Goal: Task Accomplishment & Management: Manage account settings

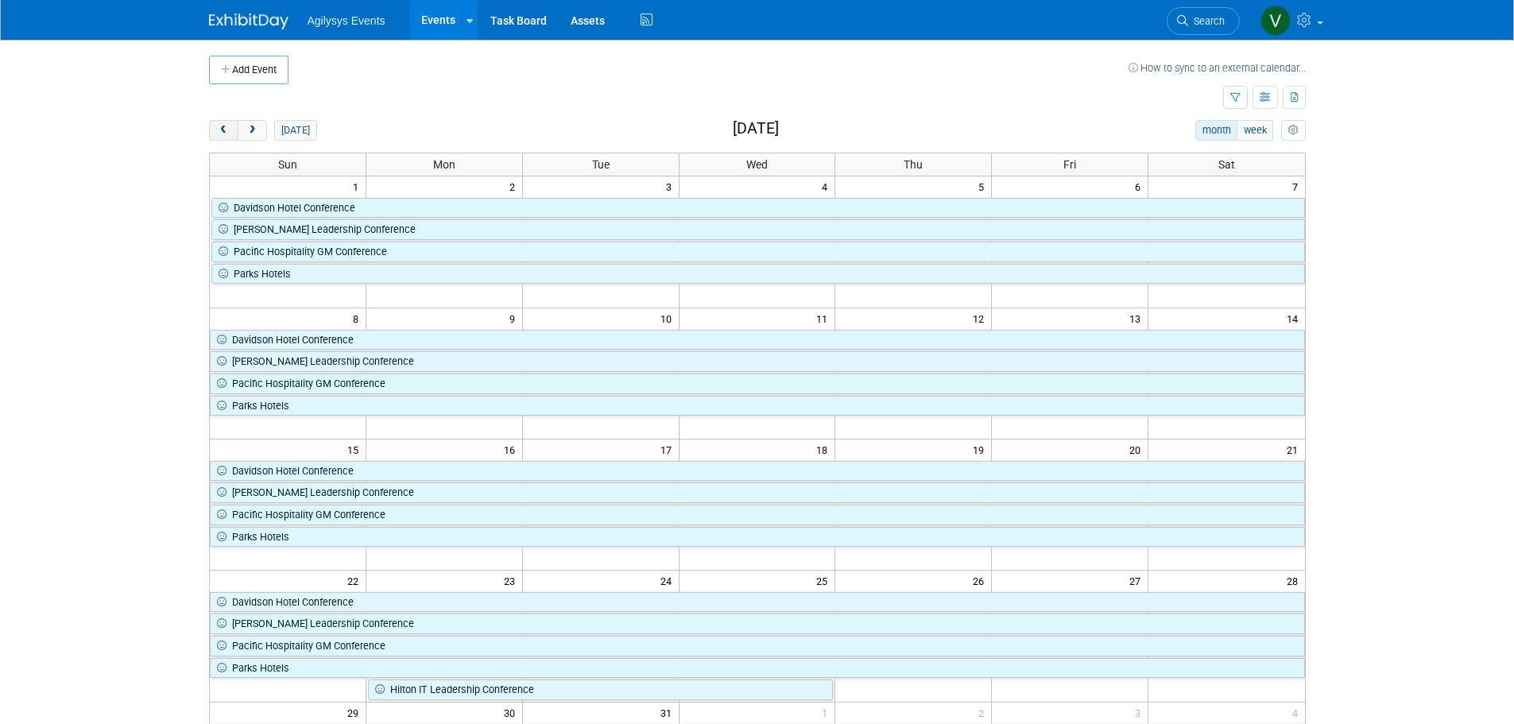
click at [227, 124] on button "prev" at bounding box center [223, 130] width 29 height 21
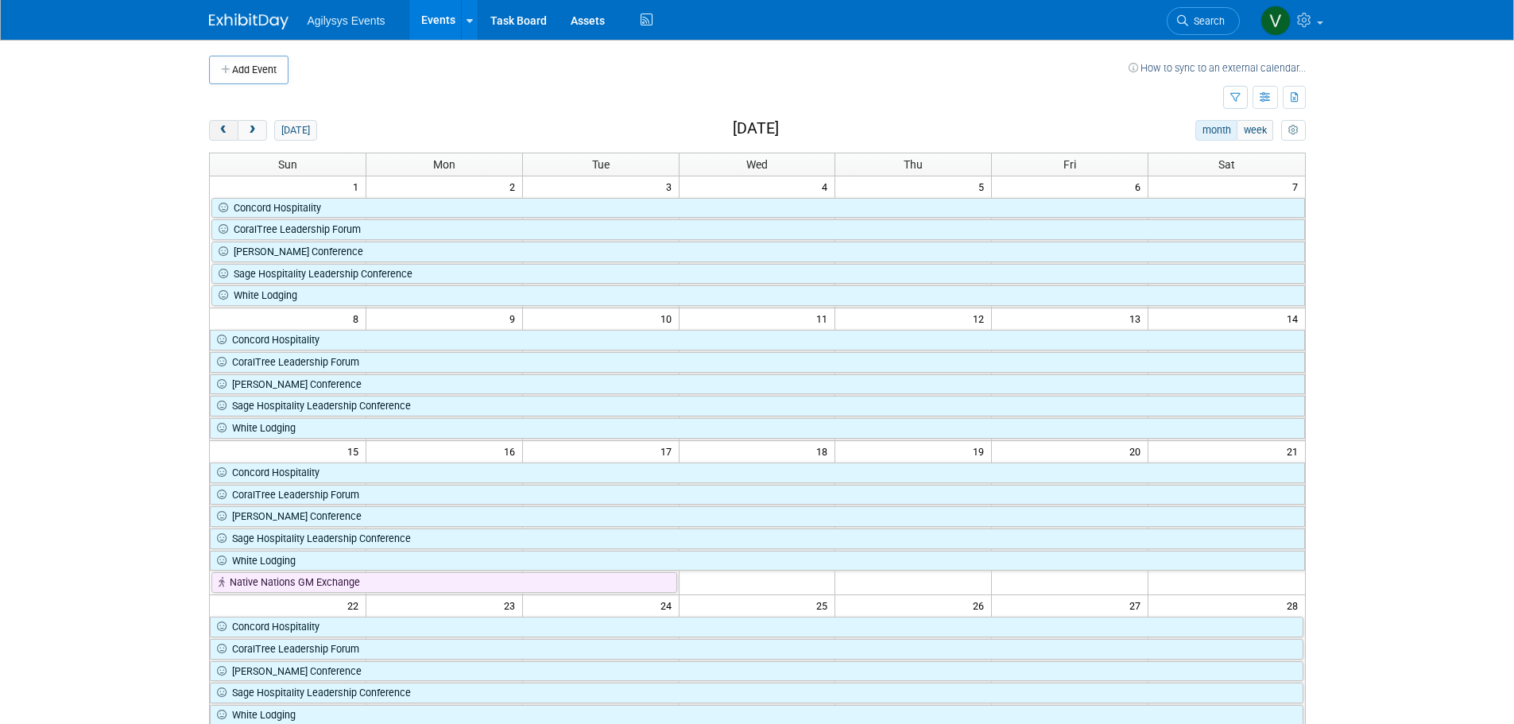
click at [225, 134] on span "prev" at bounding box center [224, 131] width 12 height 10
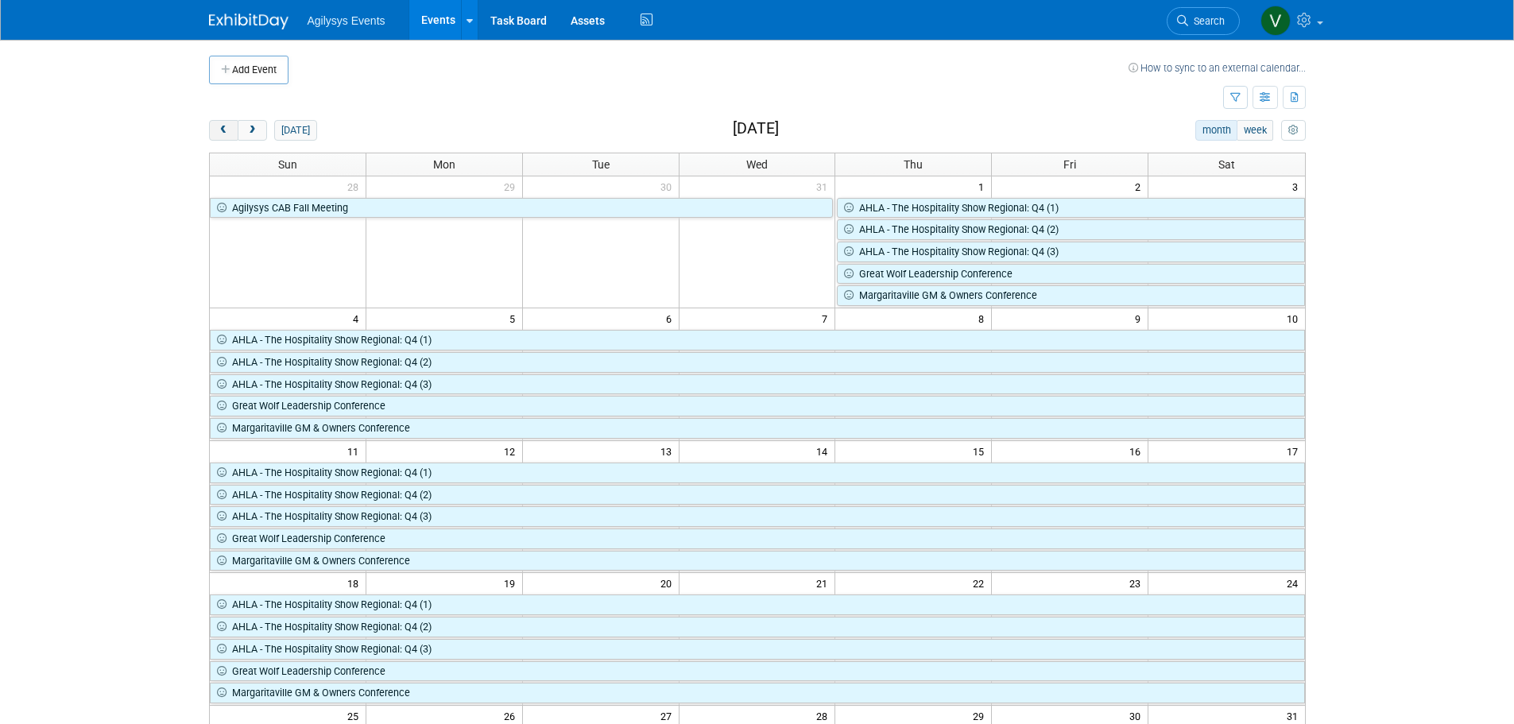
click at [220, 127] on span "prev" at bounding box center [224, 131] width 12 height 10
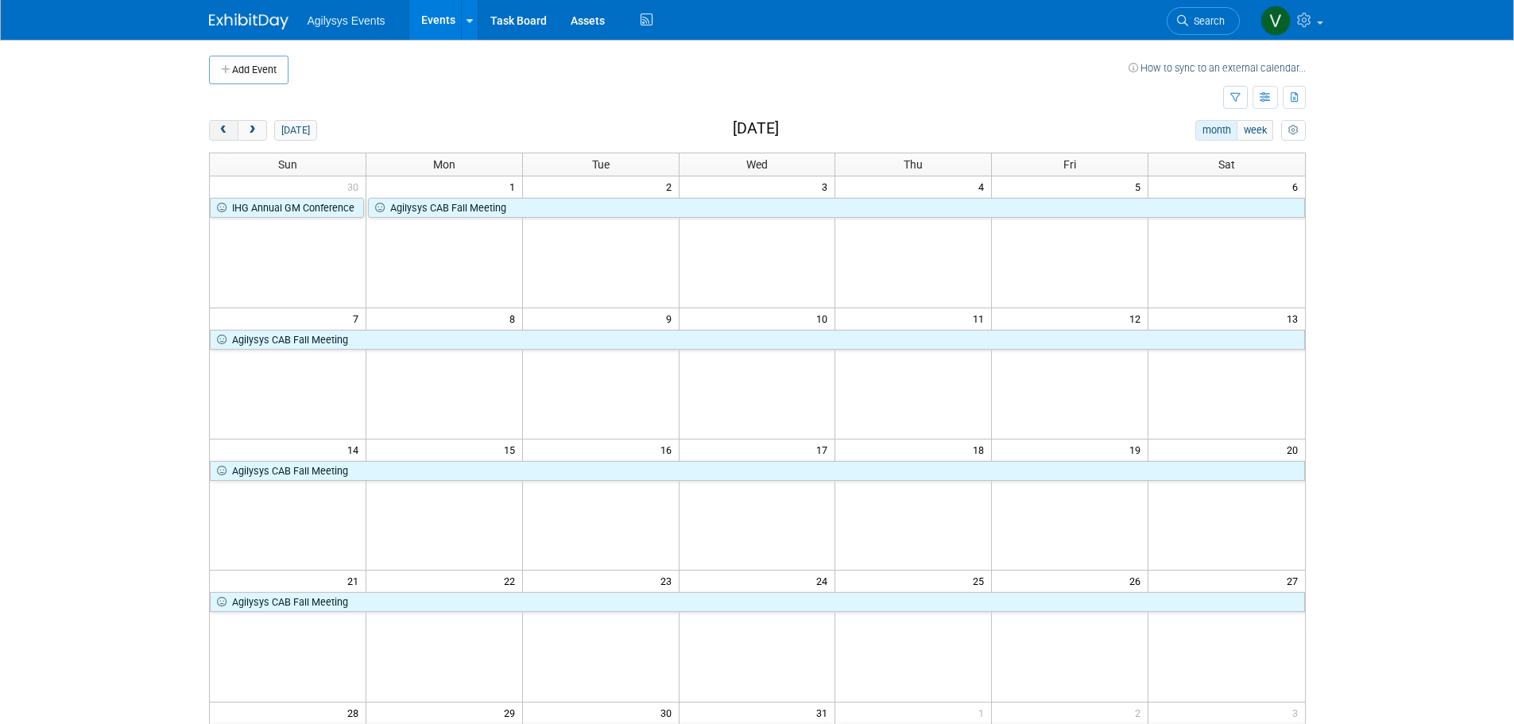
click at [220, 127] on span "prev" at bounding box center [224, 131] width 12 height 10
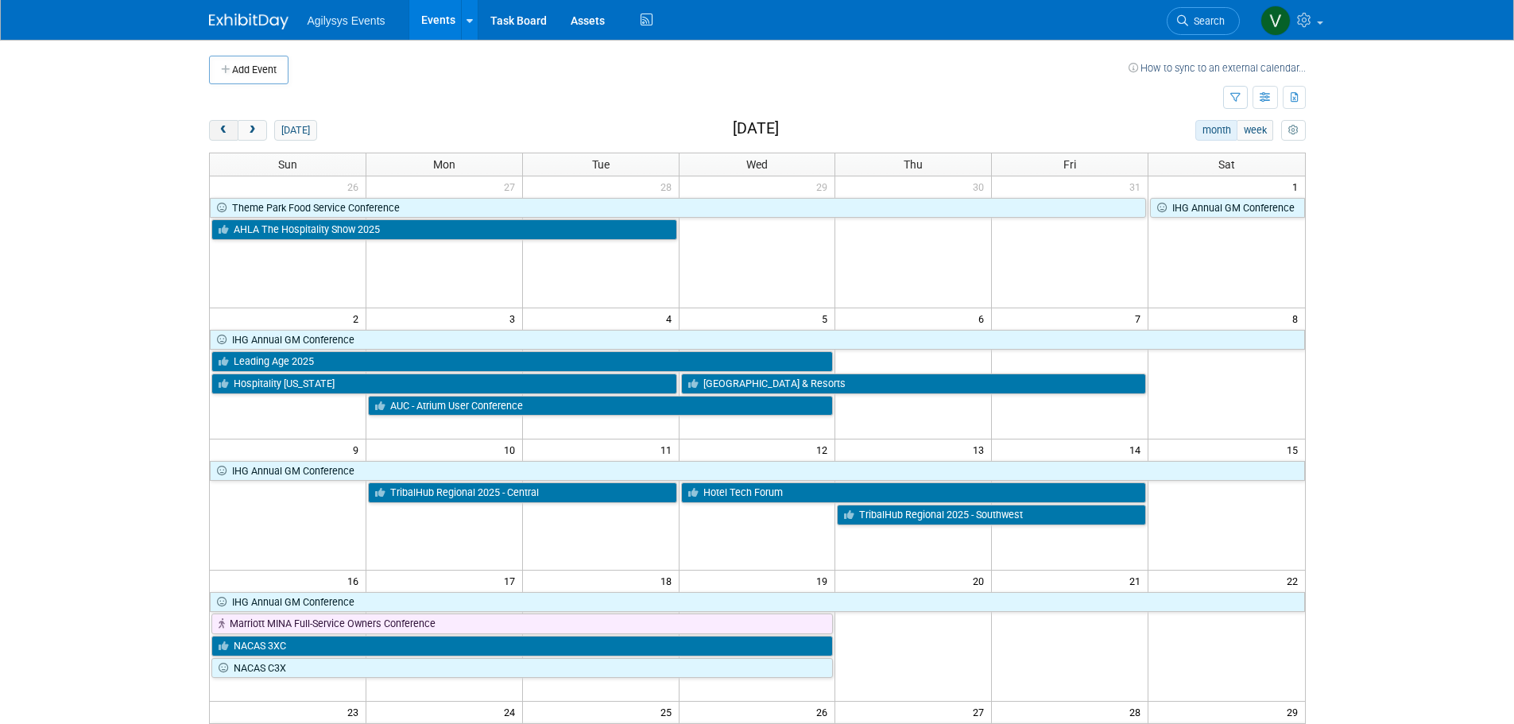
click at [220, 127] on span "prev" at bounding box center [224, 131] width 12 height 10
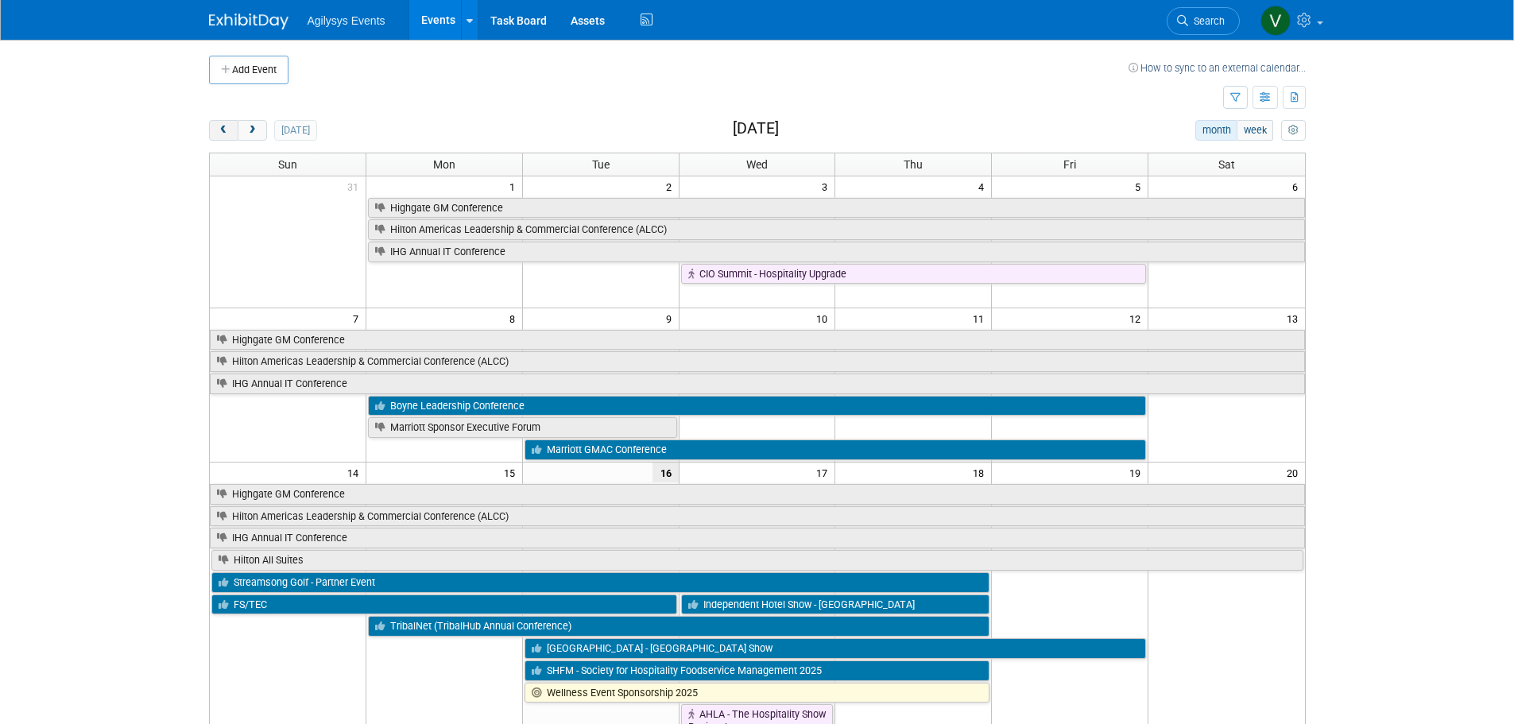
click at [220, 127] on span "prev" at bounding box center [224, 131] width 12 height 10
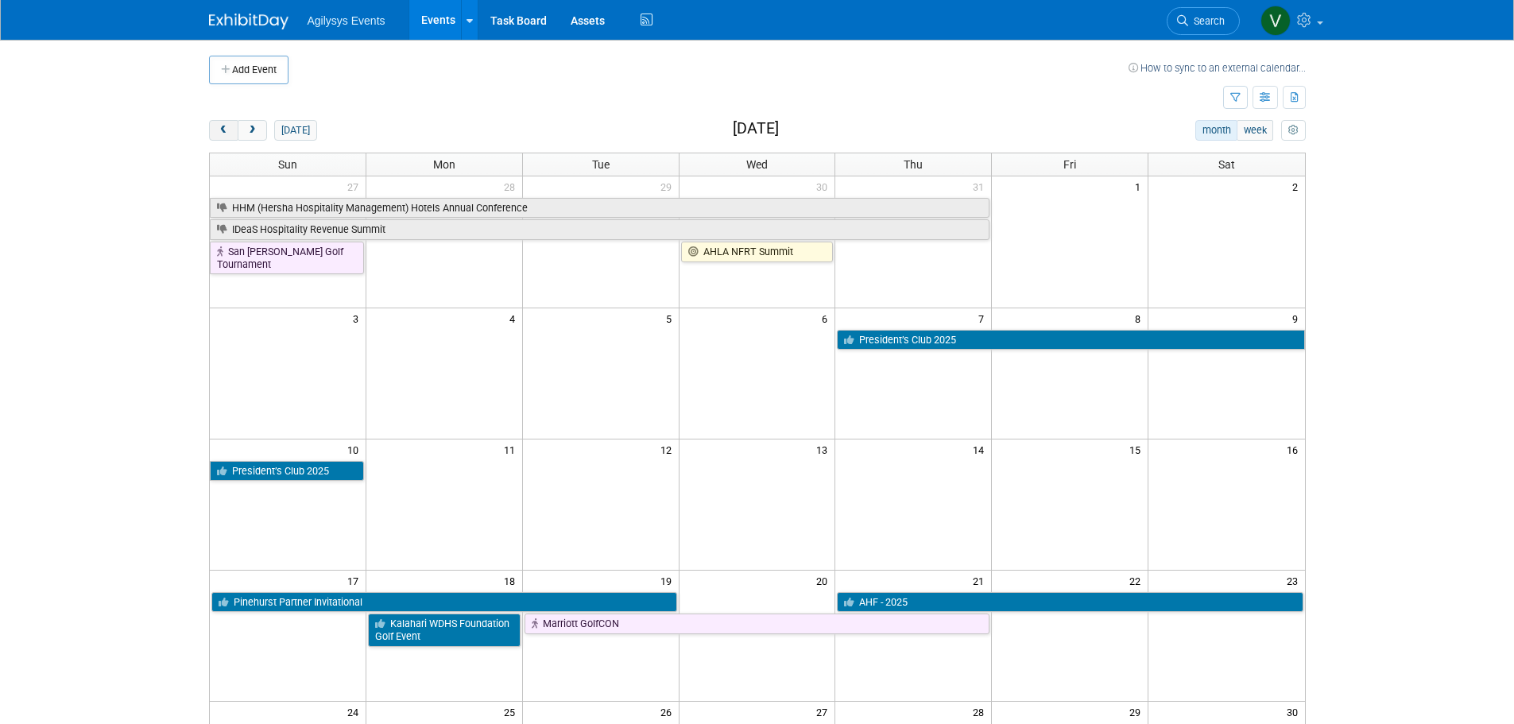
click at [220, 127] on span "prev" at bounding box center [224, 131] width 12 height 10
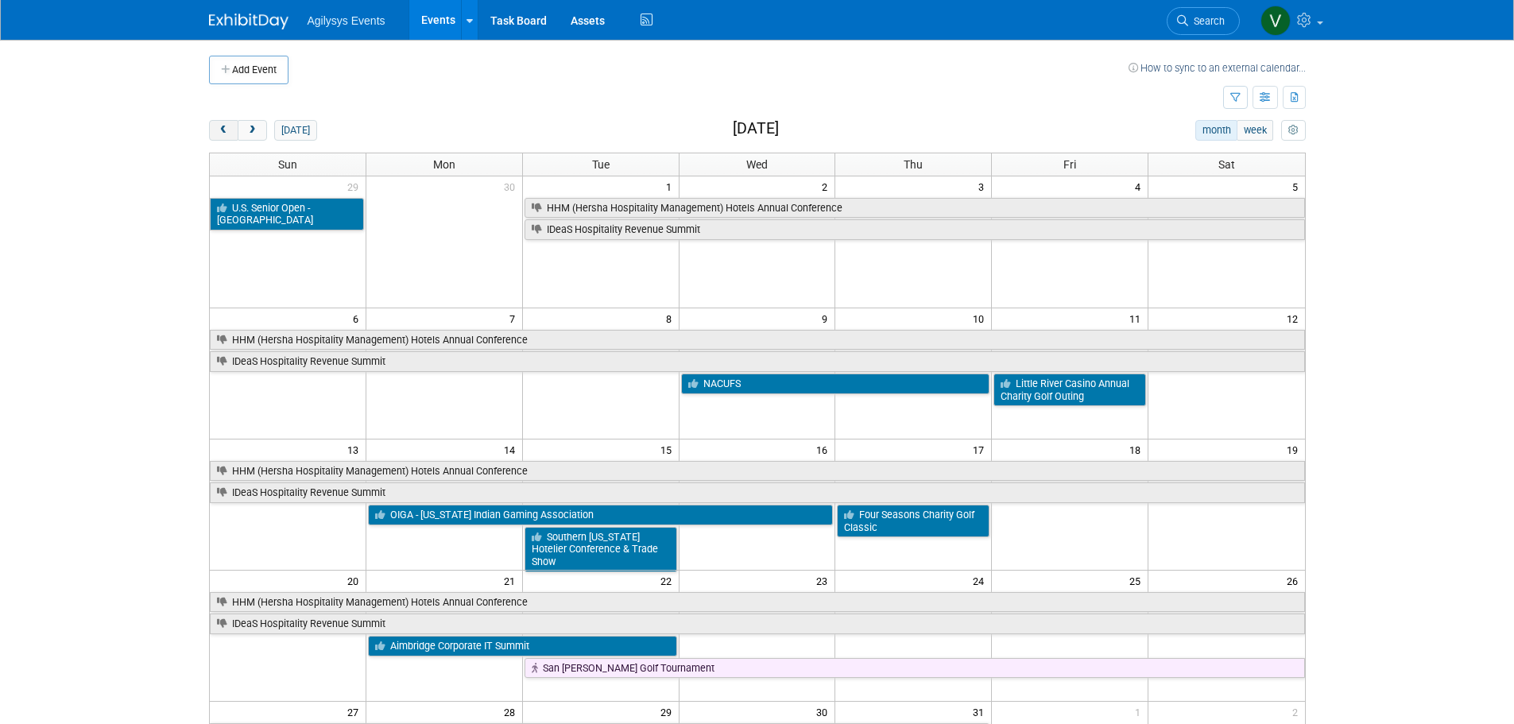
click at [227, 133] on span "prev" at bounding box center [224, 131] width 12 height 10
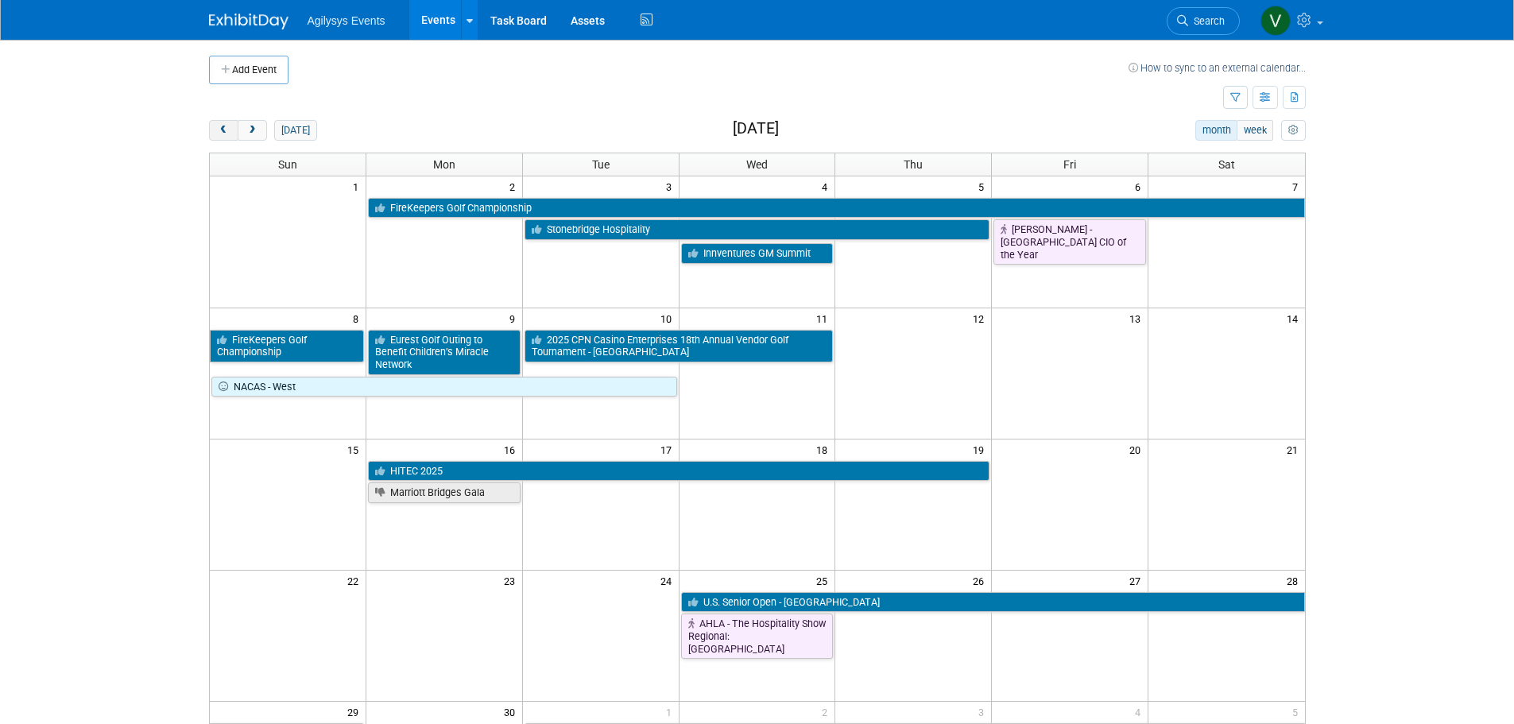
click at [219, 130] on span "prev" at bounding box center [224, 131] width 12 height 10
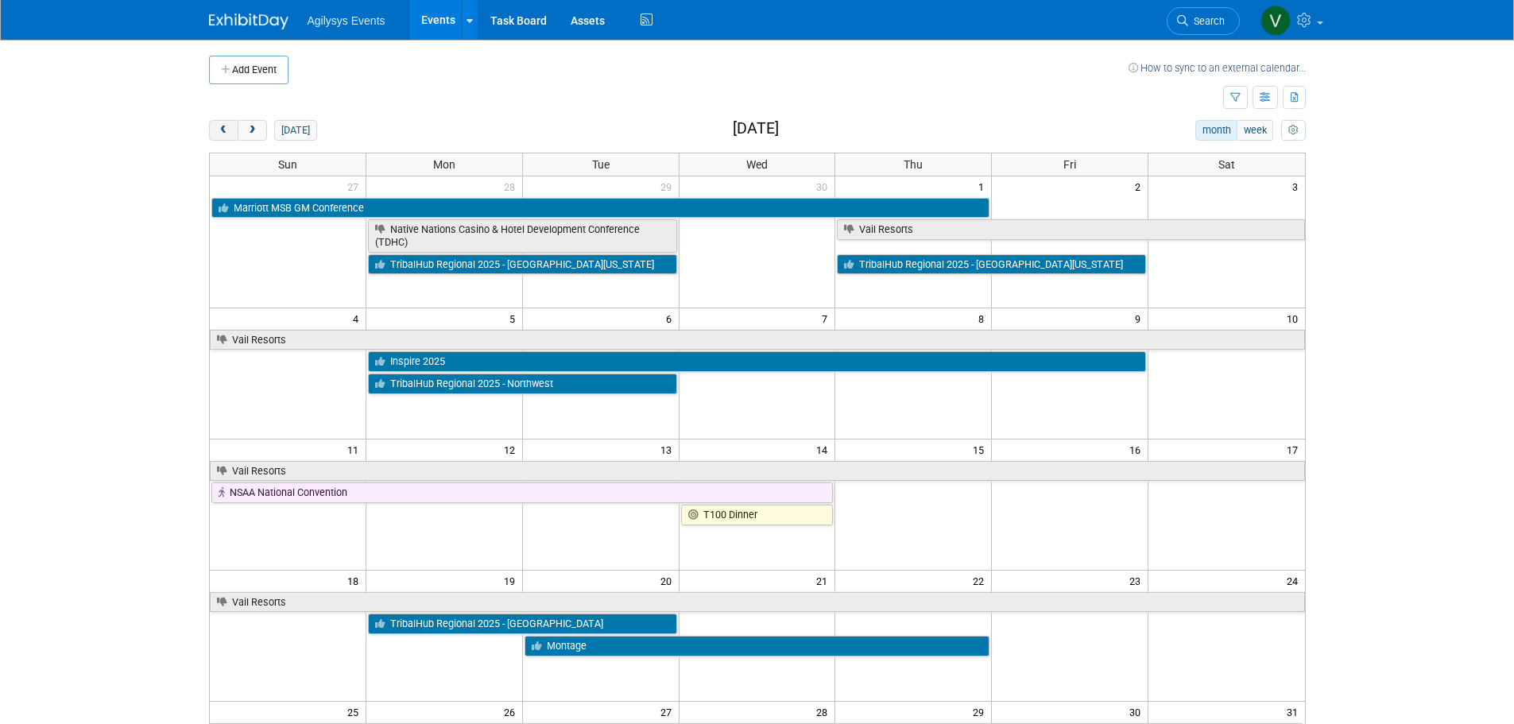
click at [226, 126] on span "prev" at bounding box center [224, 131] width 12 height 10
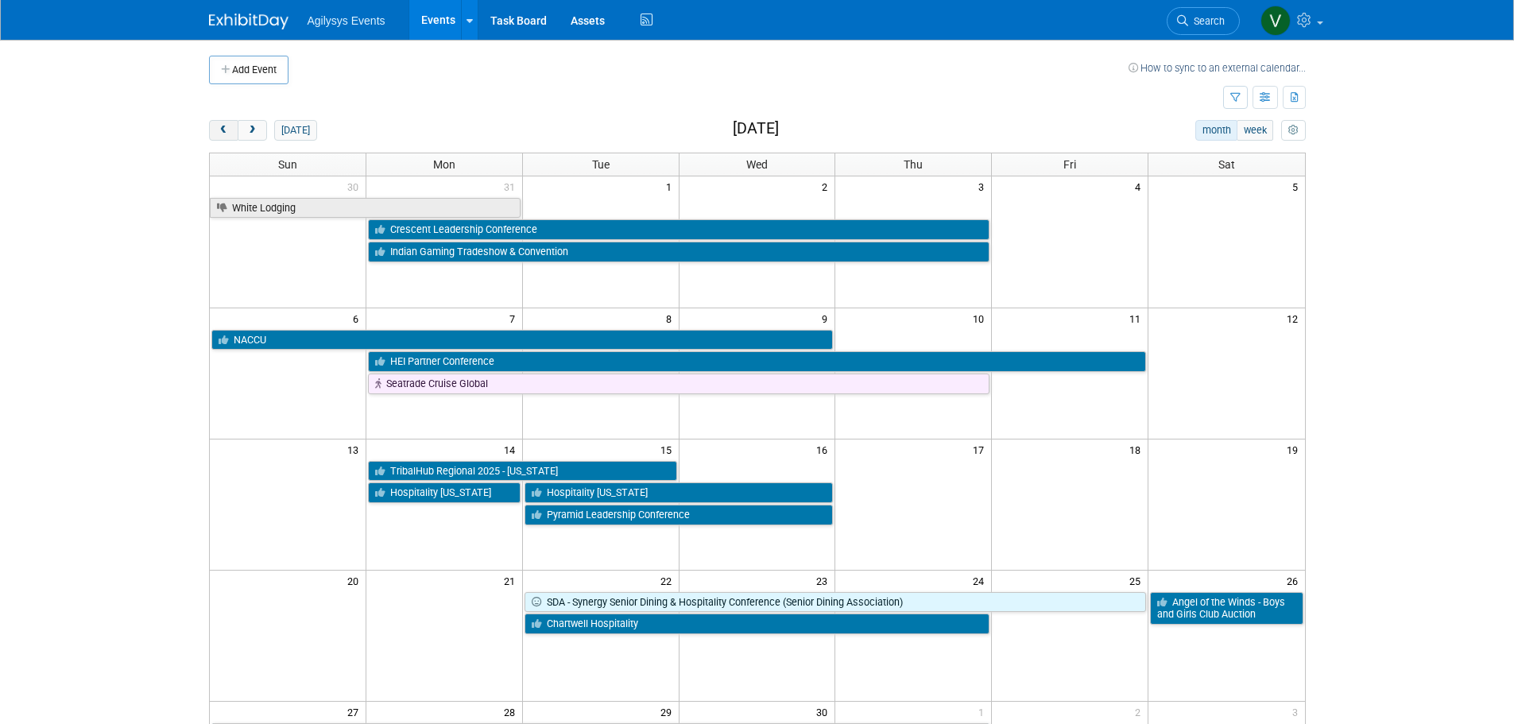
click at [226, 126] on span "prev" at bounding box center [224, 131] width 12 height 10
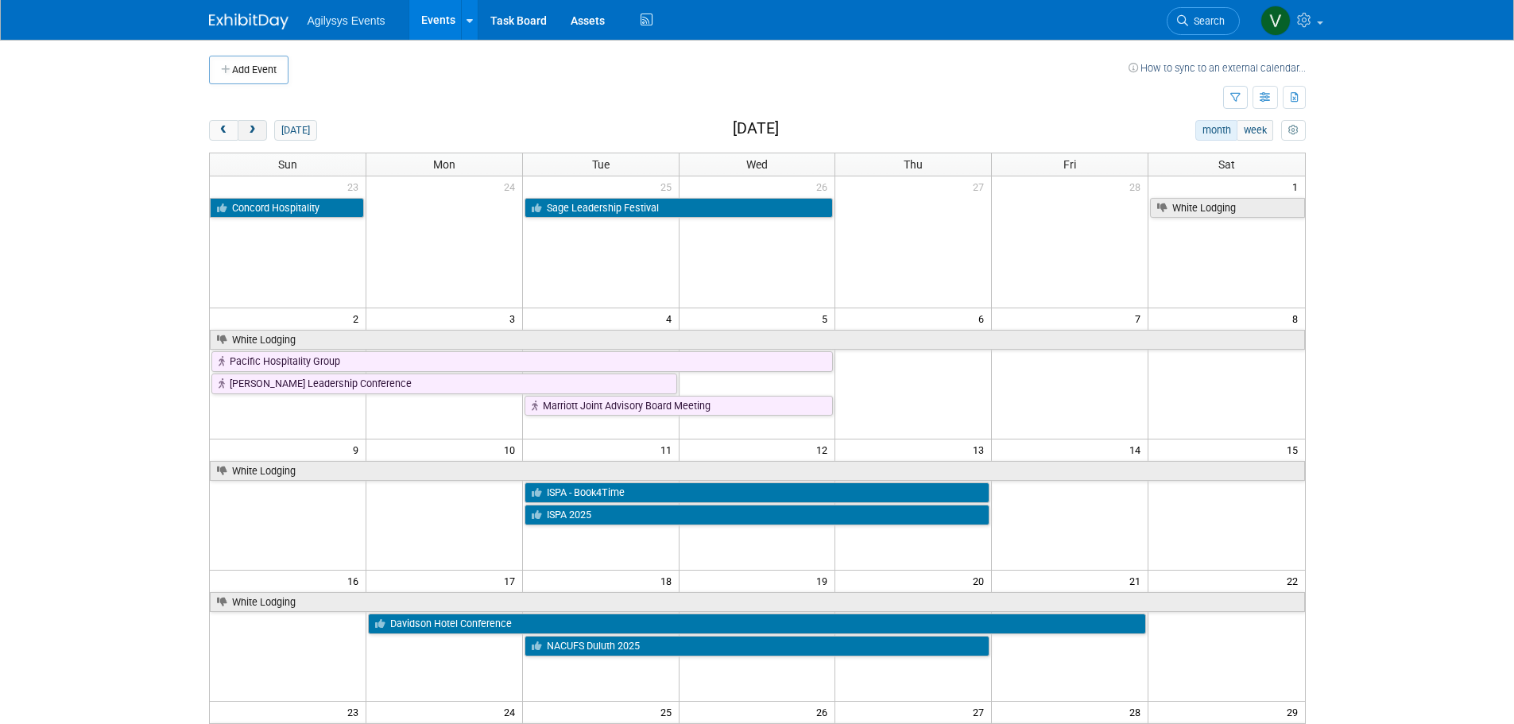
click at [261, 131] on button "next" at bounding box center [252, 130] width 29 height 21
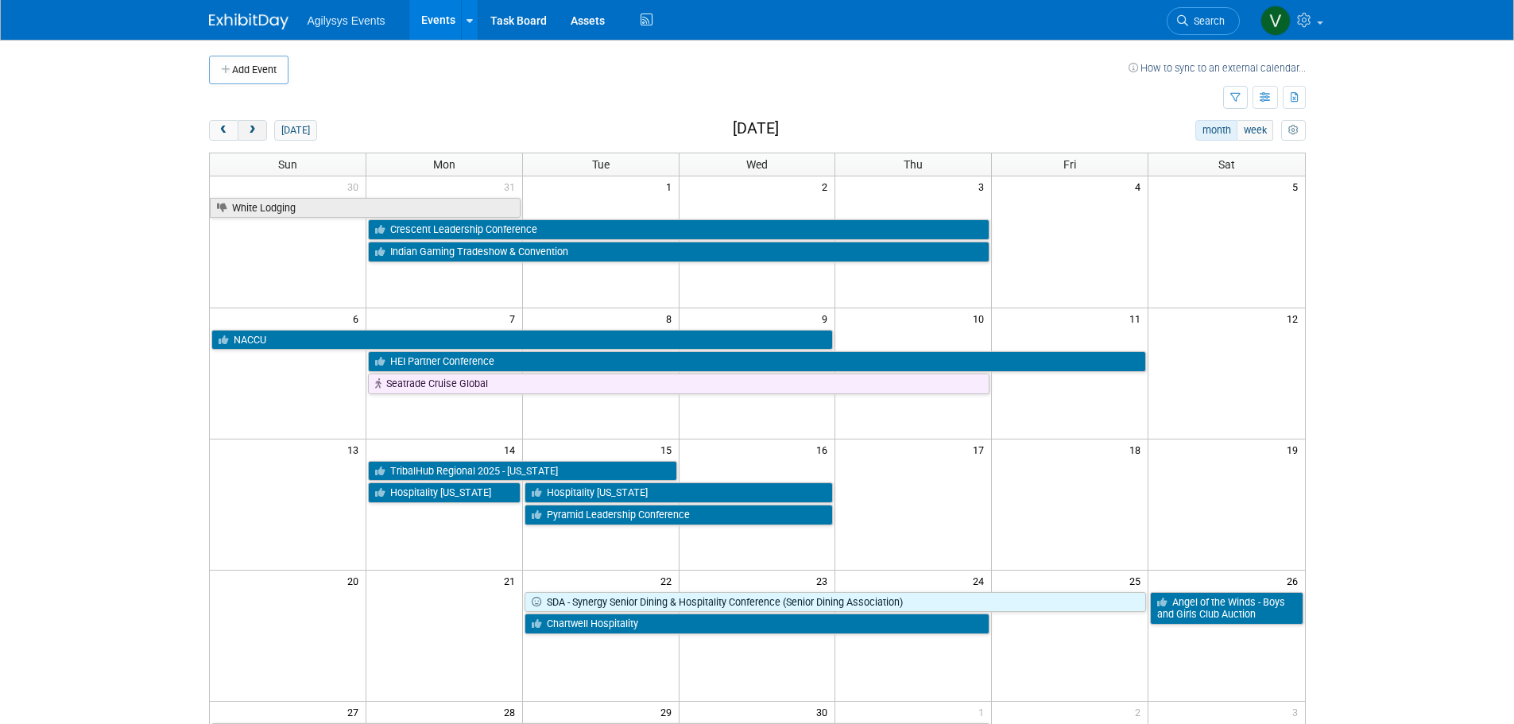
click at [261, 131] on button "next" at bounding box center [252, 130] width 29 height 21
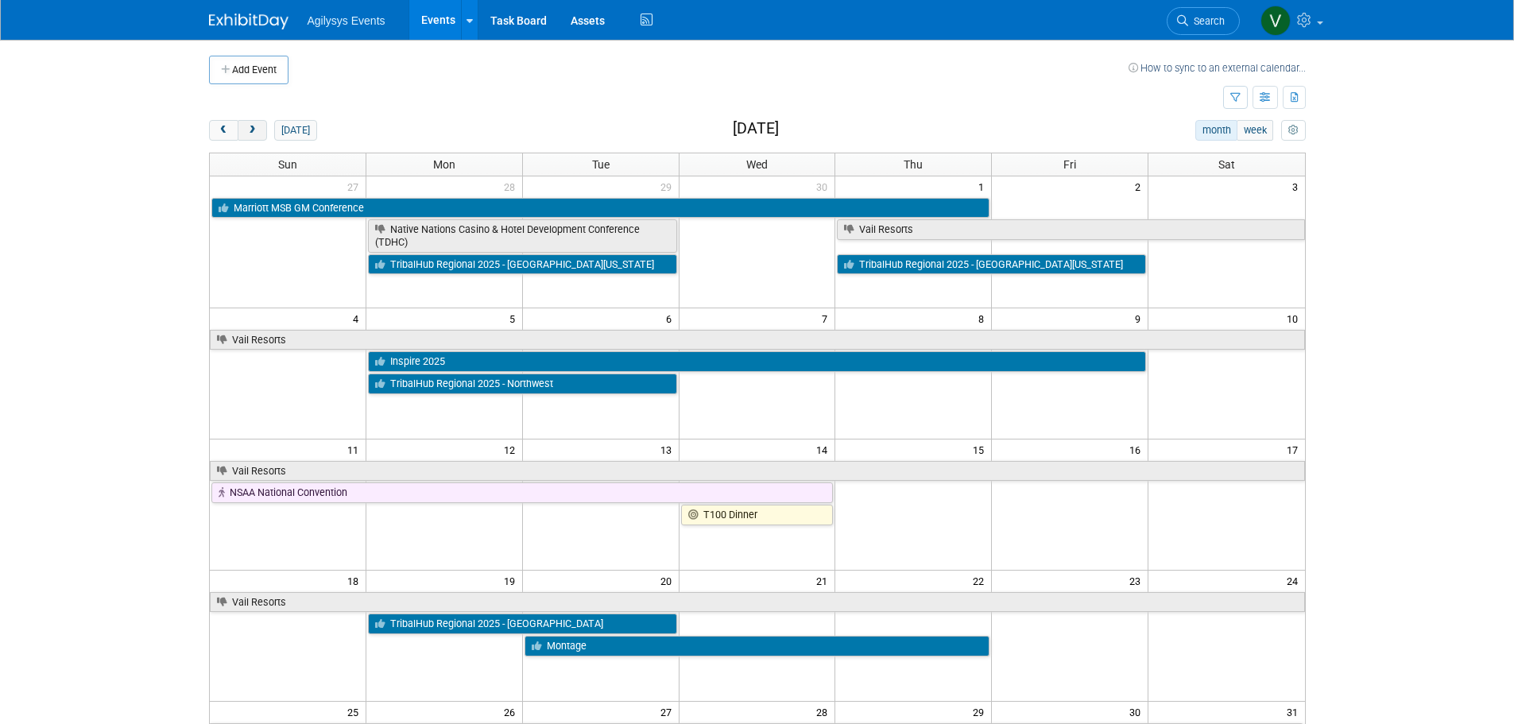
click at [261, 131] on button "next" at bounding box center [252, 130] width 29 height 21
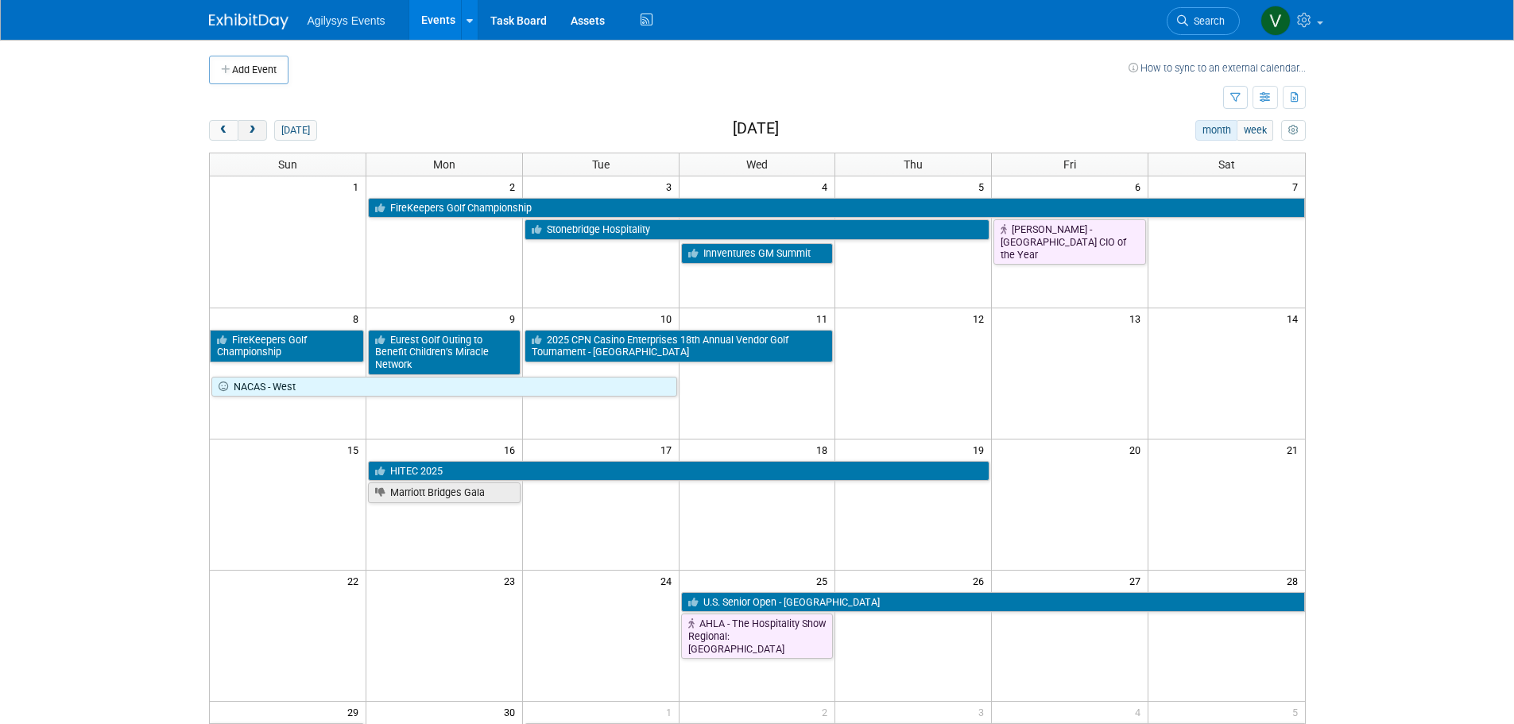
click at [261, 131] on button "next" at bounding box center [252, 130] width 29 height 21
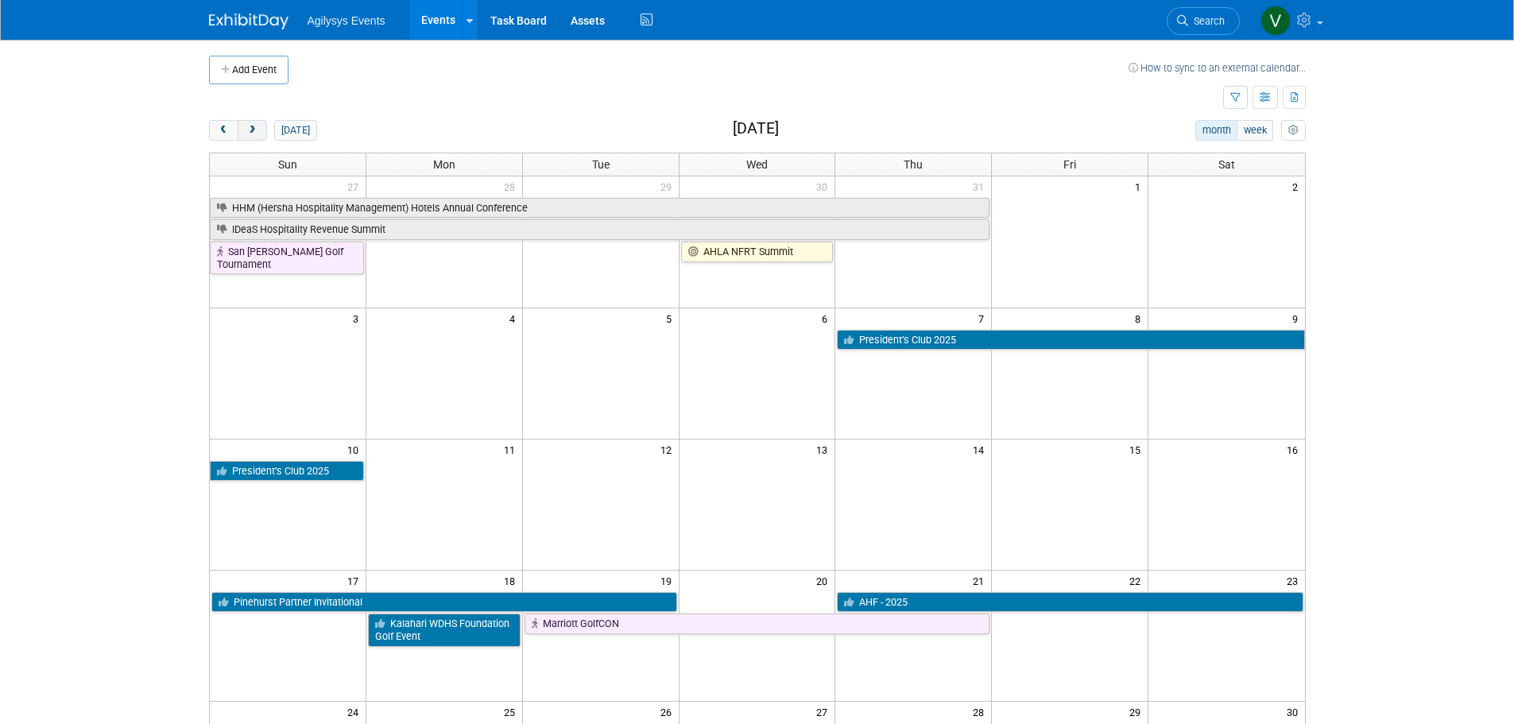
click at [261, 131] on button "next" at bounding box center [252, 130] width 29 height 21
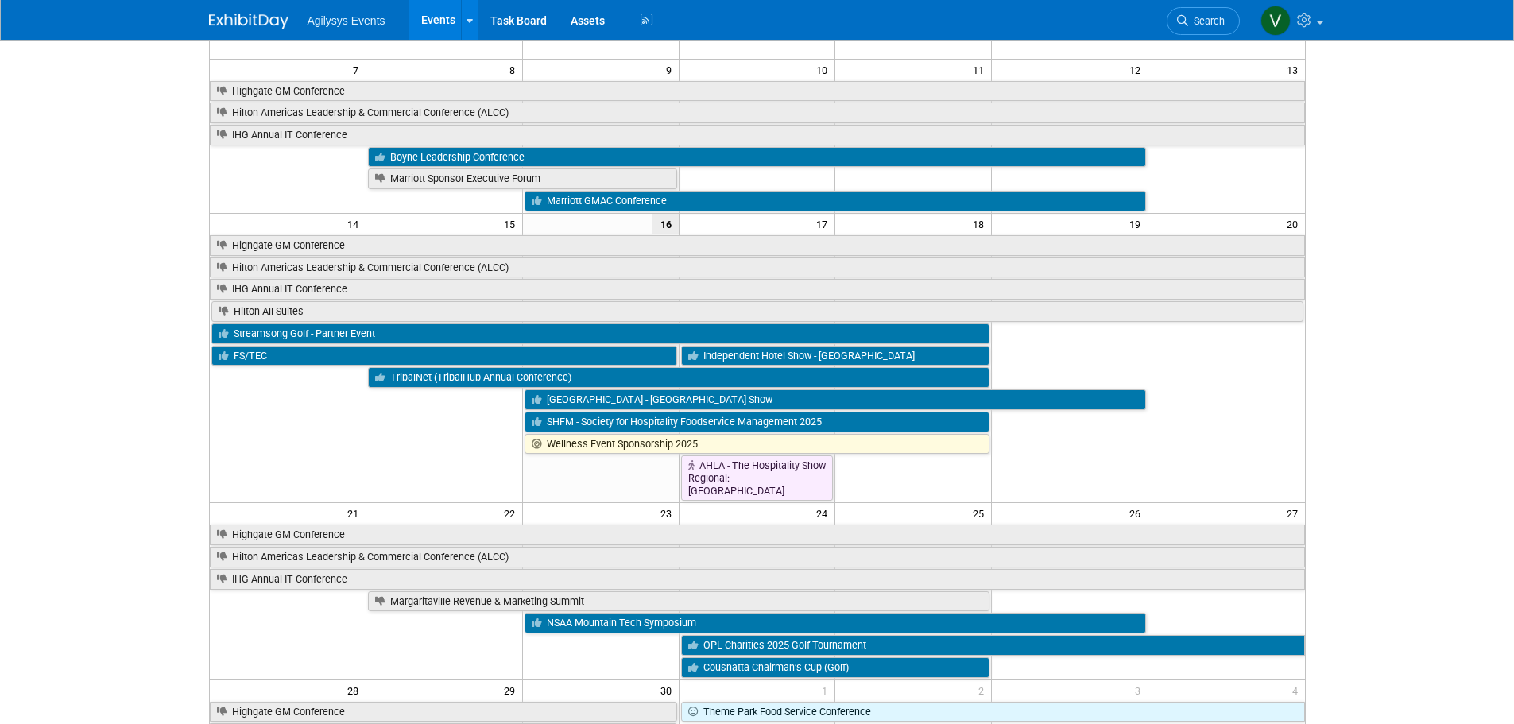
scroll to position [318, 0]
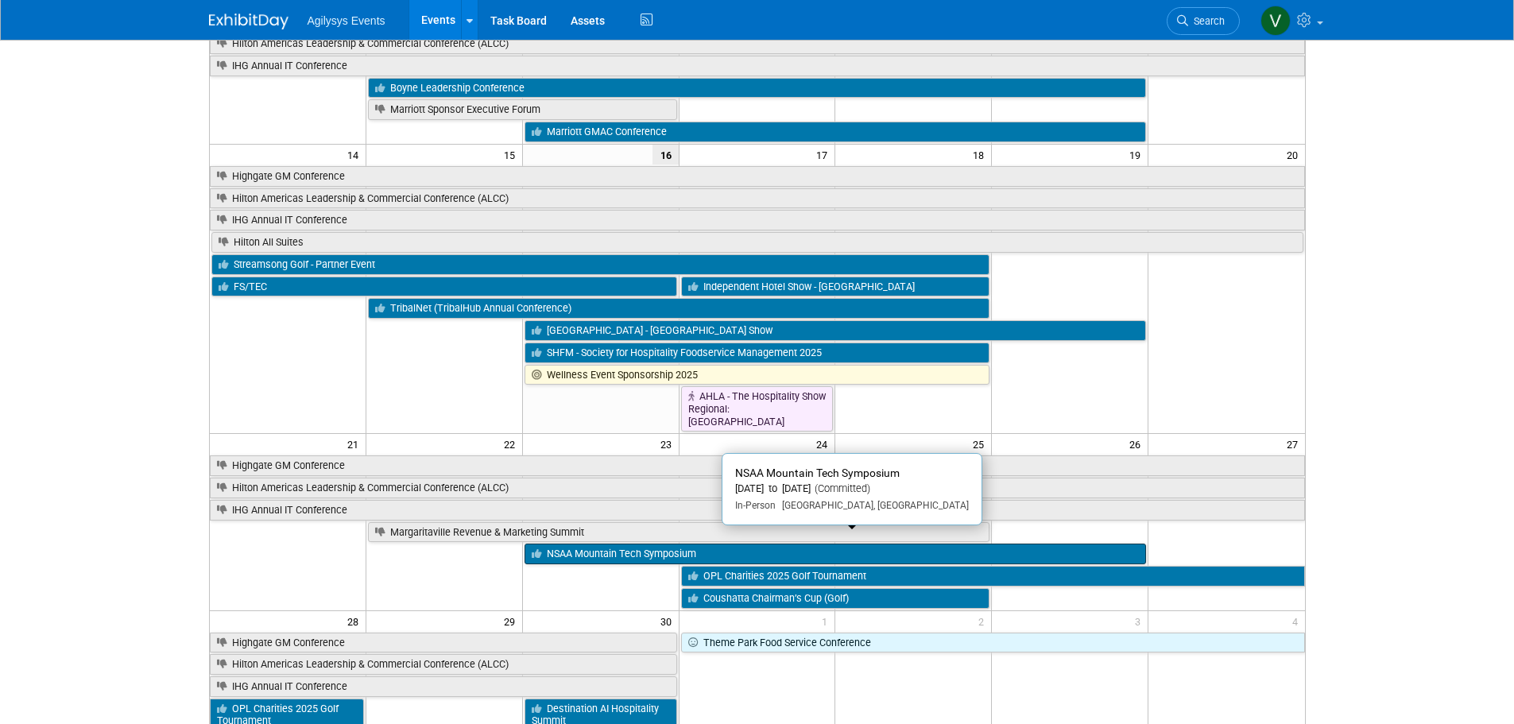
click at [637, 437] on link "NSAA Mountain Tech Symposium" at bounding box center [834, 553] width 621 height 21
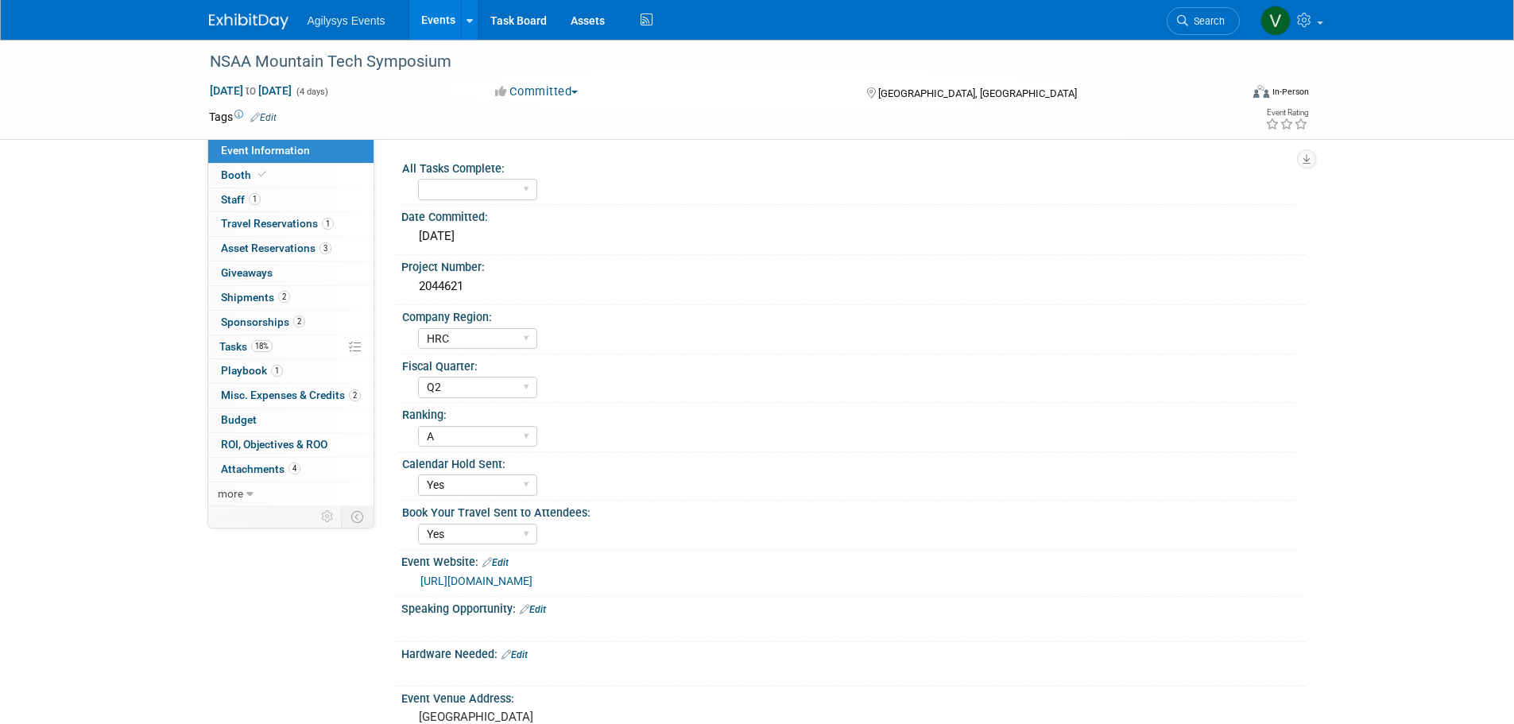
select select "HRC"
select select "Q2"
select select "A"
select select "Yes"
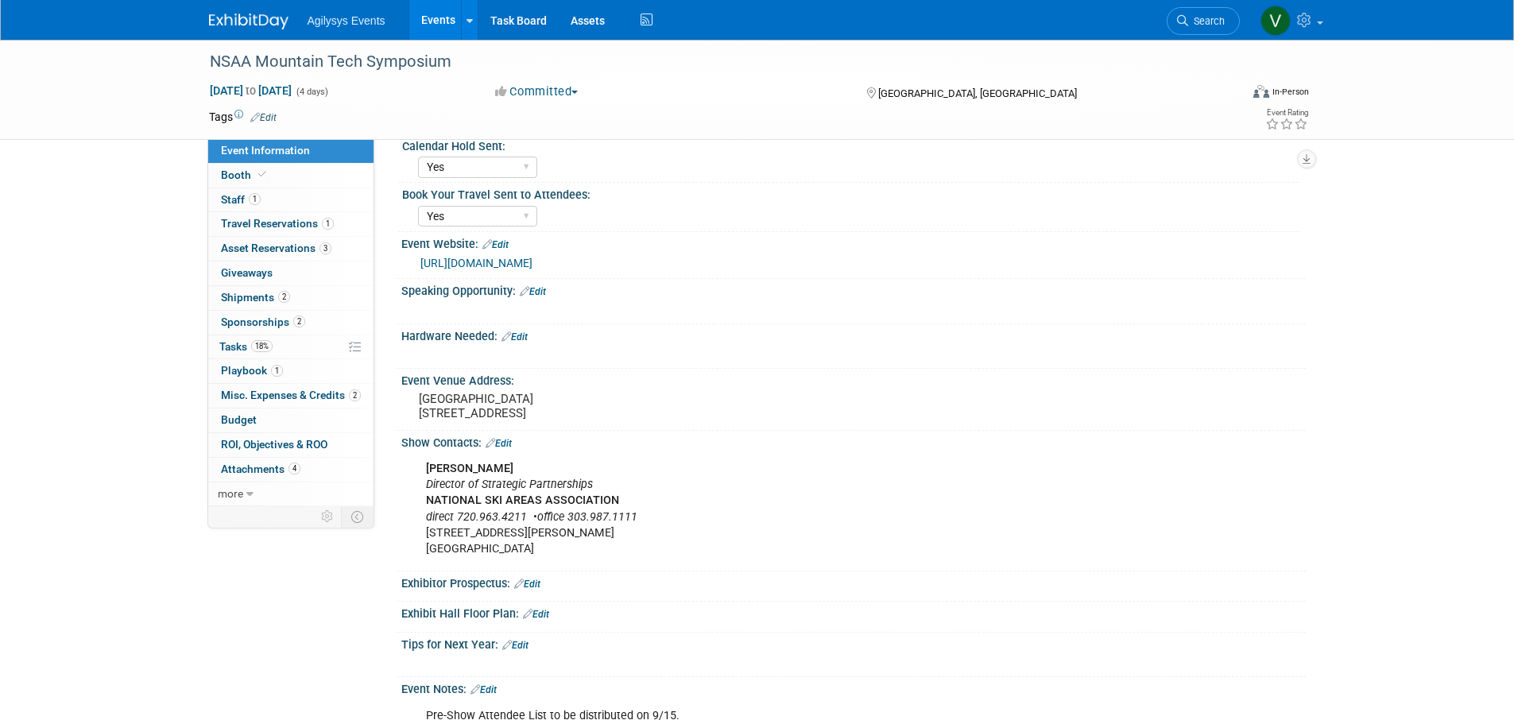
scroll to position [397, 0]
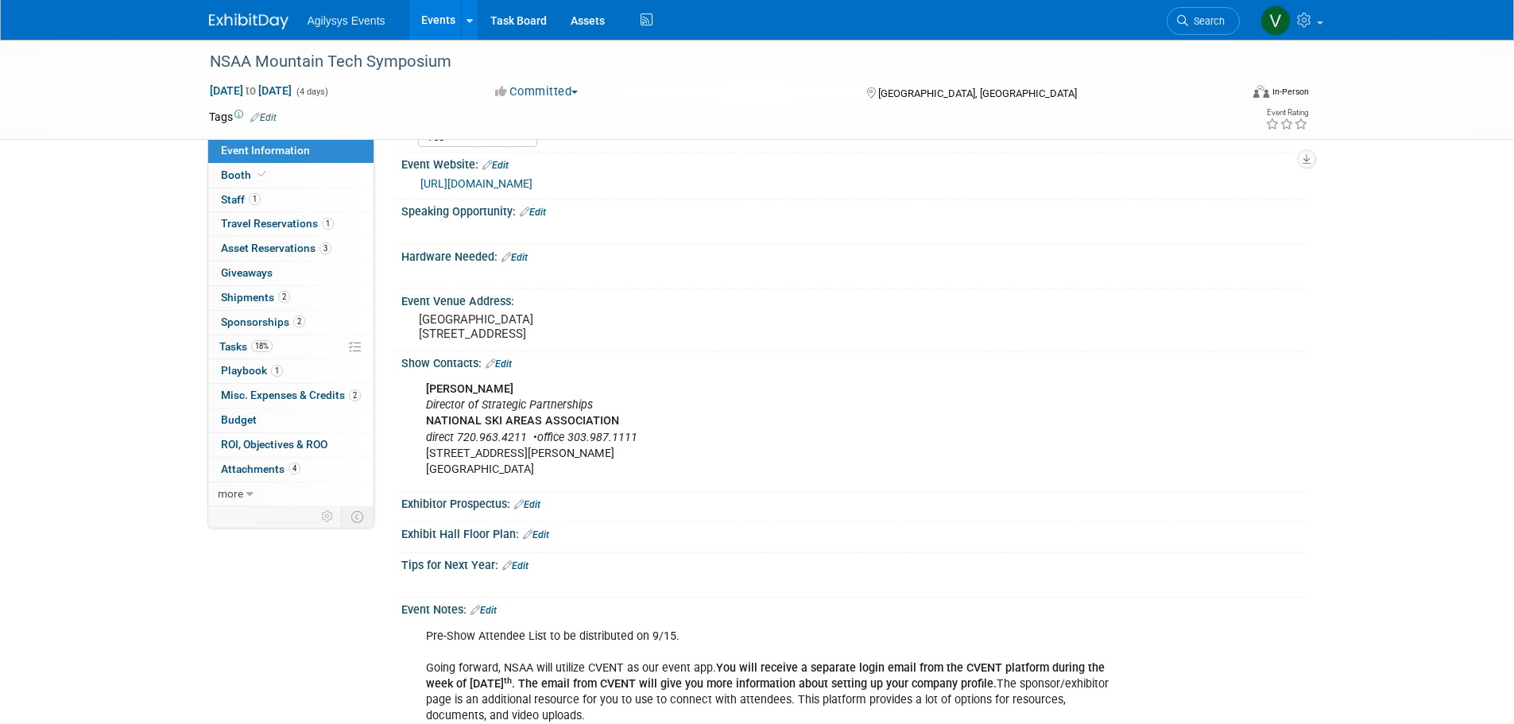
click at [532, 182] on link "https://www.nsaa.org/NSAA/NSAA/Events/Mountain_Technology_Symposium.aspx" at bounding box center [476, 183] width 112 height 13
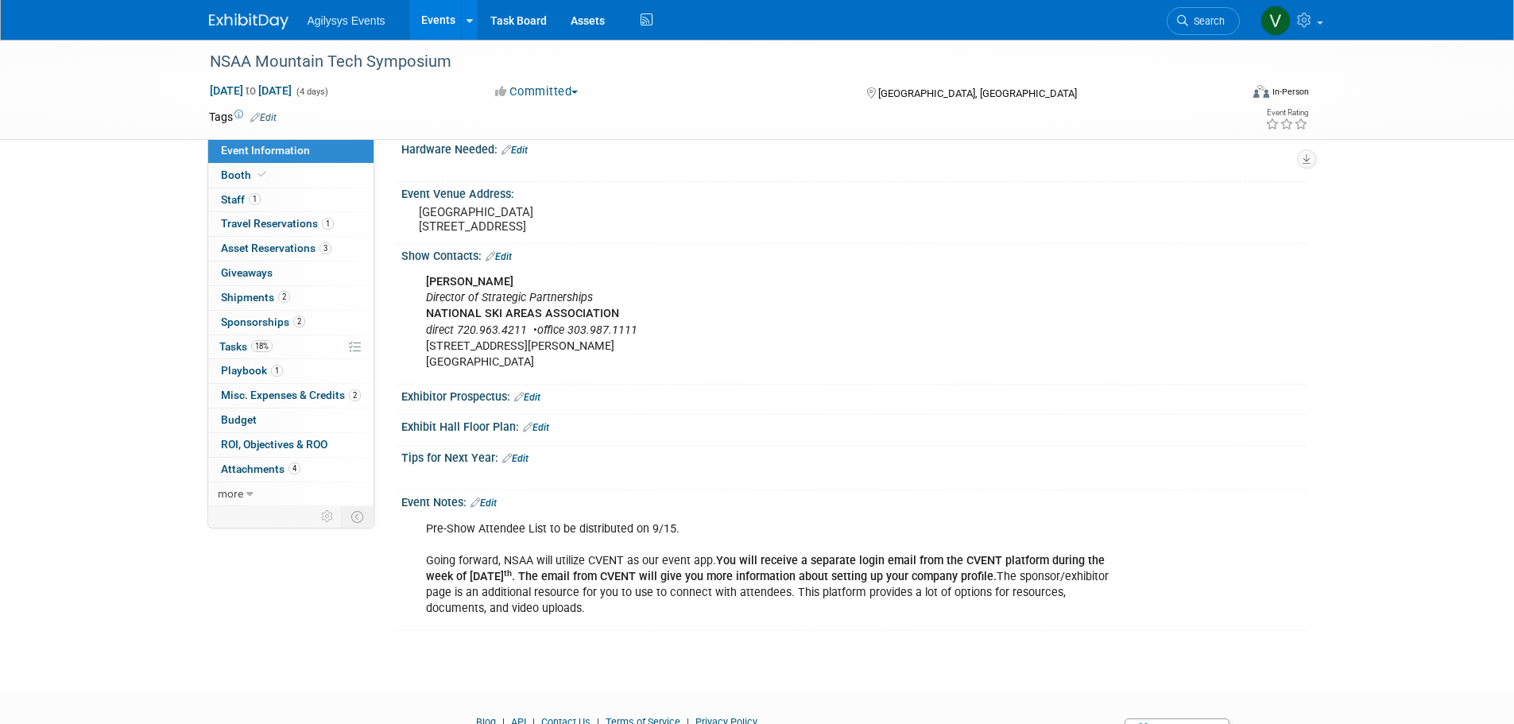
scroll to position [598, 0]
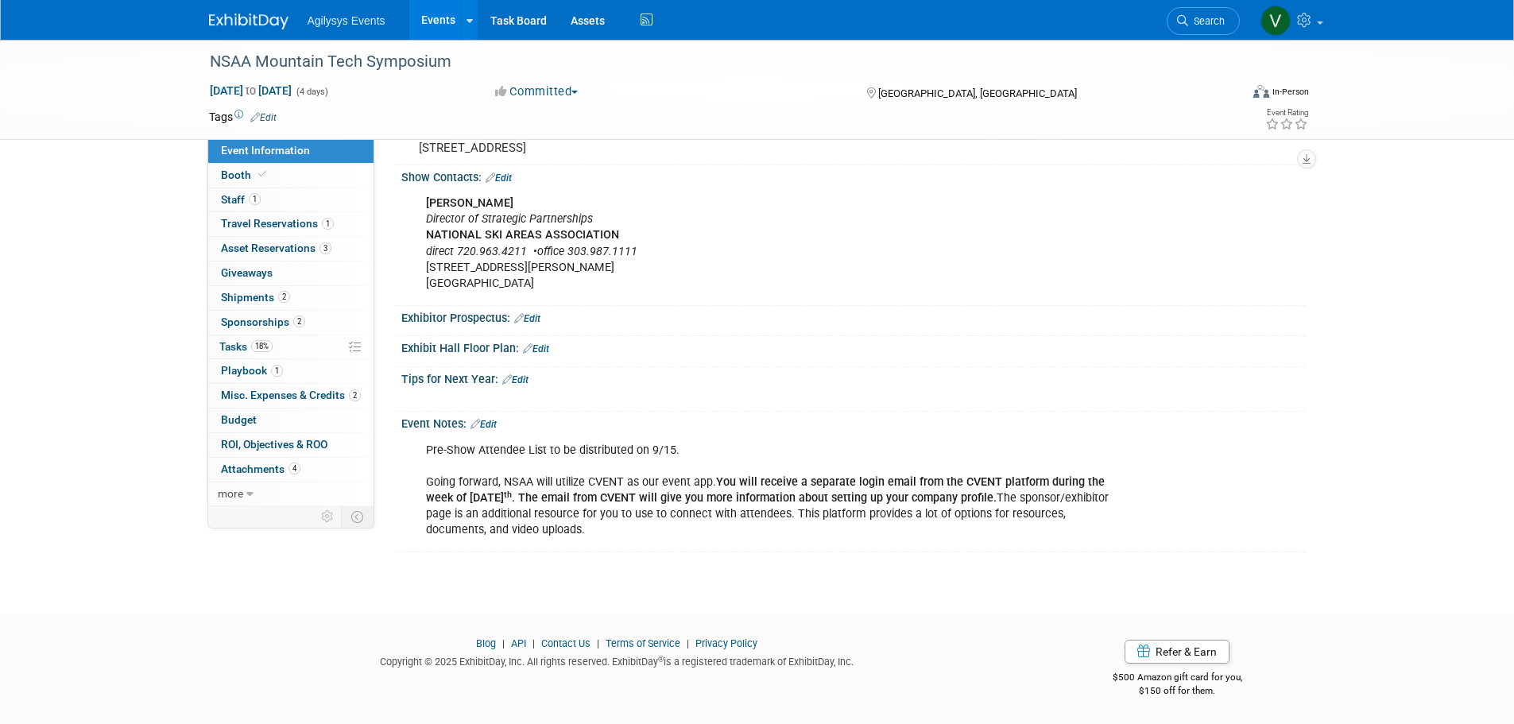
click at [516, 376] on link "Edit" at bounding box center [515, 379] width 26 height 11
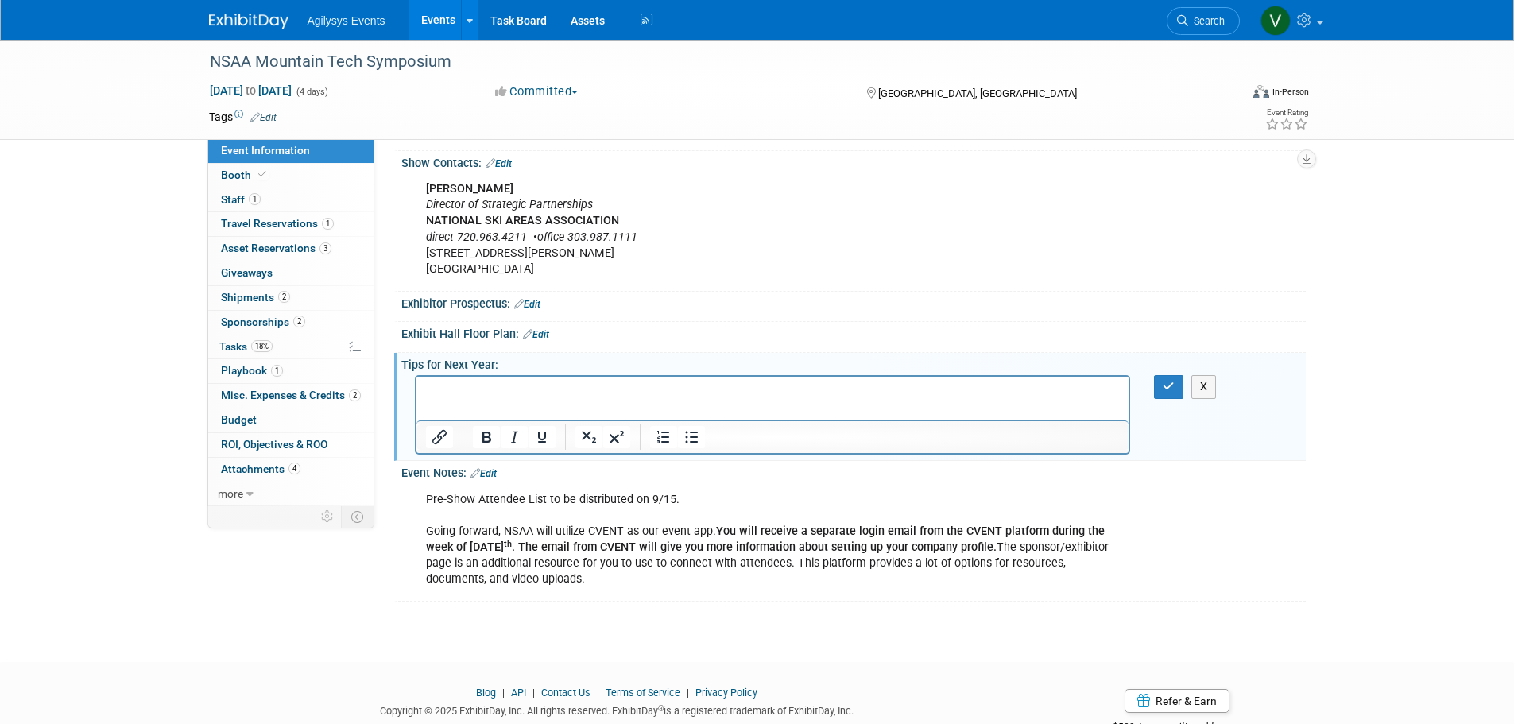
scroll to position [0, 0]
click at [1163, 392] on icon "button" at bounding box center [1168, 386] width 12 height 11
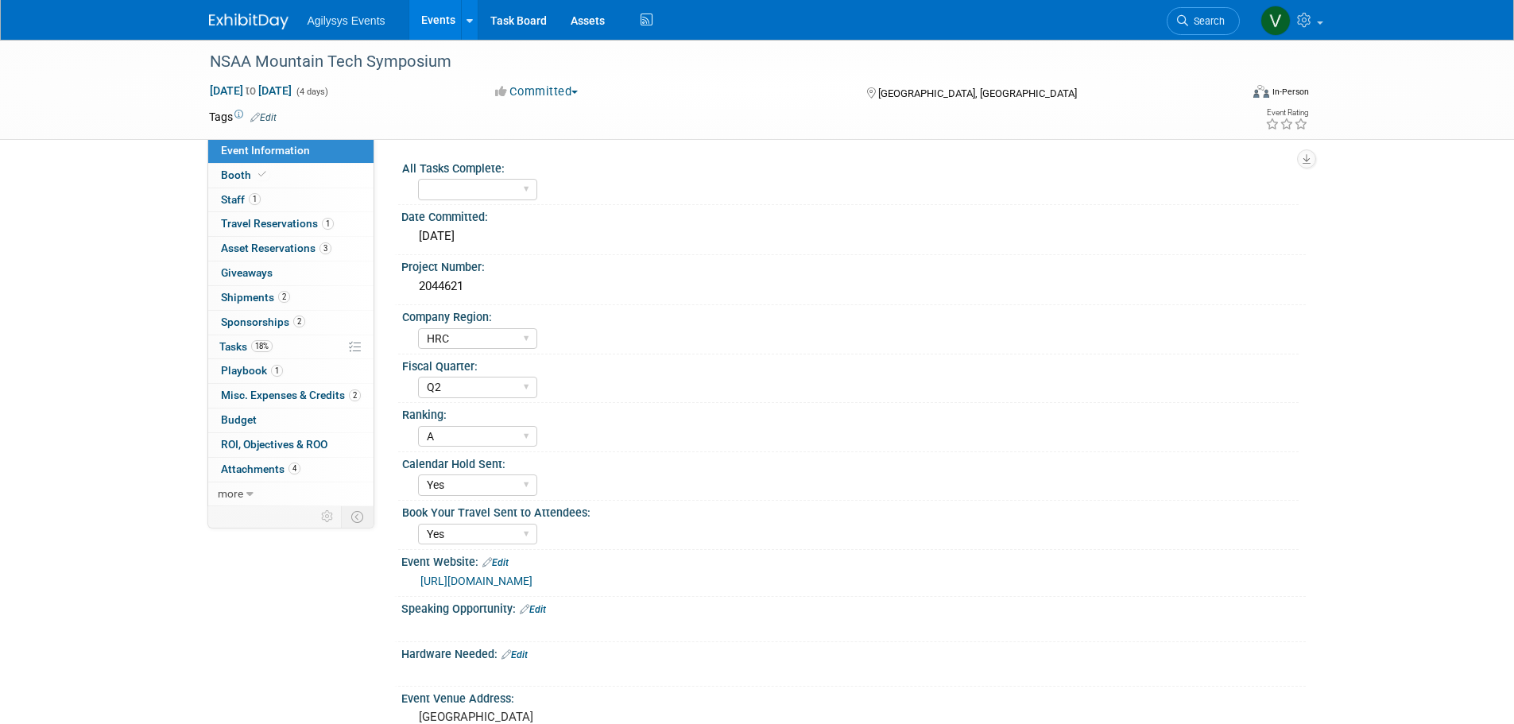
click at [261, 13] on link at bounding box center [258, 13] width 99 height 13
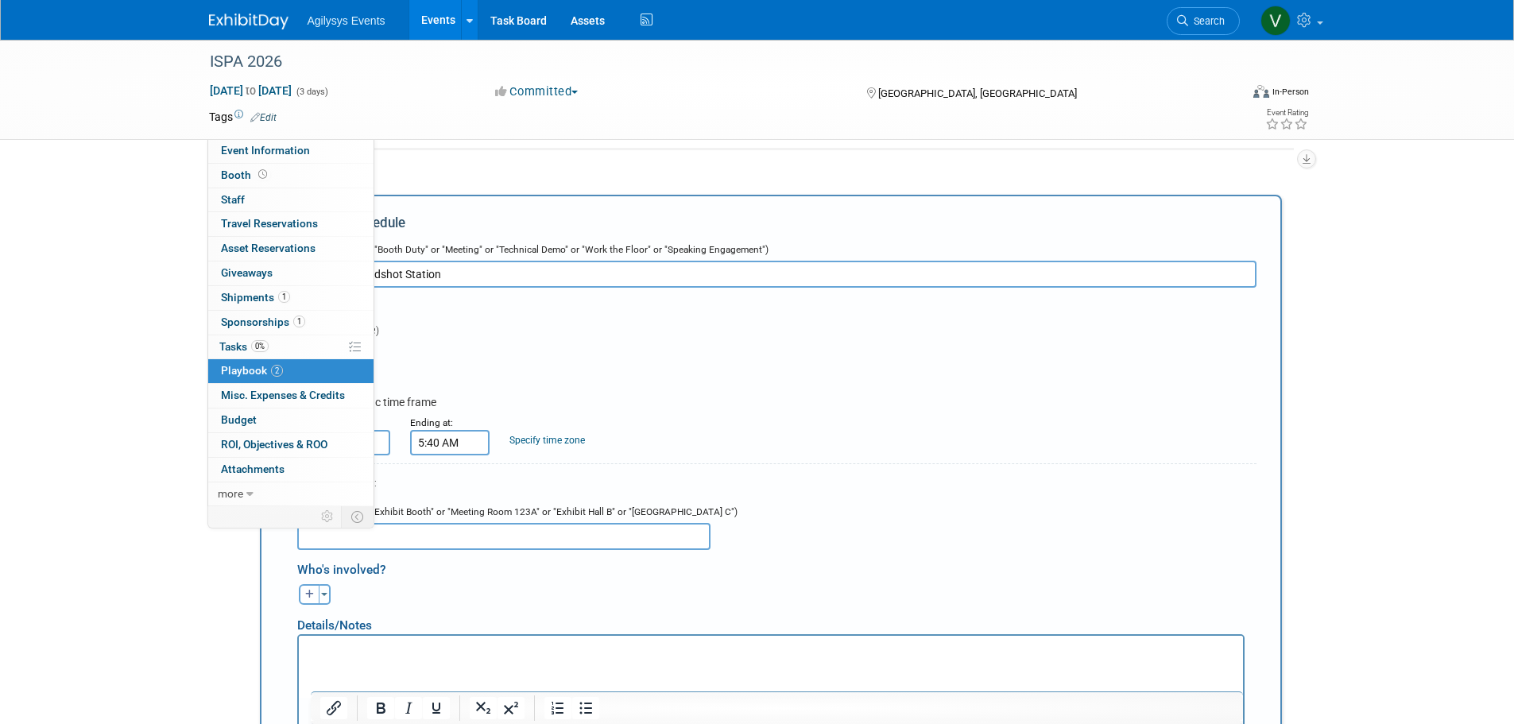
scroll to position [52, 0]
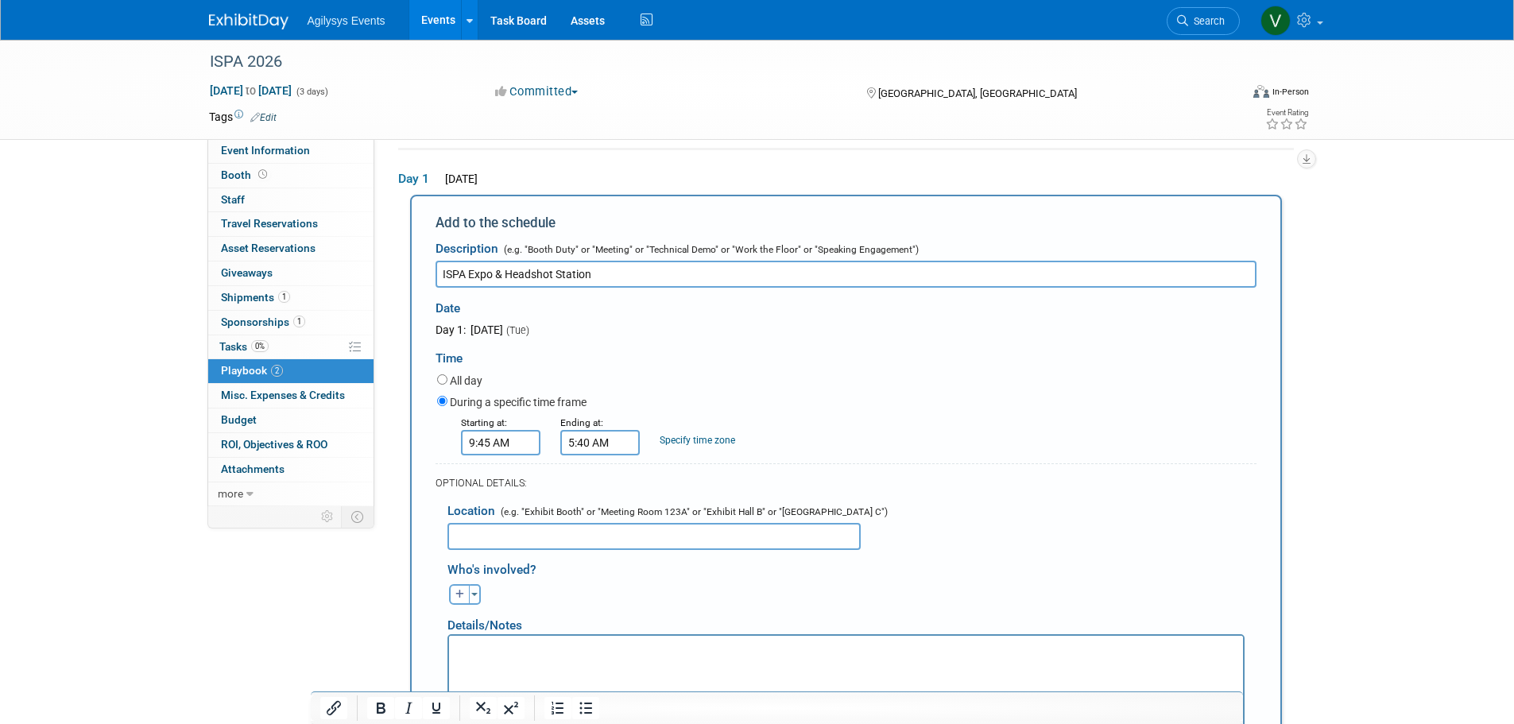
click at [116, 99] on div "ISPA 2026 [DATE] to [DATE] (3 days) [DATE] to [DATE] Committed Committed Consid…" at bounding box center [757, 90] width 1514 height 100
click at [134, 265] on div "ISPA 2026 [DATE] to [DATE] (3 days) [DATE] to [DATE] Committed Committed Consid…" at bounding box center [757, 543] width 1514 height 1113
click at [224, 18] on img at bounding box center [248, 22] width 79 height 16
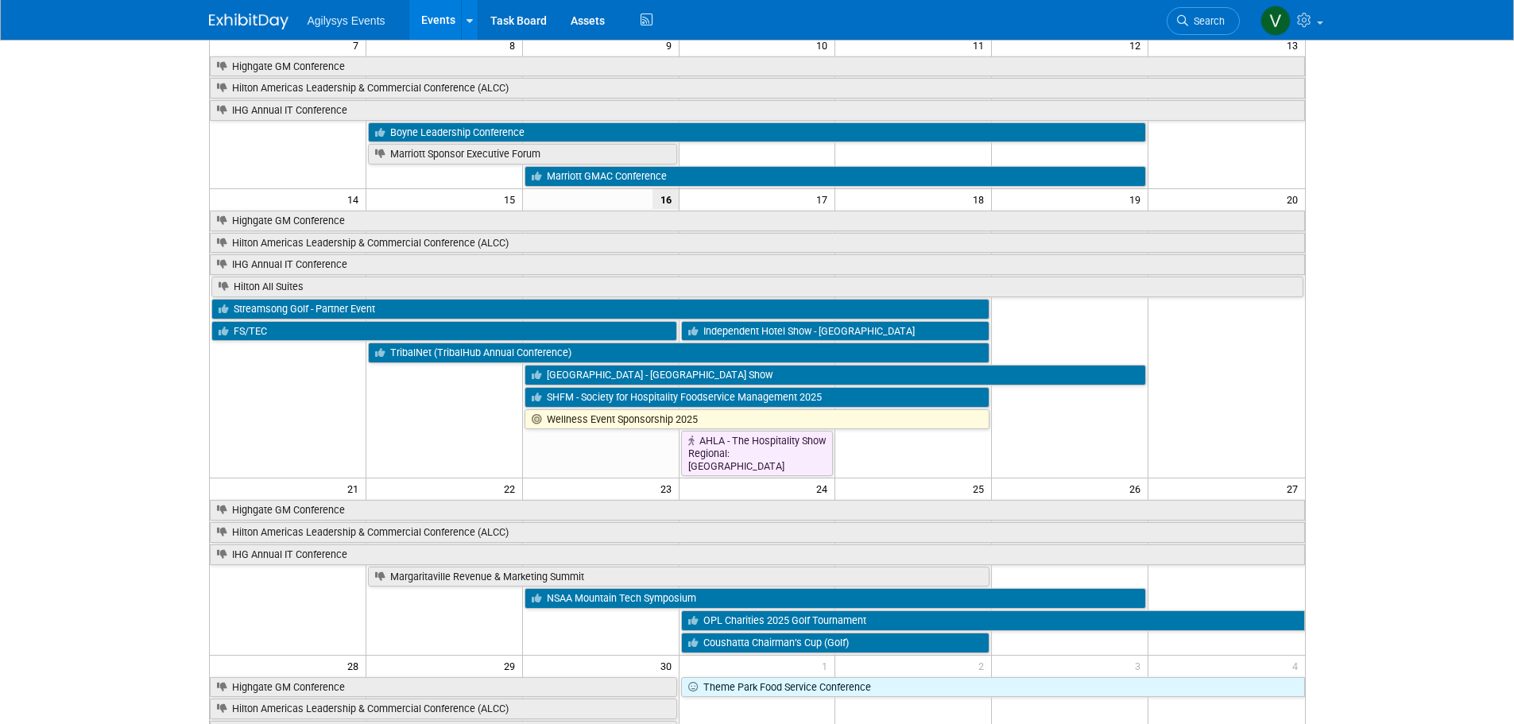
scroll to position [477, 0]
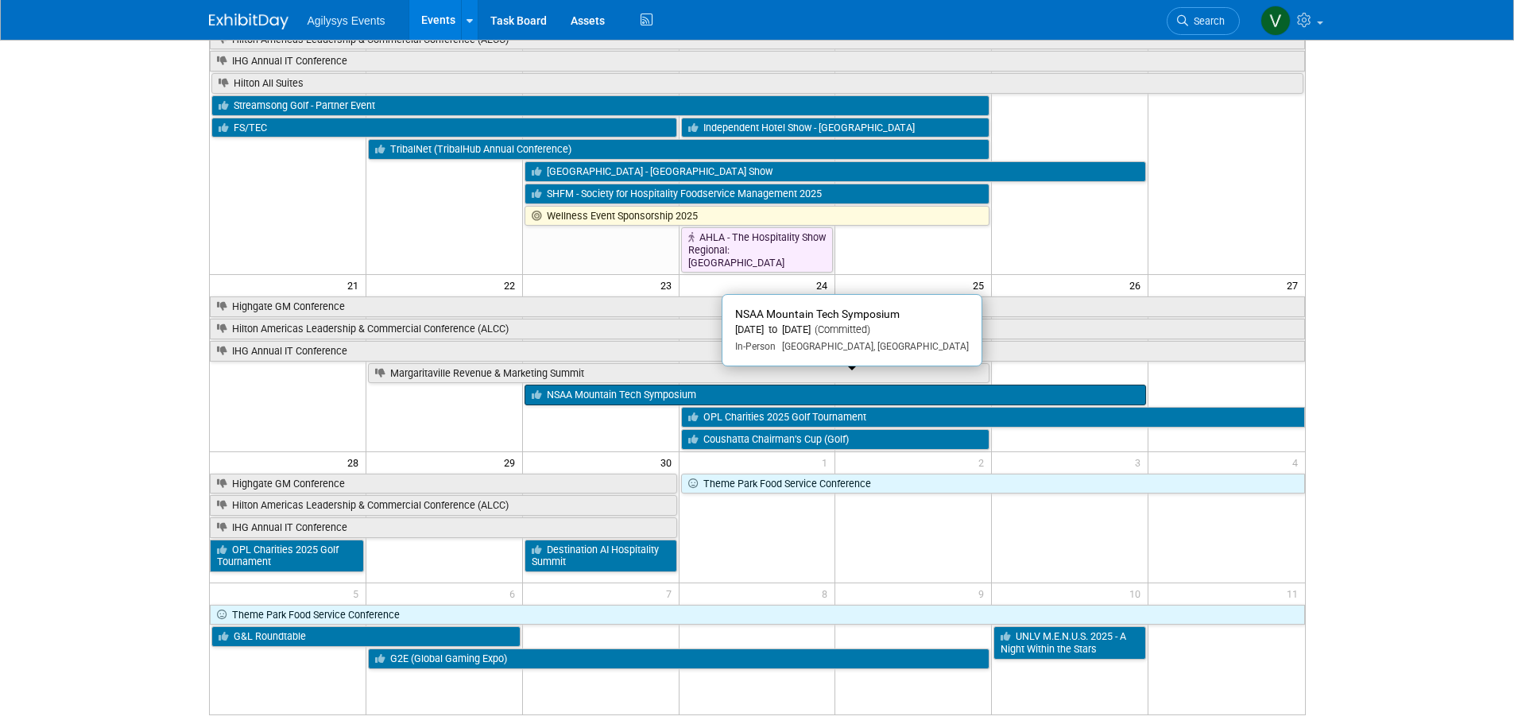
click at [616, 385] on link "NSAA Mountain Tech Symposium" at bounding box center [834, 395] width 621 height 21
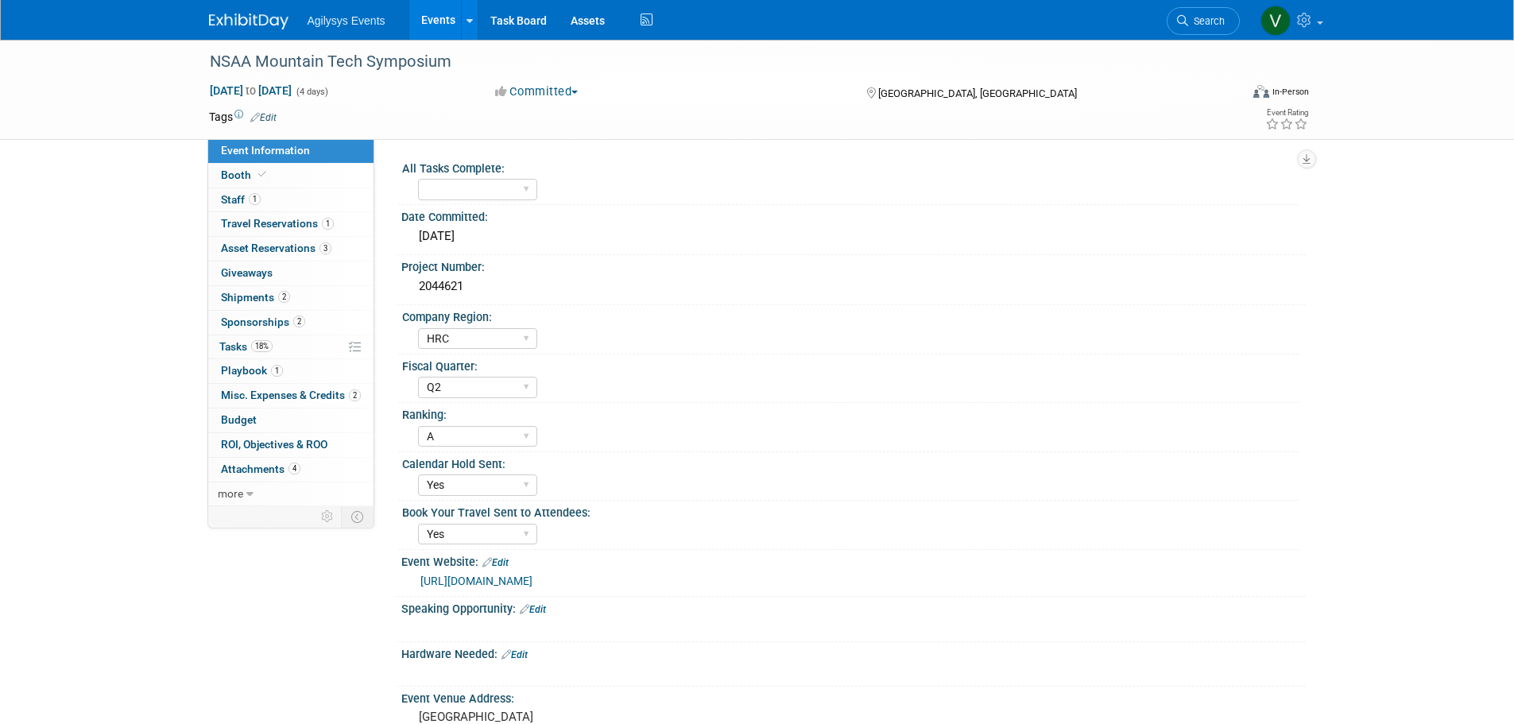
select select "HRC"
select select "Q2"
select select "A"
select select "Yes"
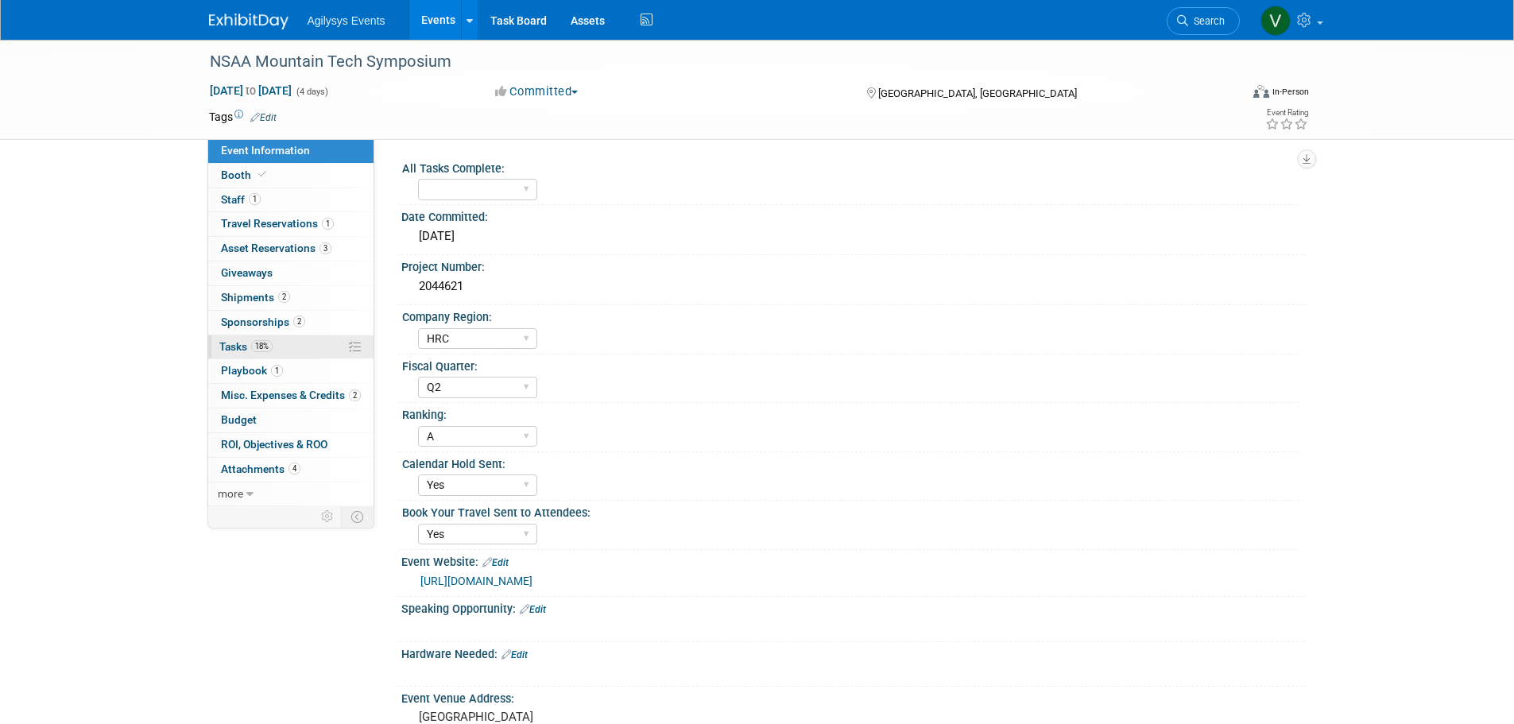
click at [258, 347] on span "18%" at bounding box center [261, 346] width 21 height 12
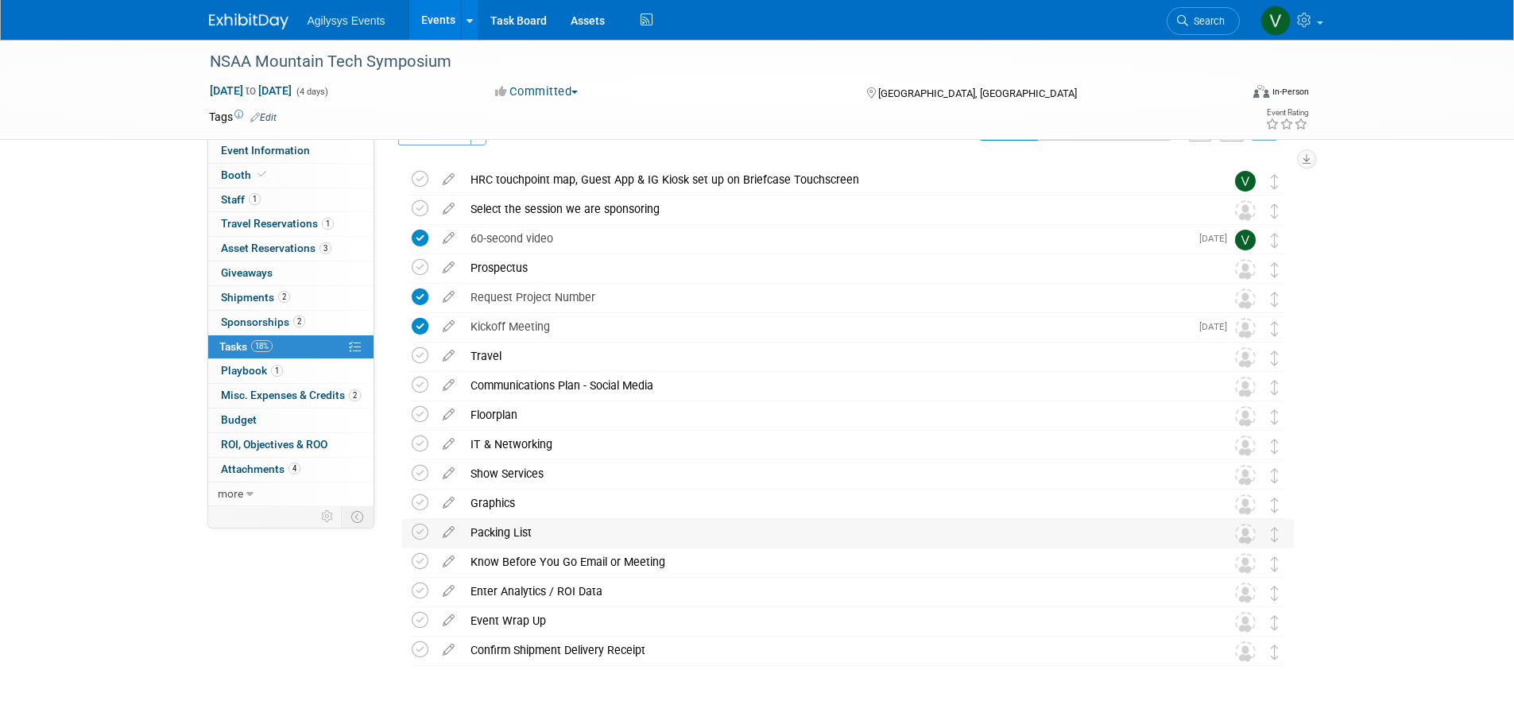
scroll to position [79, 0]
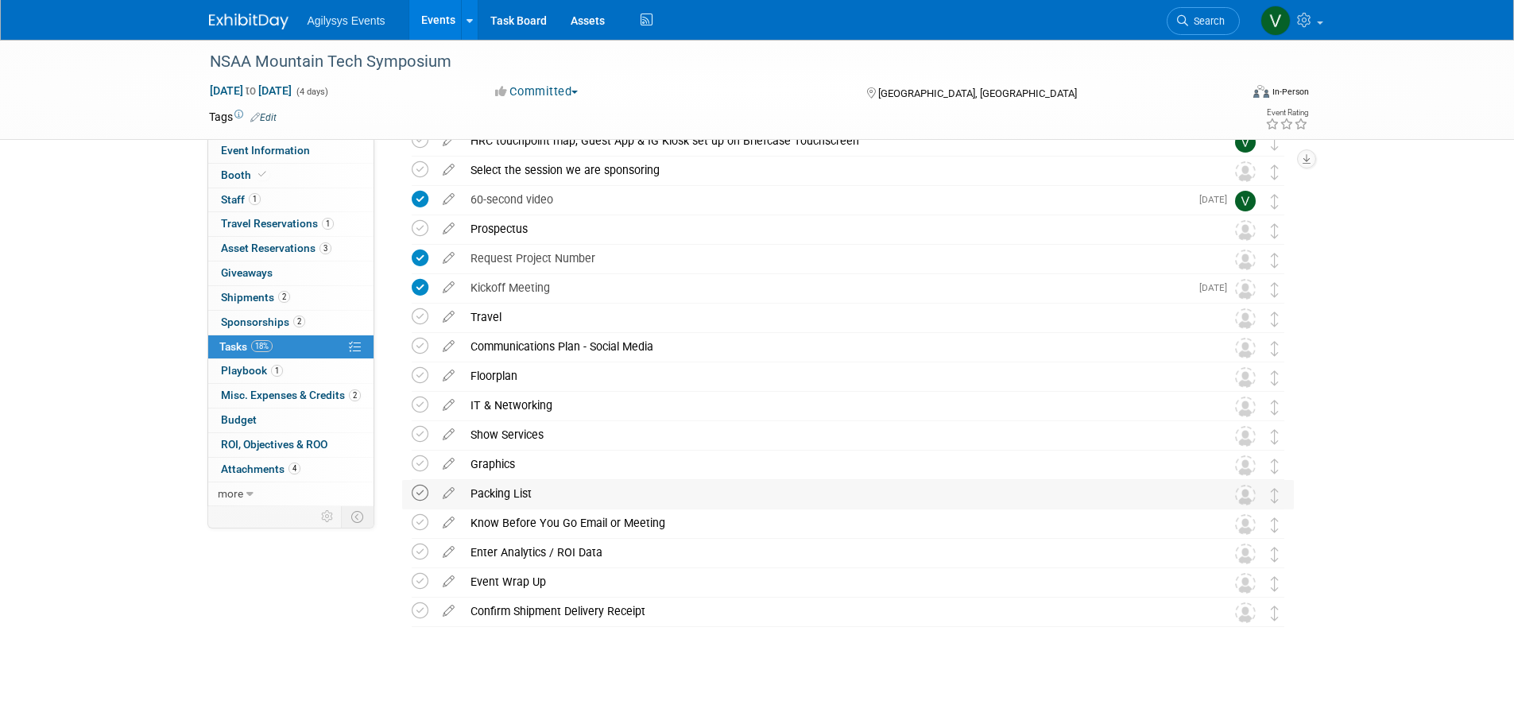
click at [420, 495] on icon at bounding box center [420, 493] width 17 height 17
click at [420, 524] on icon at bounding box center [420, 522] width 17 height 17
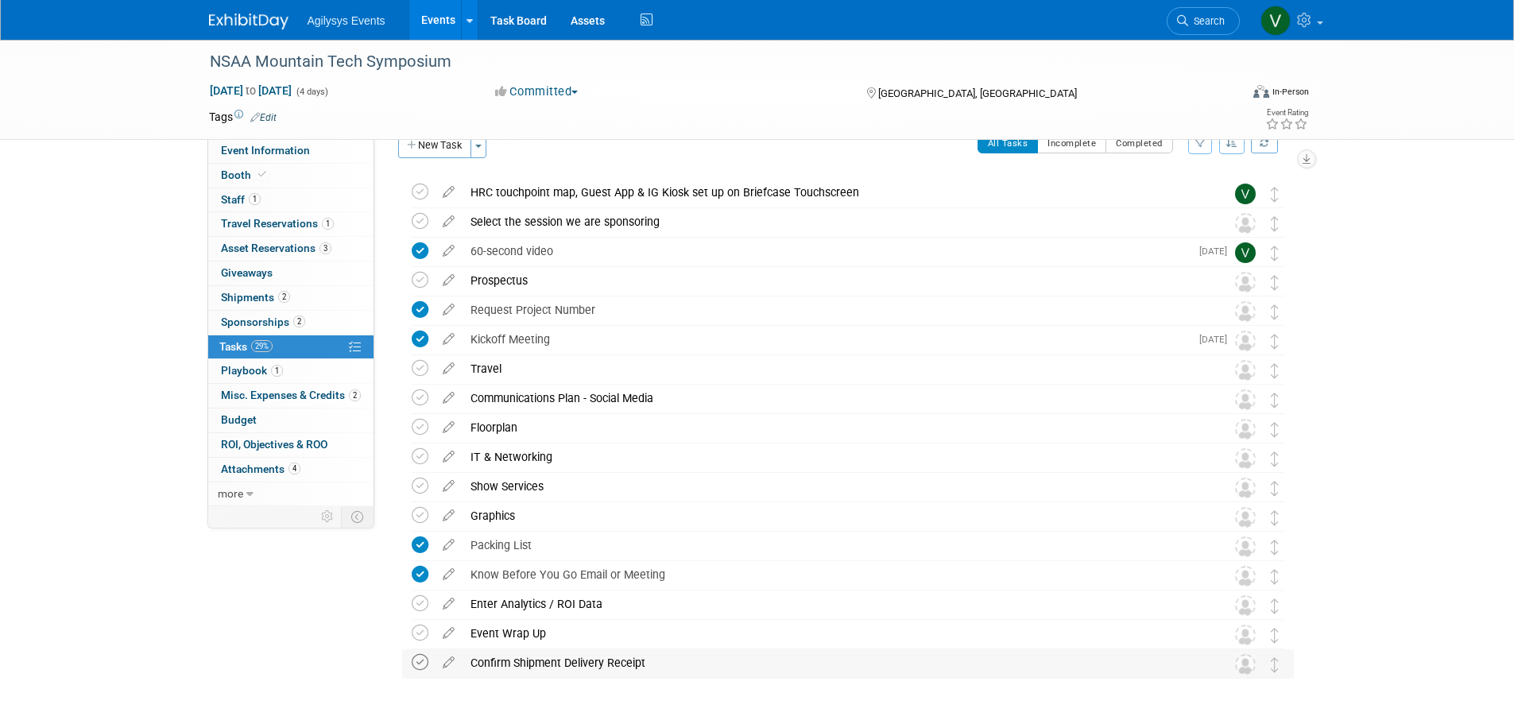
scroll to position [0, 0]
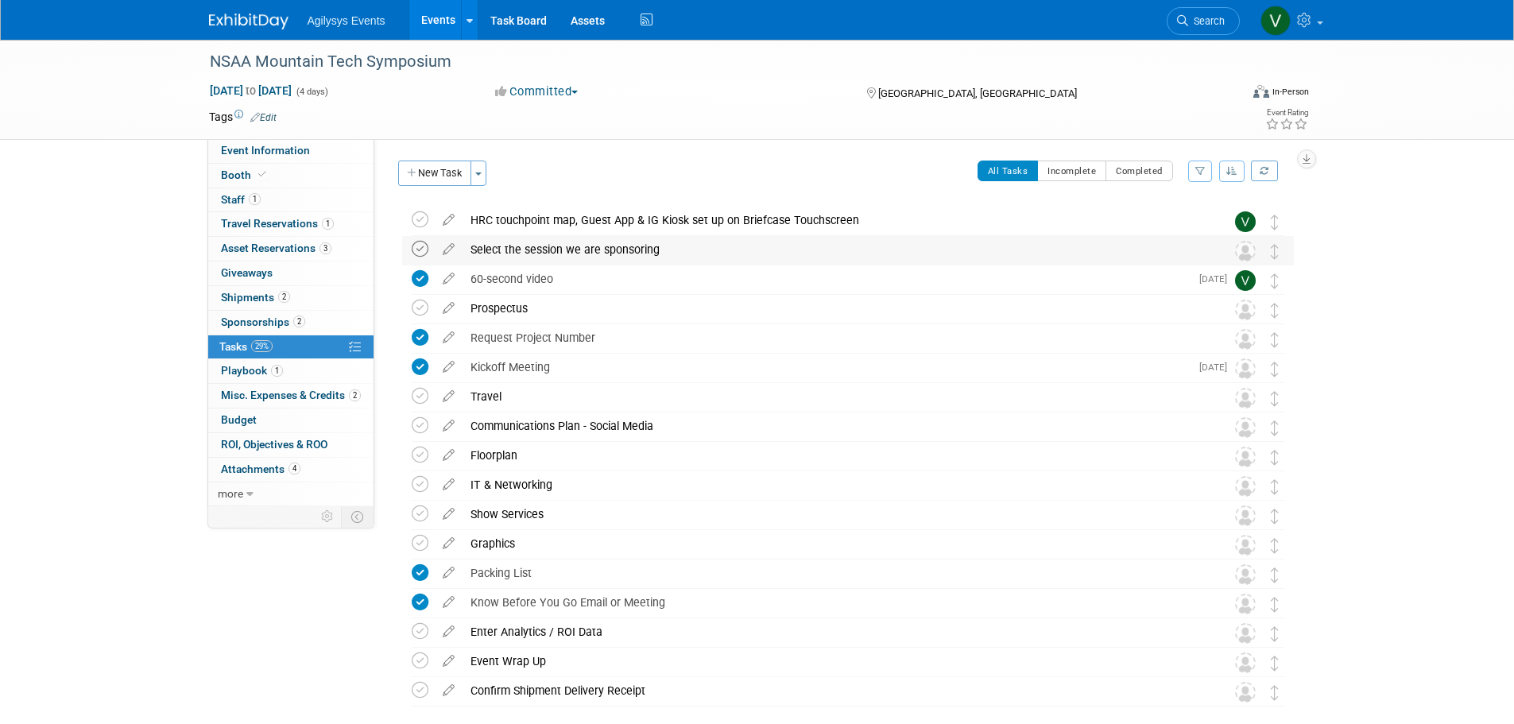
click at [420, 247] on icon at bounding box center [420, 249] width 17 height 17
click at [421, 219] on icon at bounding box center [420, 219] width 17 height 17
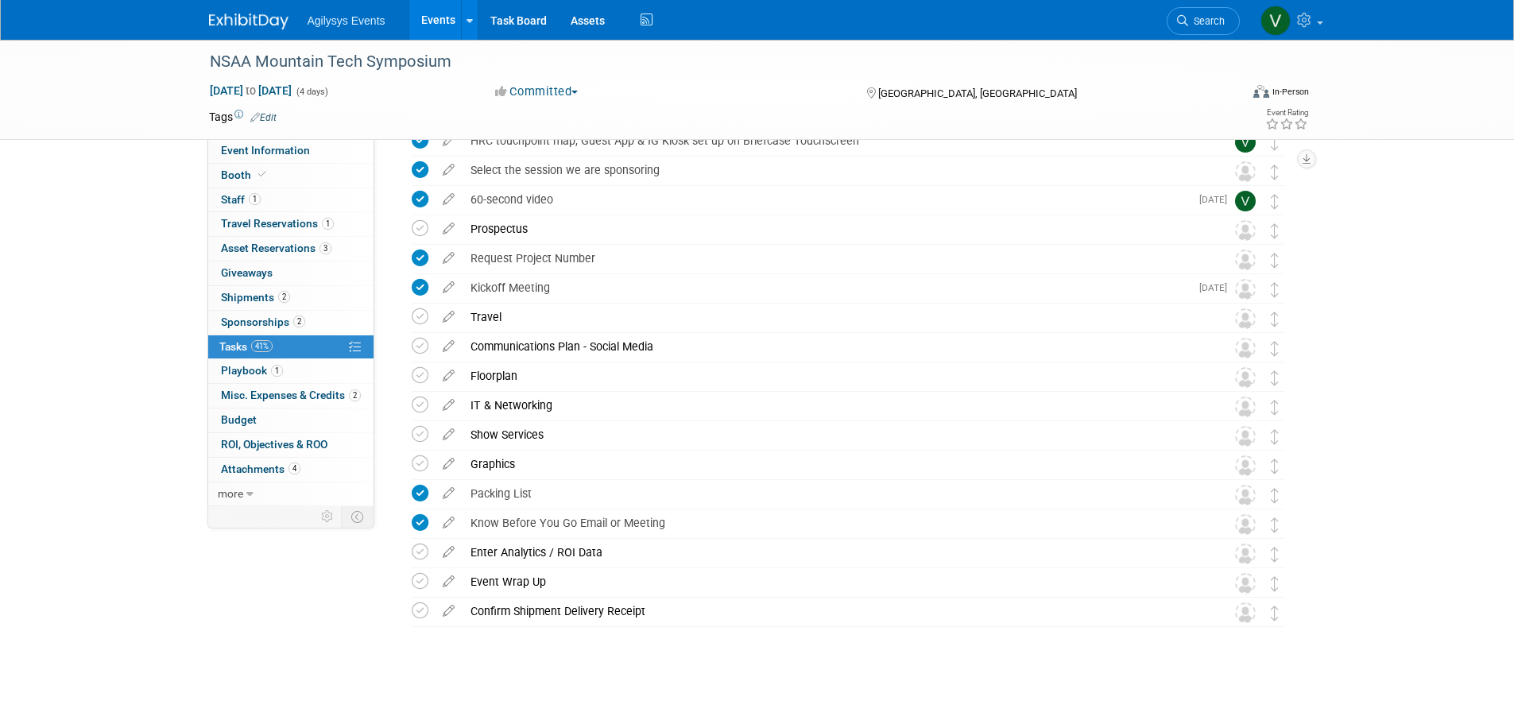
click at [284, 657] on div "Event Information Event Info Booth Booth 1 Staff 1 Staff 1 Travel Reservations …" at bounding box center [757, 326] width 1120 height 732
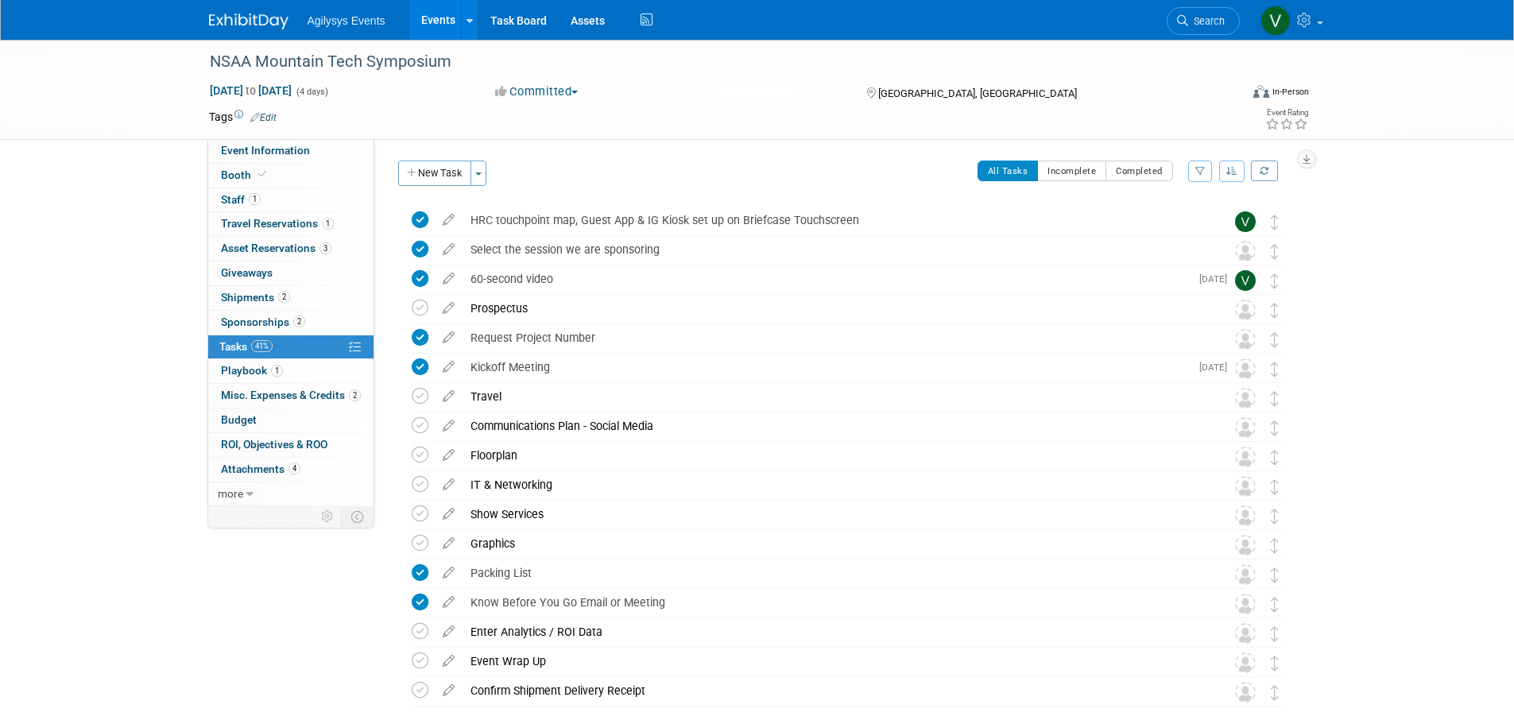
click at [258, 6] on div at bounding box center [258, 14] width 99 height 29
click at [256, 17] on img at bounding box center [248, 22] width 79 height 16
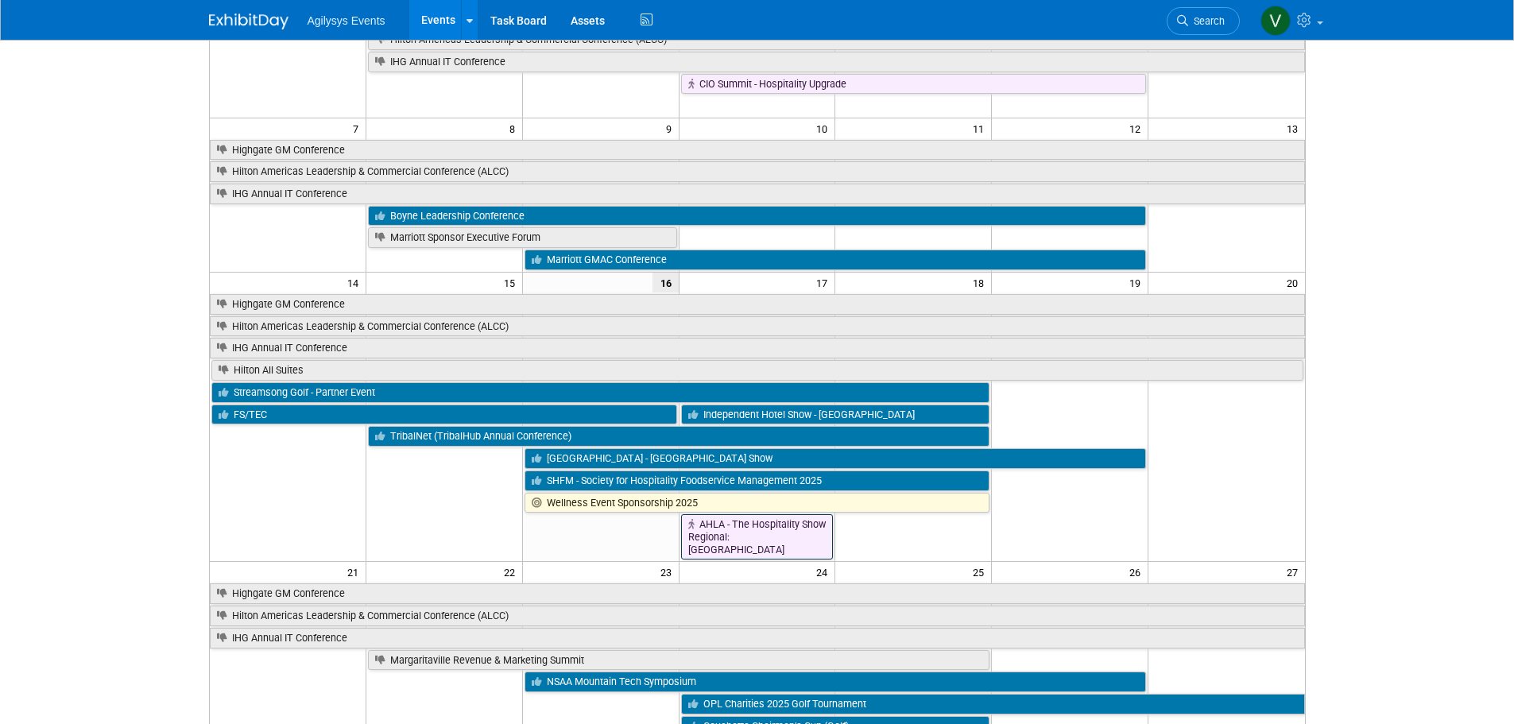
scroll to position [238, 0]
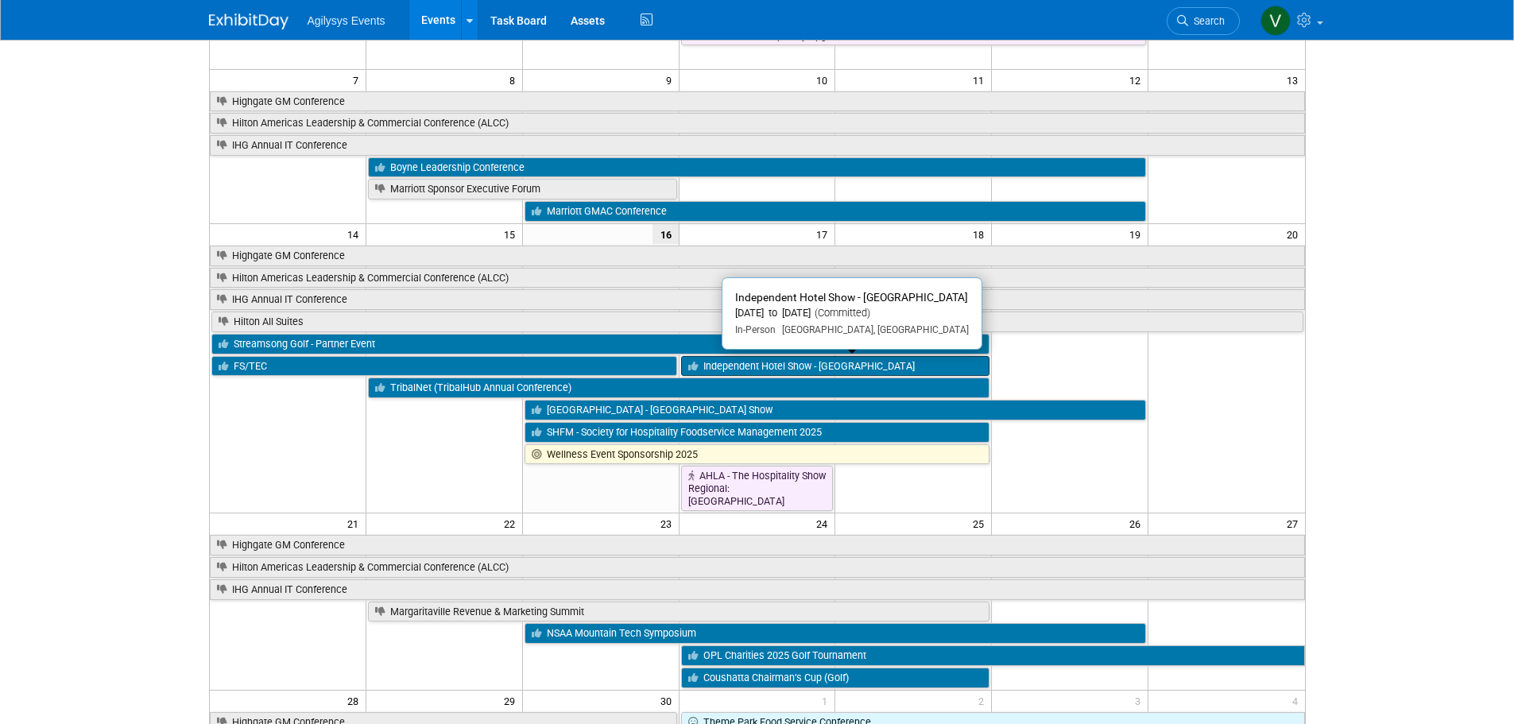
click at [823, 363] on link "Independent Hotel Show - [GEOGRAPHIC_DATA]" at bounding box center [835, 366] width 309 height 21
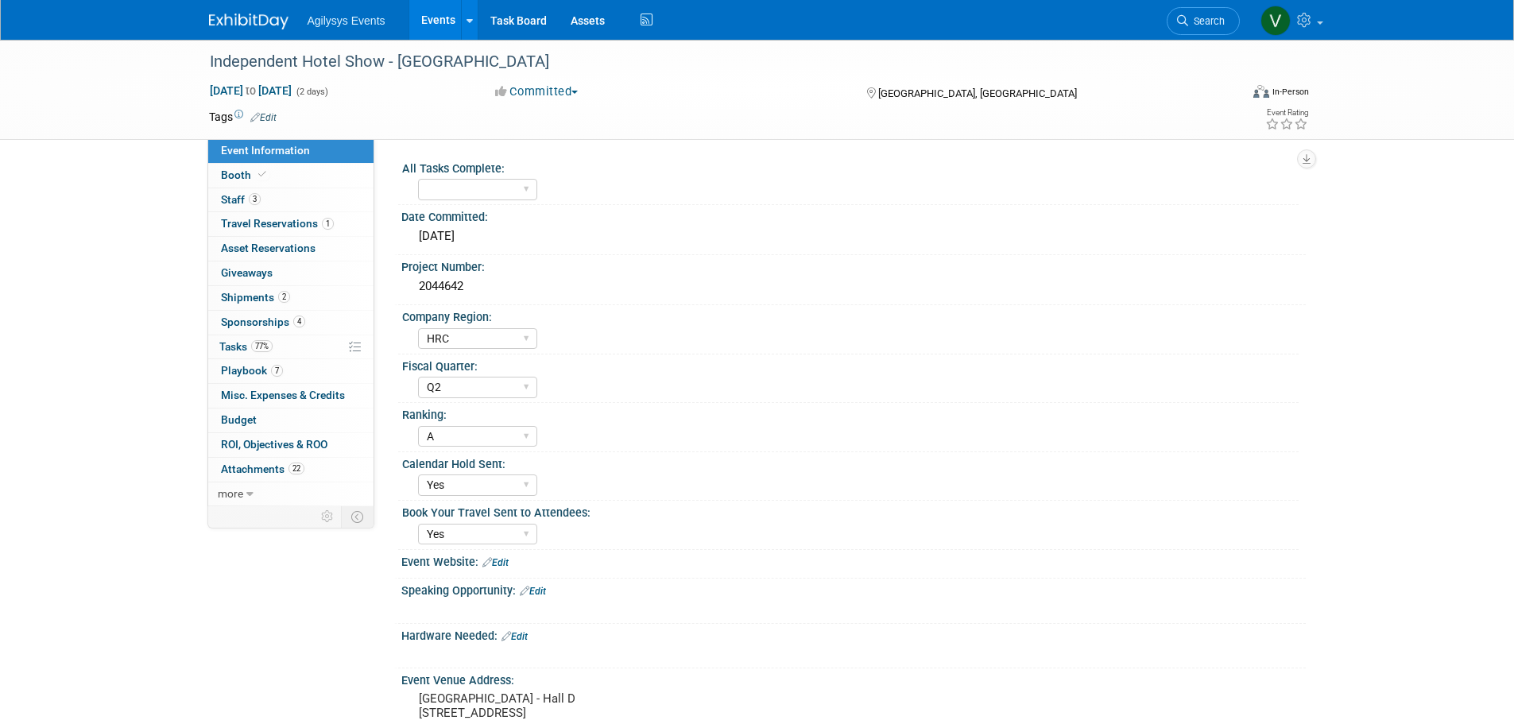
select select "HRC"
select select "Q2"
select select "A"
select select "Yes"
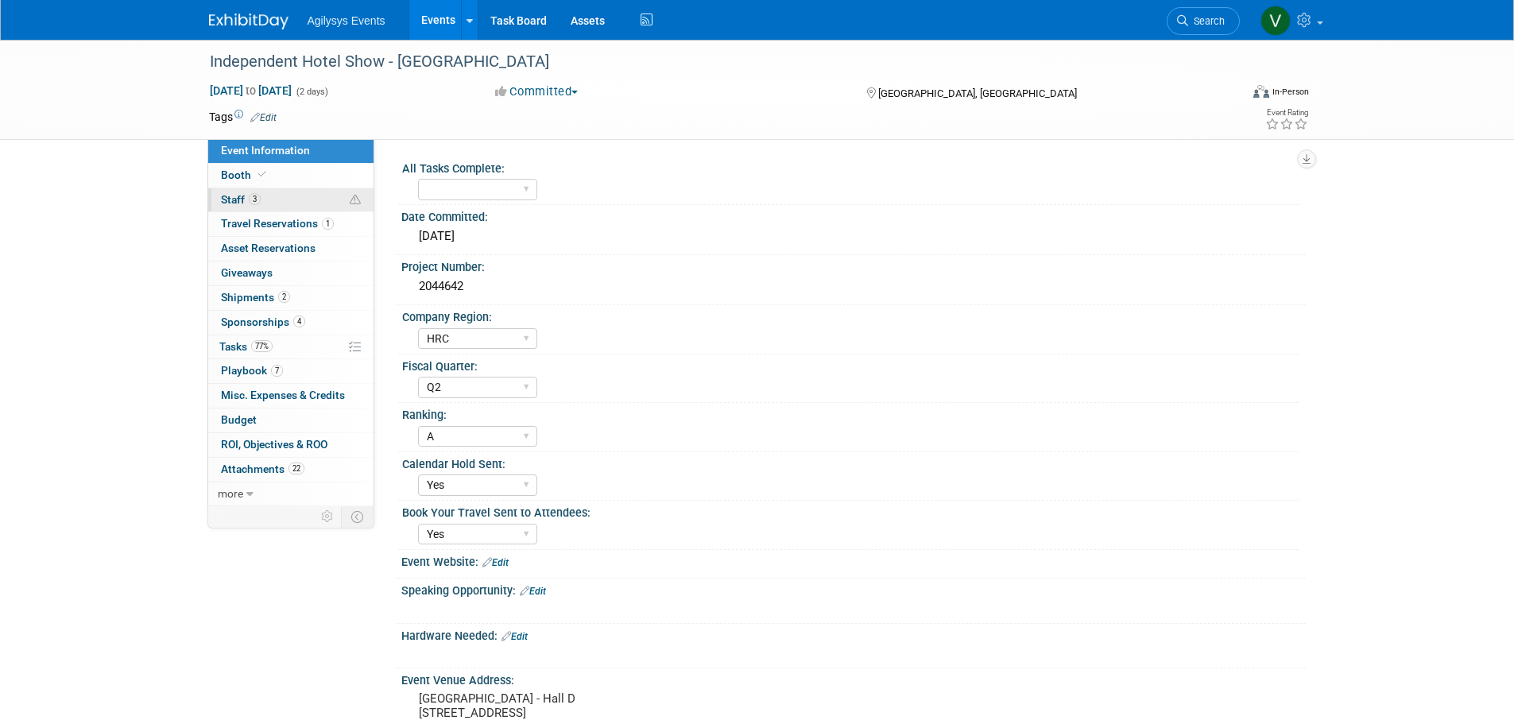
click at [309, 199] on link "3 Staff 3" at bounding box center [290, 200] width 165 height 24
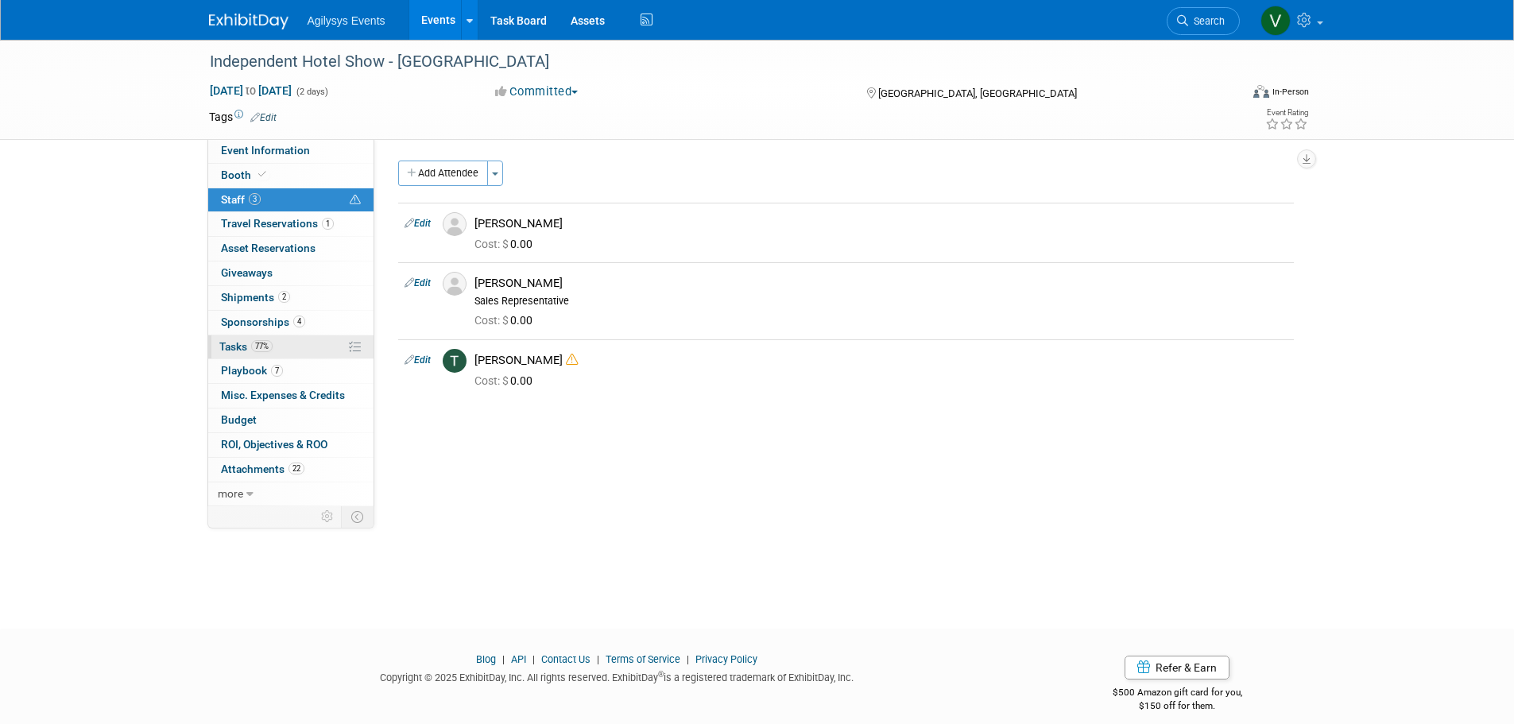
click at [240, 342] on span "Tasks 77%" at bounding box center [245, 346] width 53 height 13
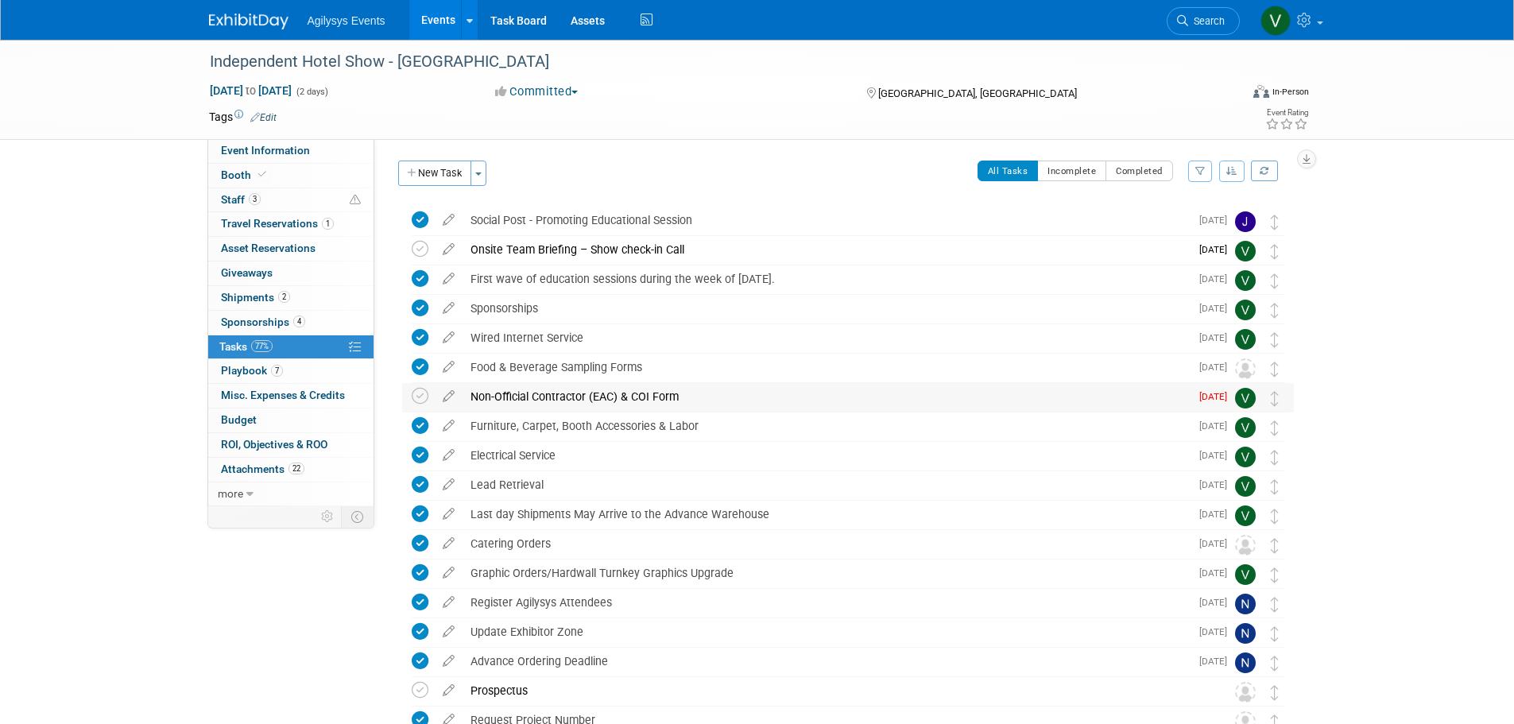
drag, startPoint x: 420, startPoint y: 396, endPoint x: 438, endPoint y: 407, distance: 20.3
click at [420, 396] on icon at bounding box center [420, 396] width 17 height 17
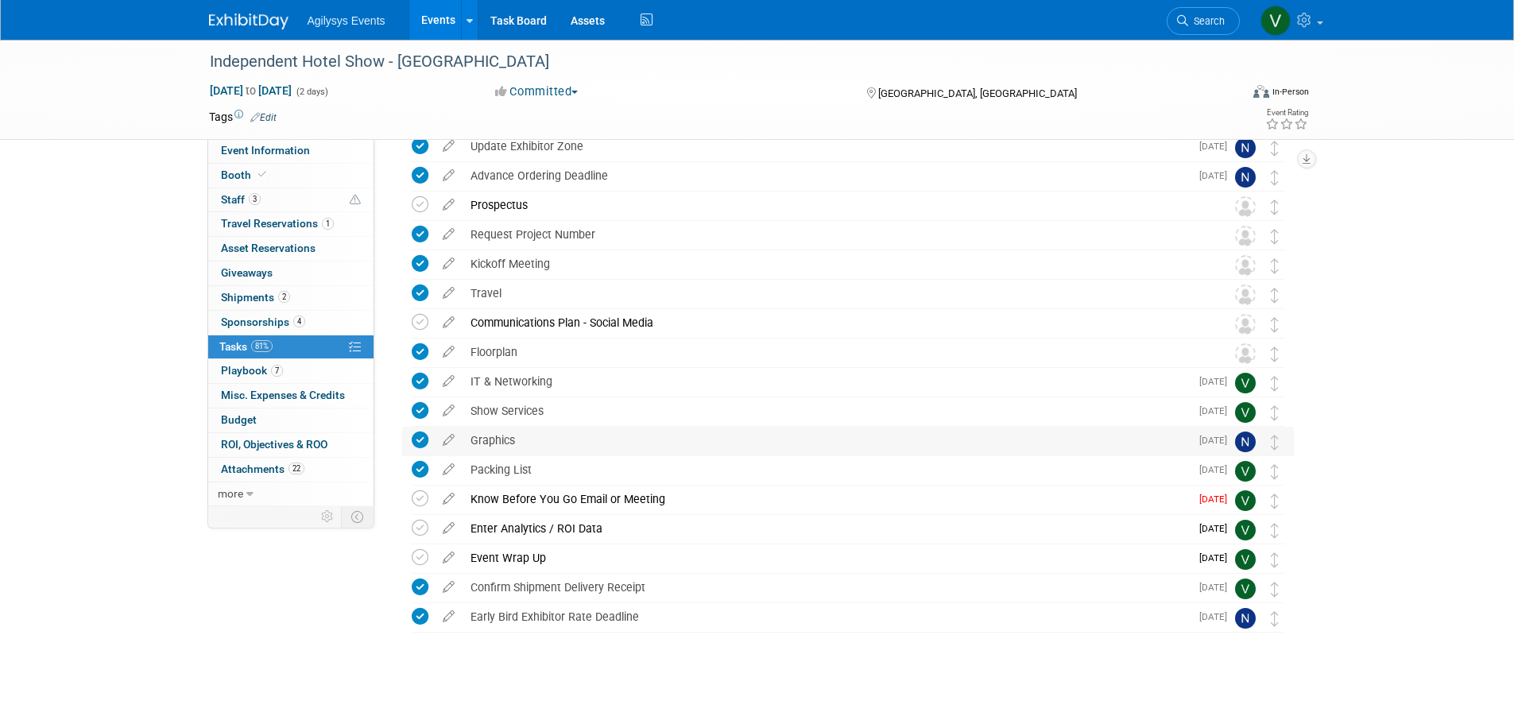
scroll to position [491, 0]
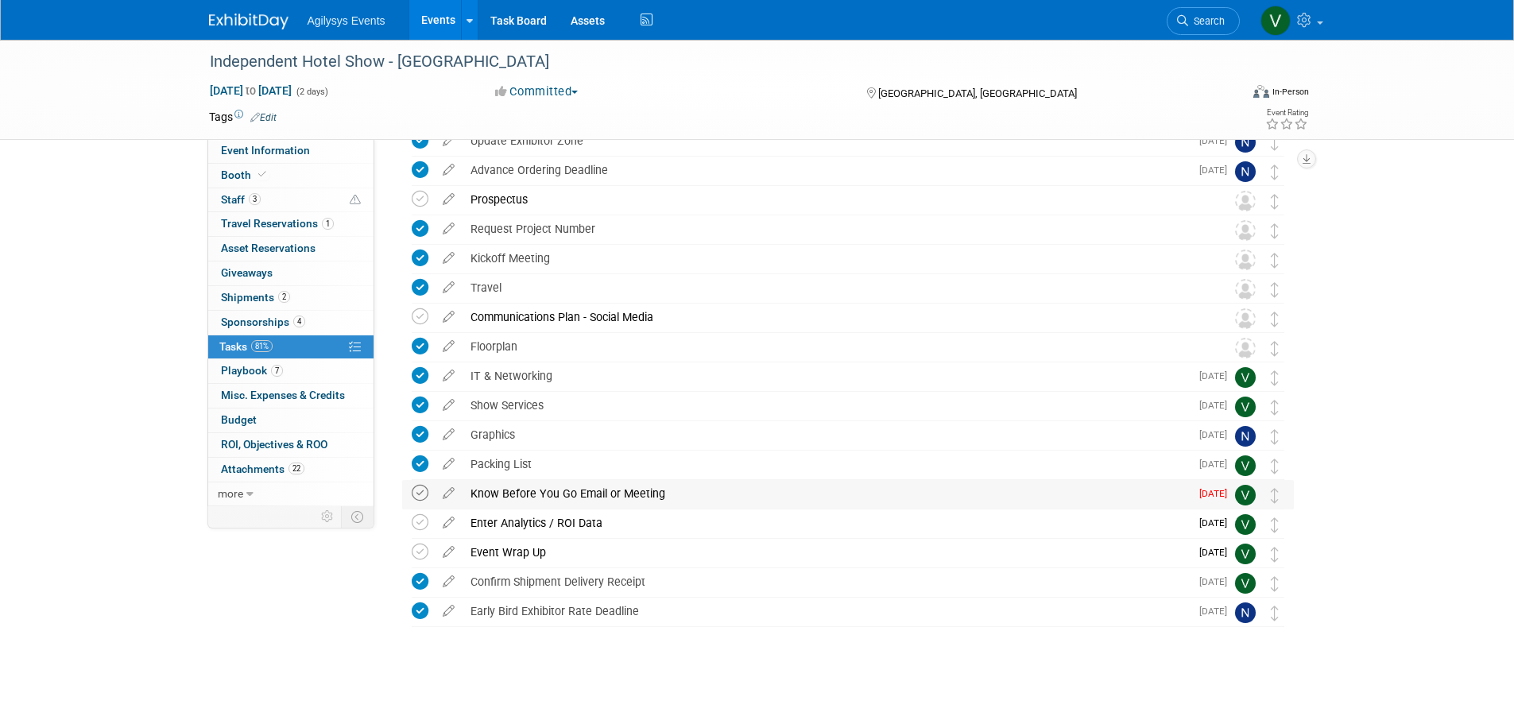
click at [424, 491] on icon at bounding box center [420, 493] width 17 height 17
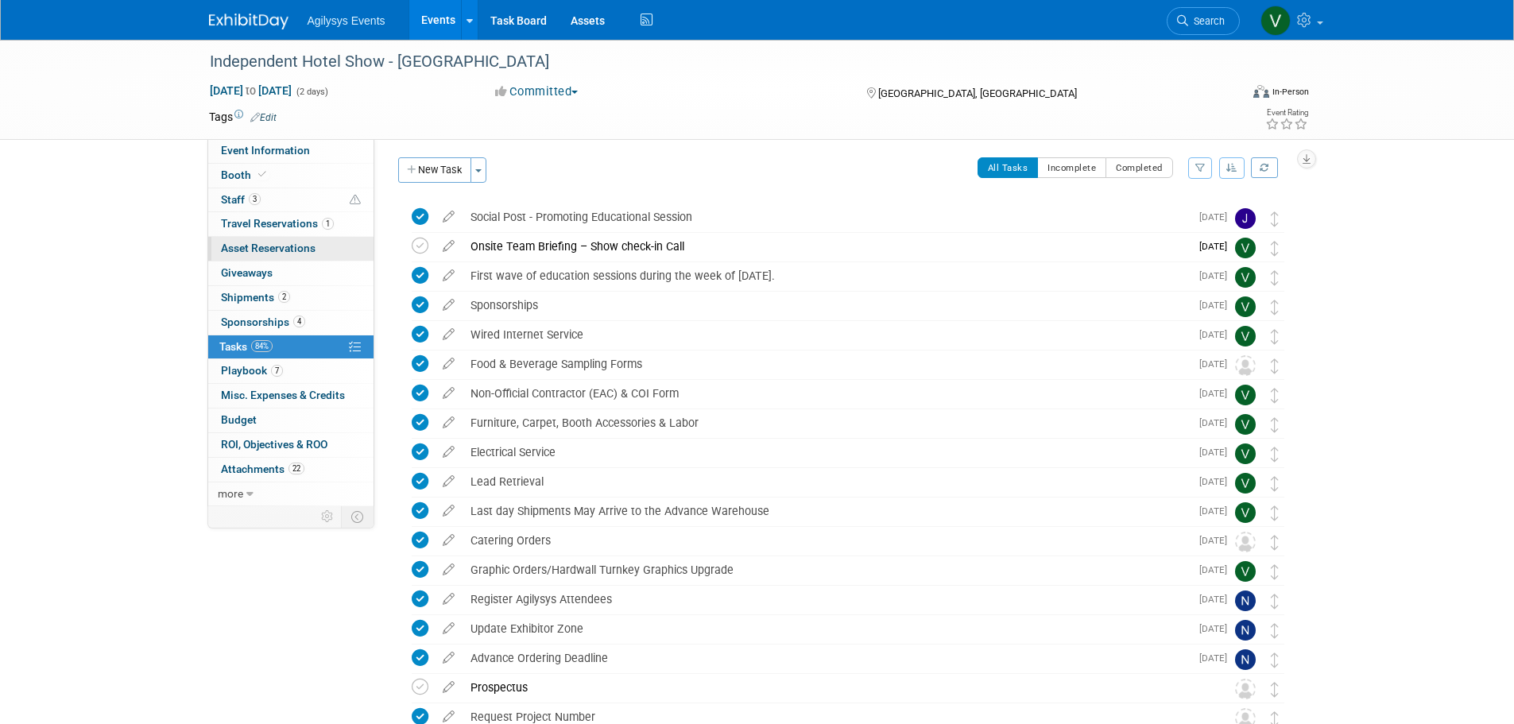
scroll to position [0, 0]
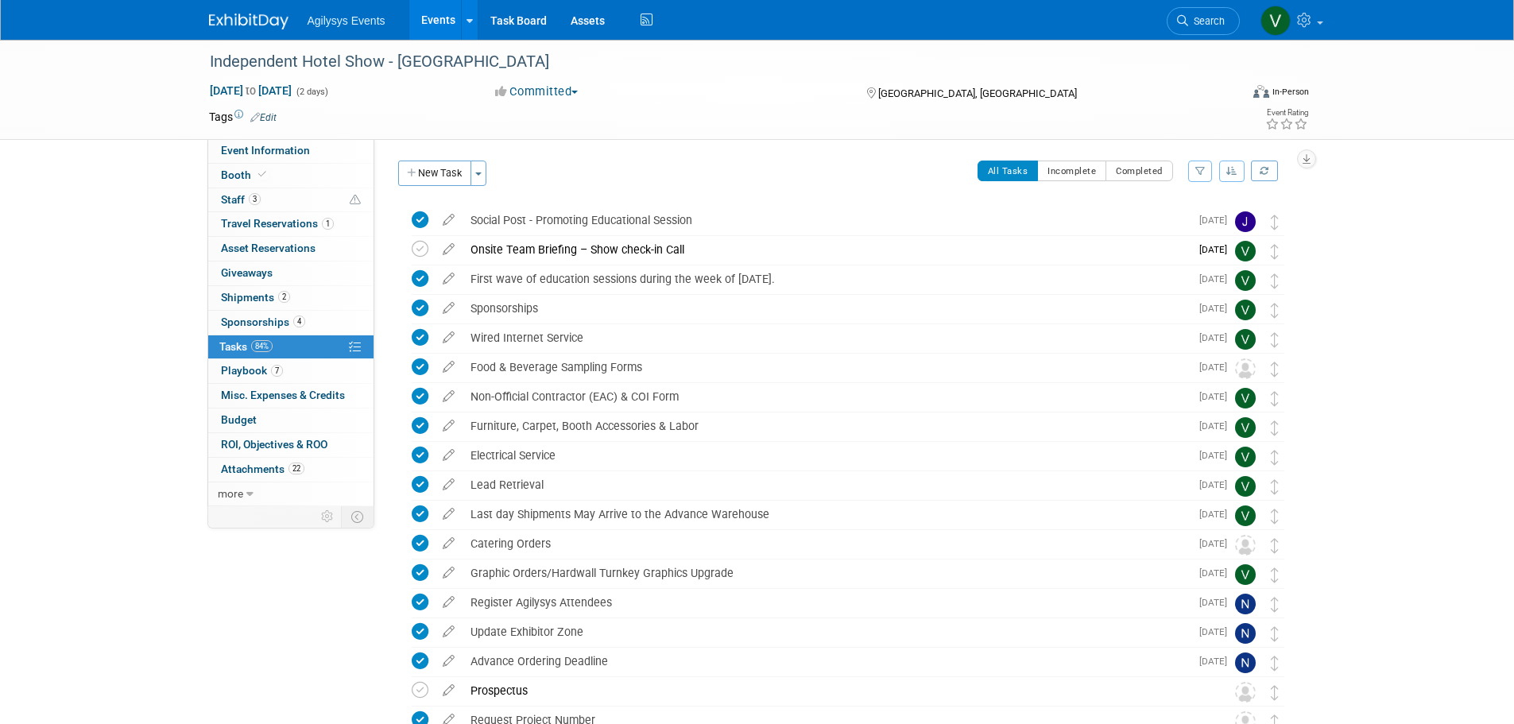
click at [247, 25] on img at bounding box center [248, 22] width 79 height 16
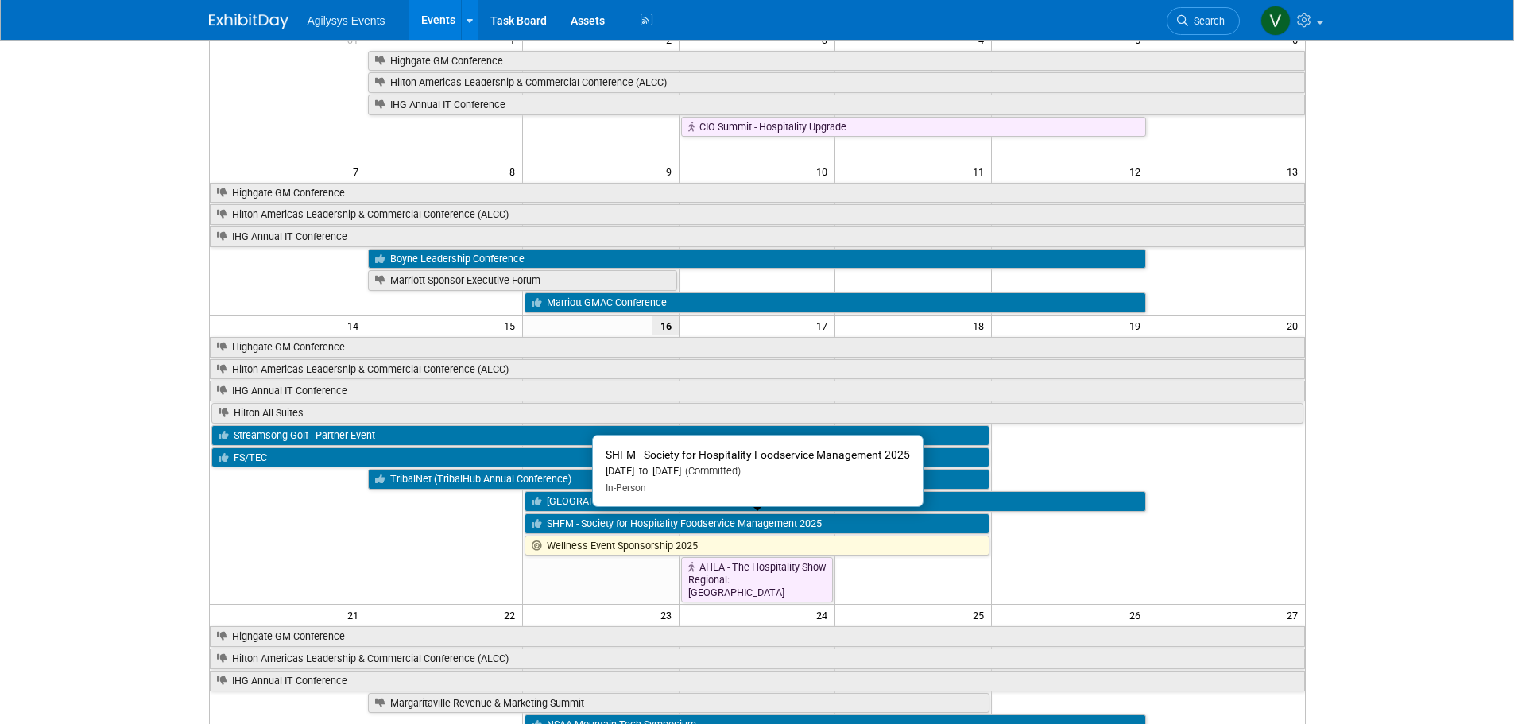
scroll to position [159, 0]
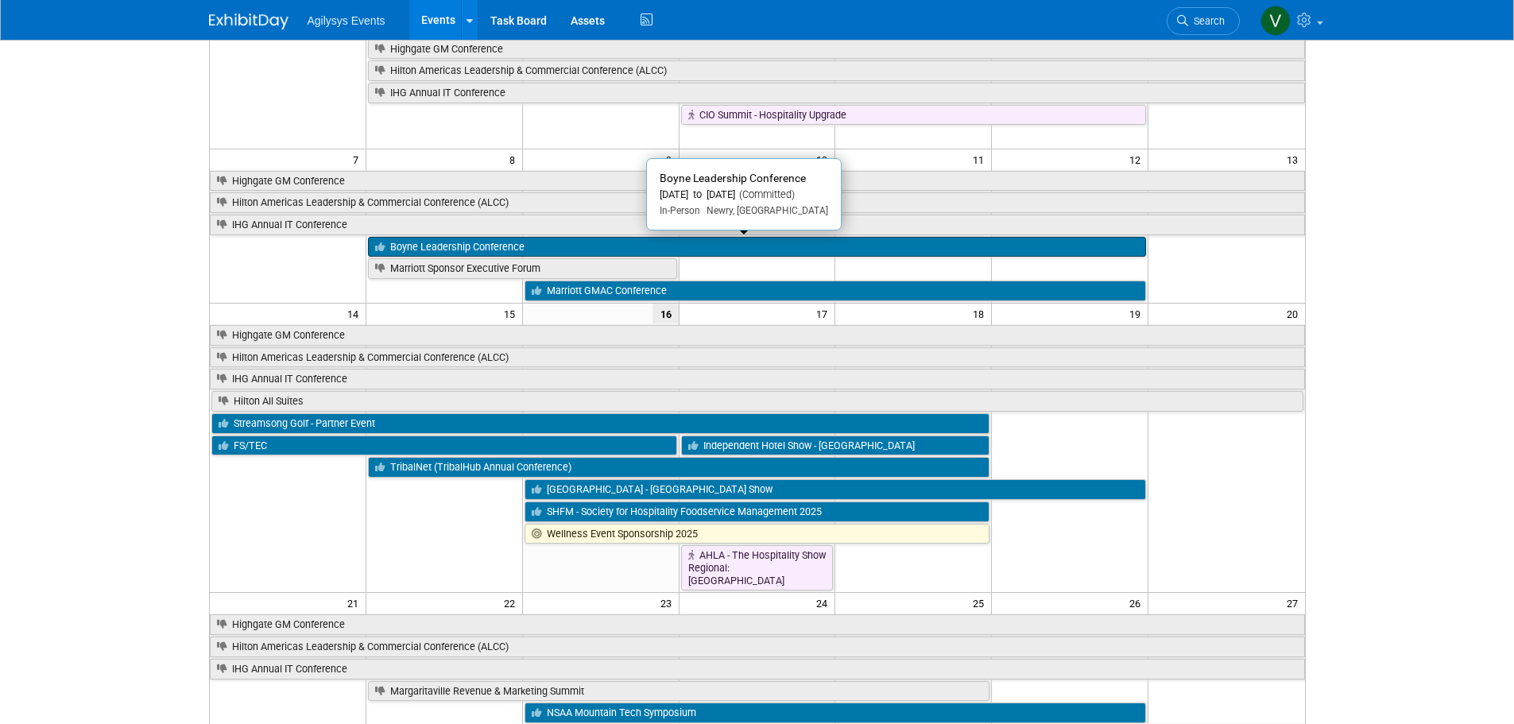
click at [454, 246] on link "Boyne Leadership Conference" at bounding box center [757, 247] width 778 height 21
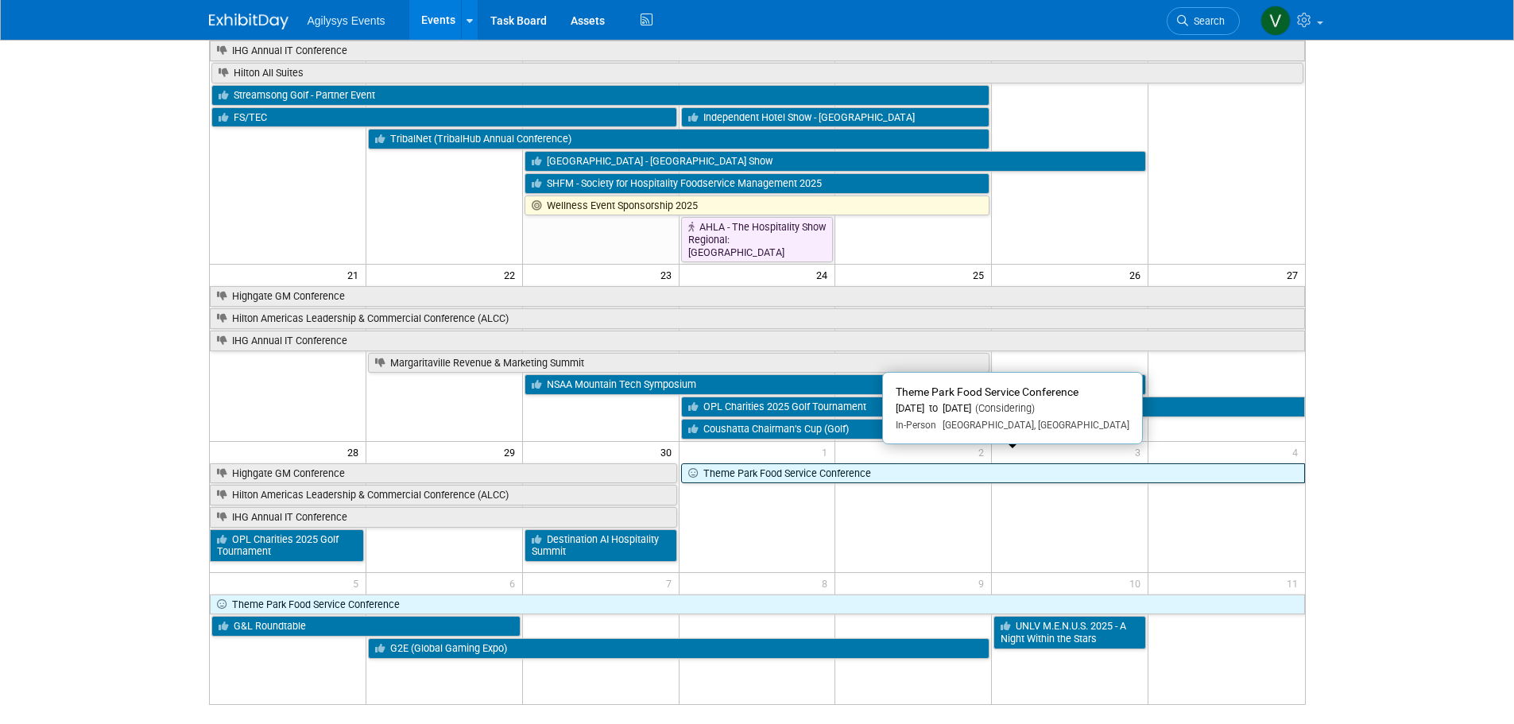
scroll to position [310, 0]
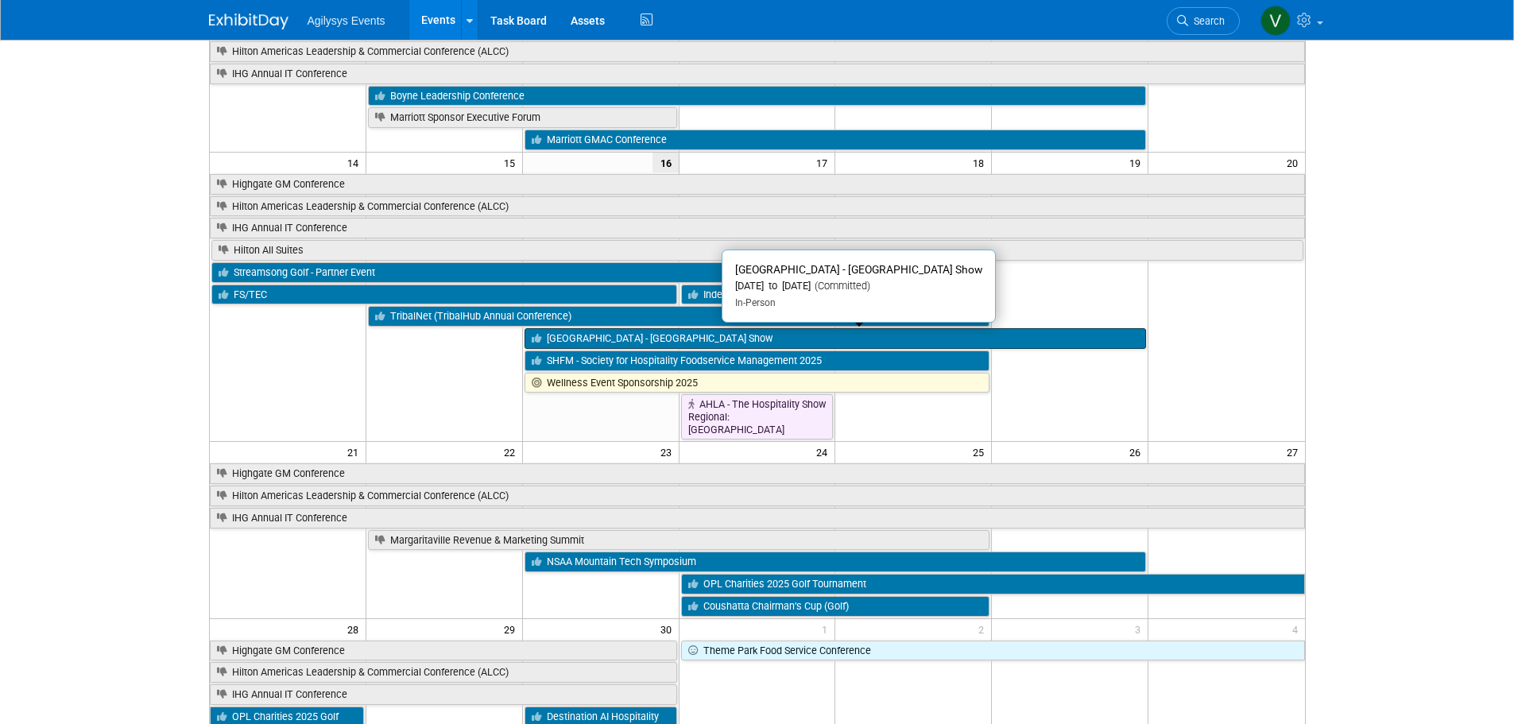
click at [643, 338] on link "Lagoon Park - Amusement Park Show" at bounding box center [834, 338] width 621 height 21
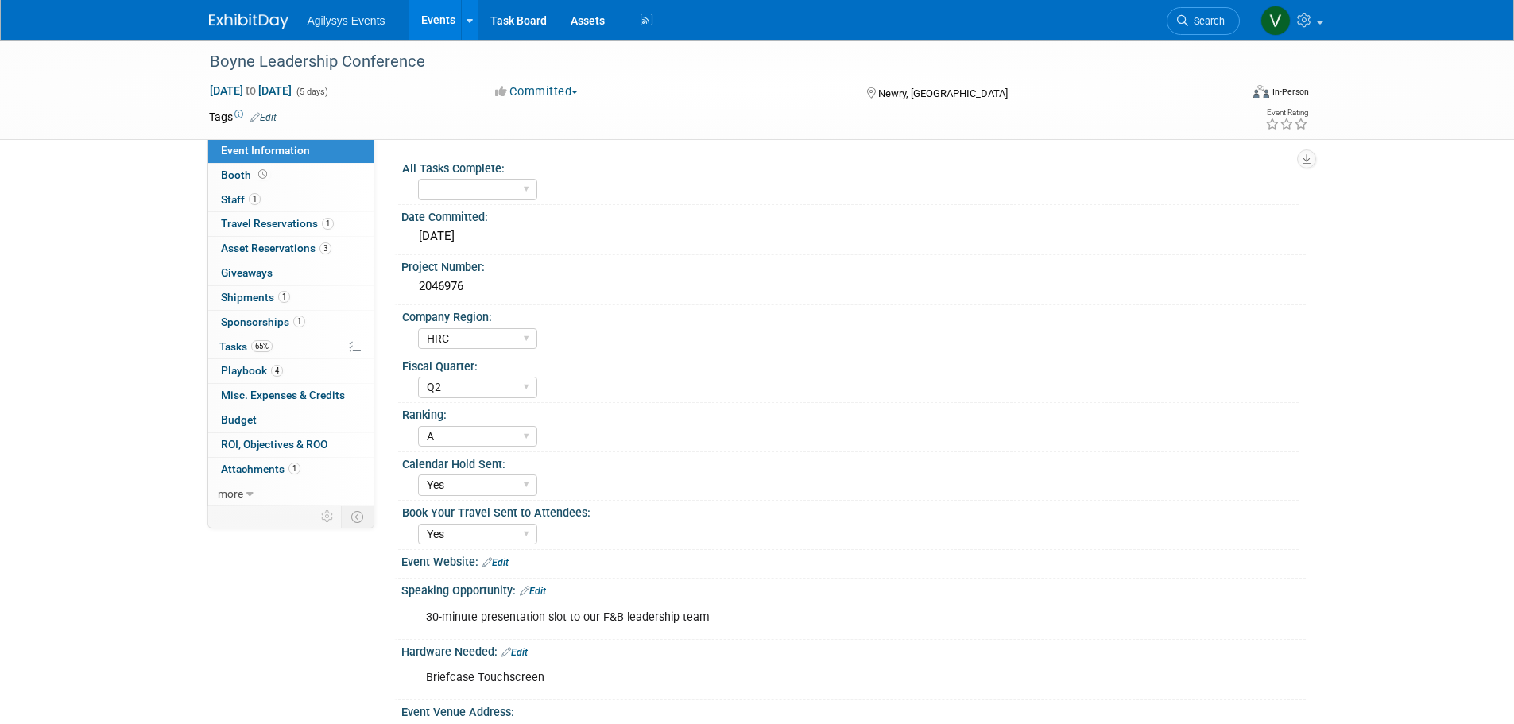
select select "HRC"
select select "Q2"
select select "A"
select select "Yes"
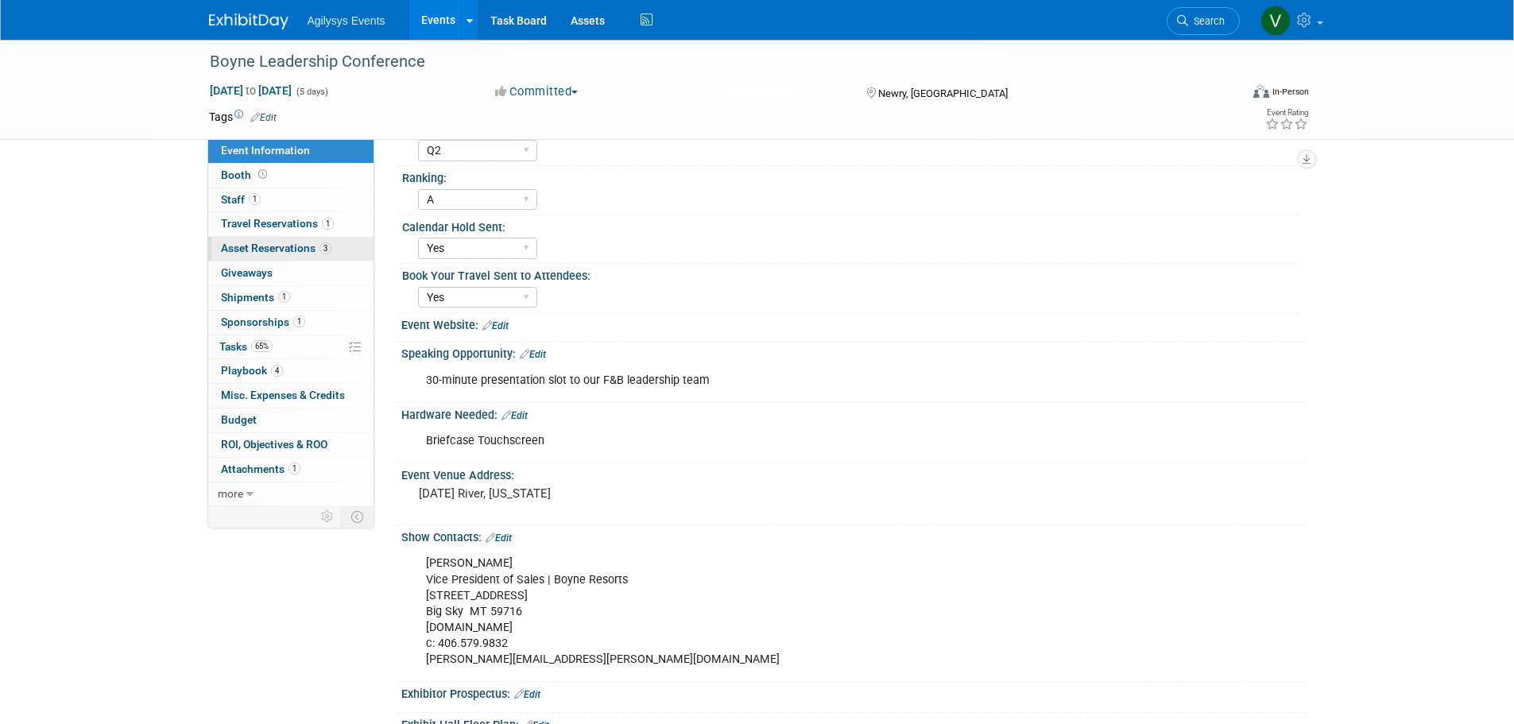
scroll to position [159, 0]
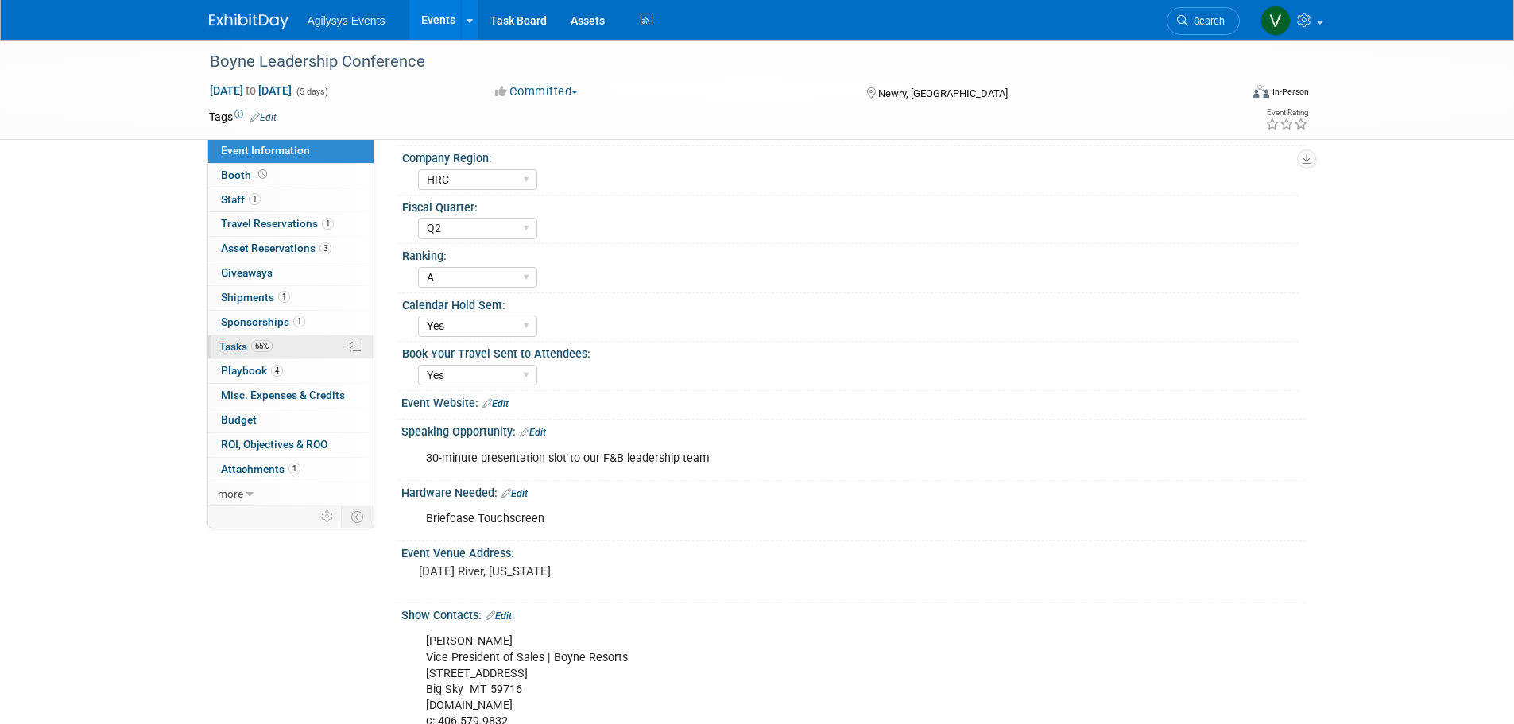
click at [241, 344] on span "Tasks 65%" at bounding box center [245, 346] width 53 height 13
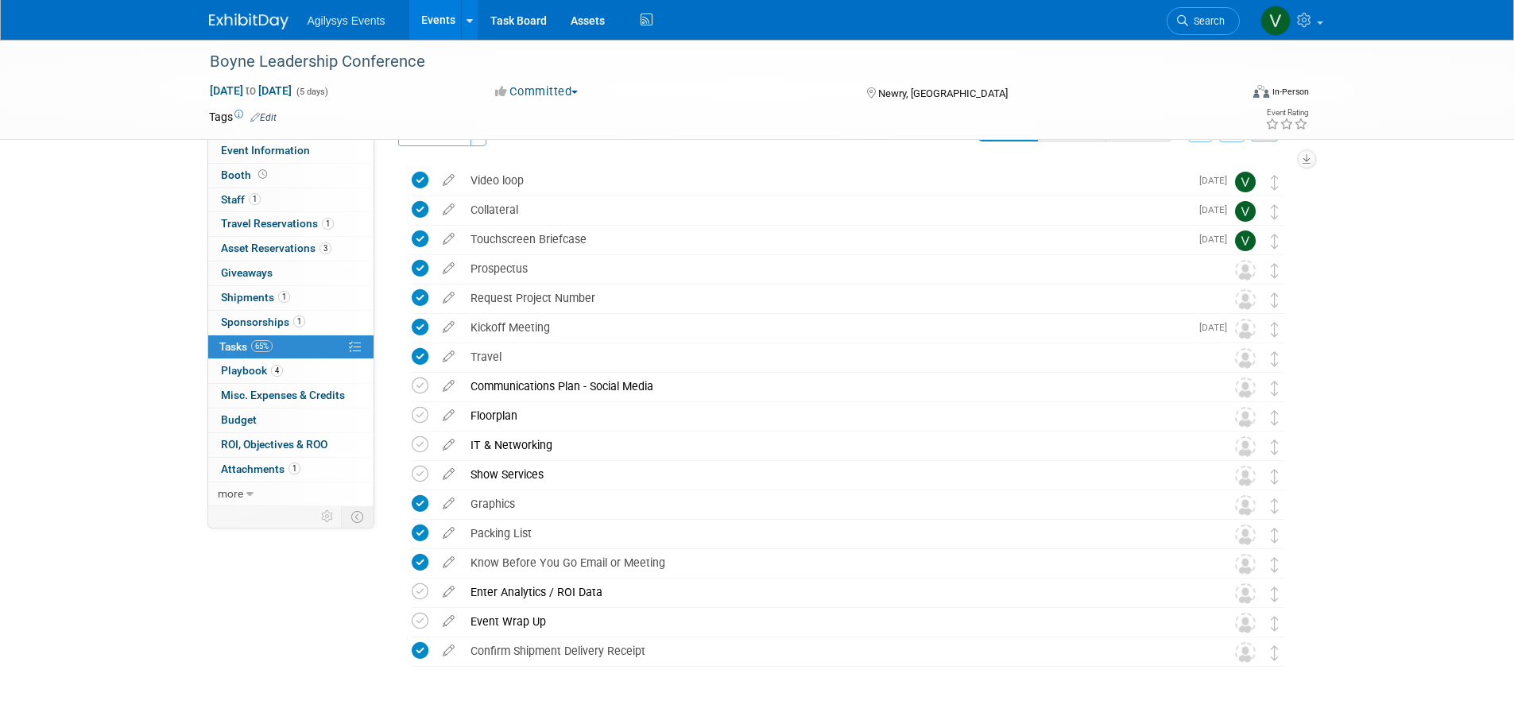
scroll to position [0, 0]
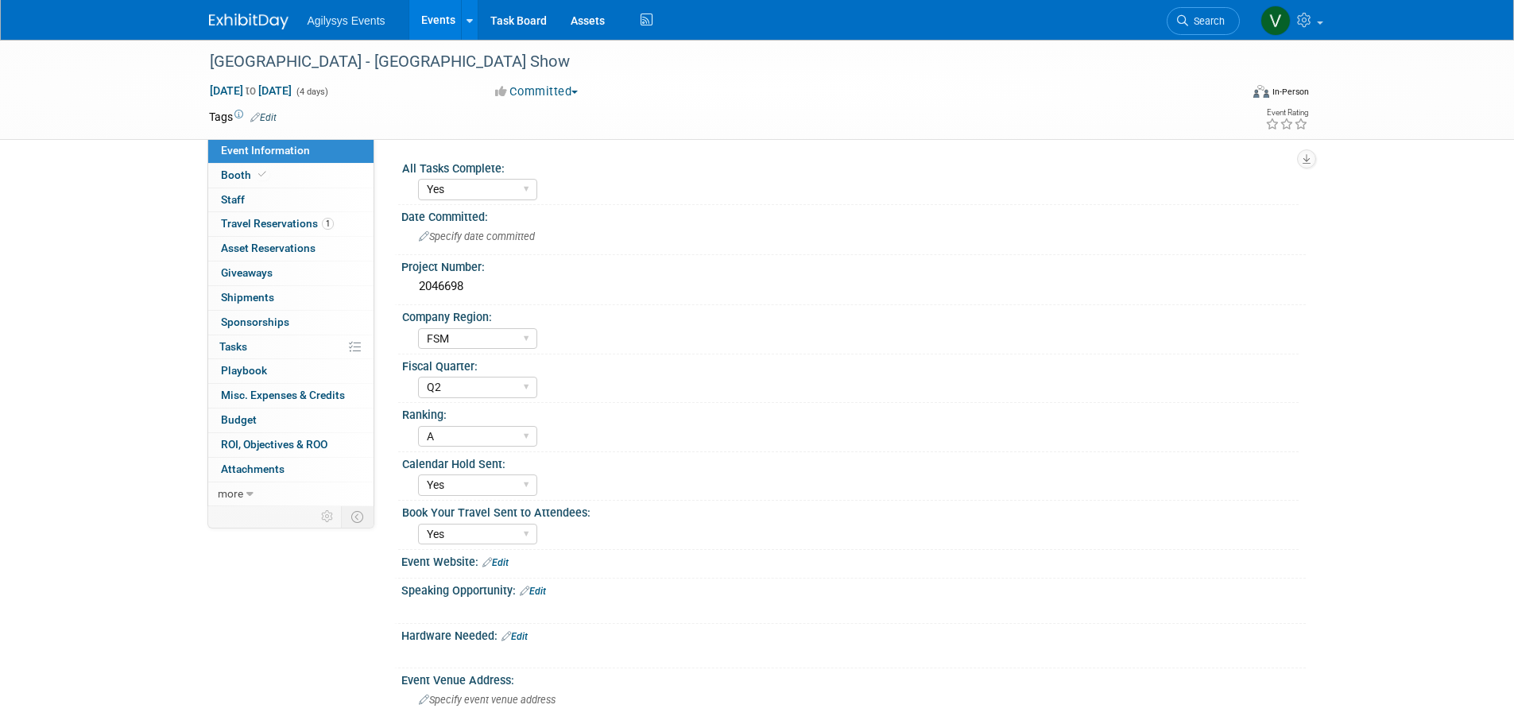
select select "Yes"
select select "FSM"
select select "Q2"
select select "A"
select select "Yes"
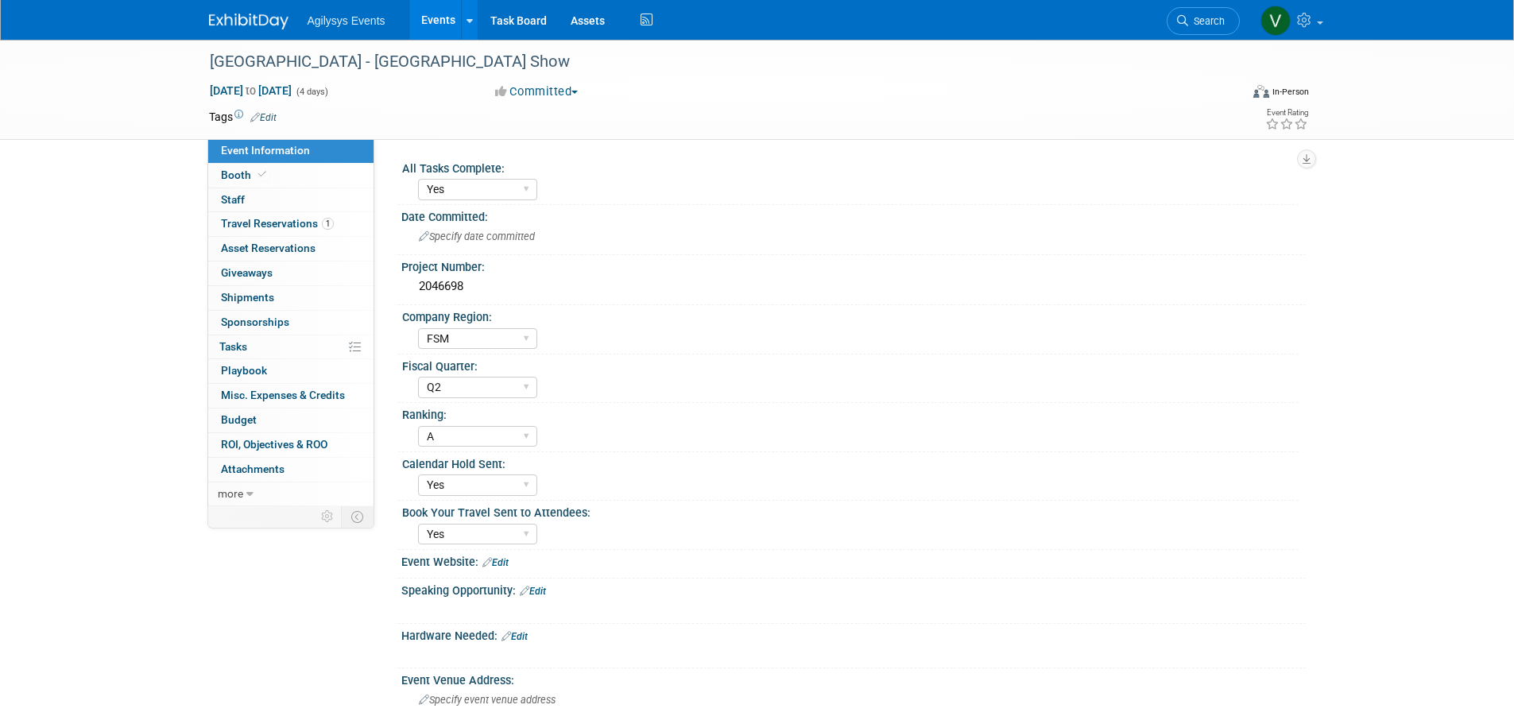
select select "Yes"
drag, startPoint x: 228, startPoint y: 21, endPoint x: 254, endPoint y: 45, distance: 36.0
click at [228, 21] on img at bounding box center [248, 22] width 79 height 16
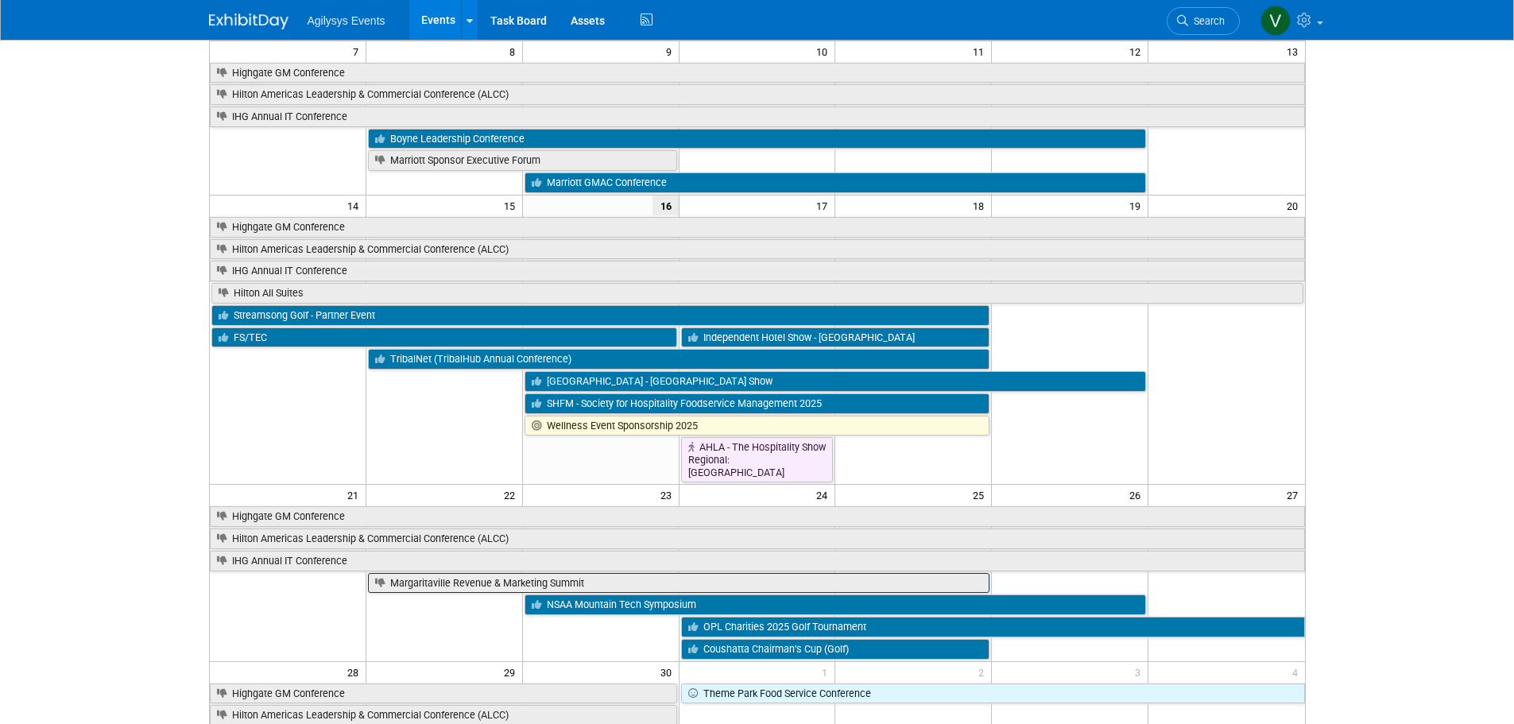
scroll to position [318, 0]
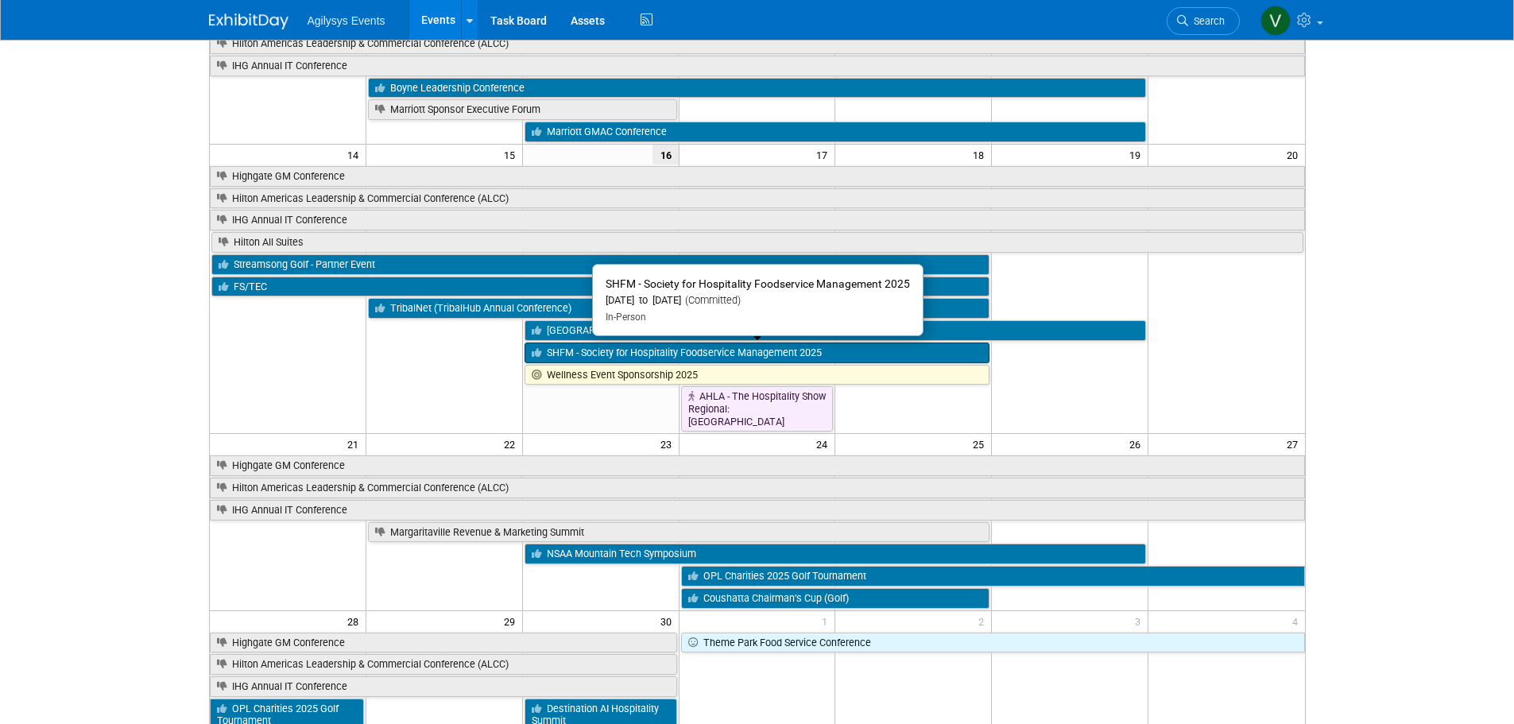
click at [580, 355] on link "SHFM - Society for Hospitality Foodservice Management 2025" at bounding box center [757, 352] width 466 height 21
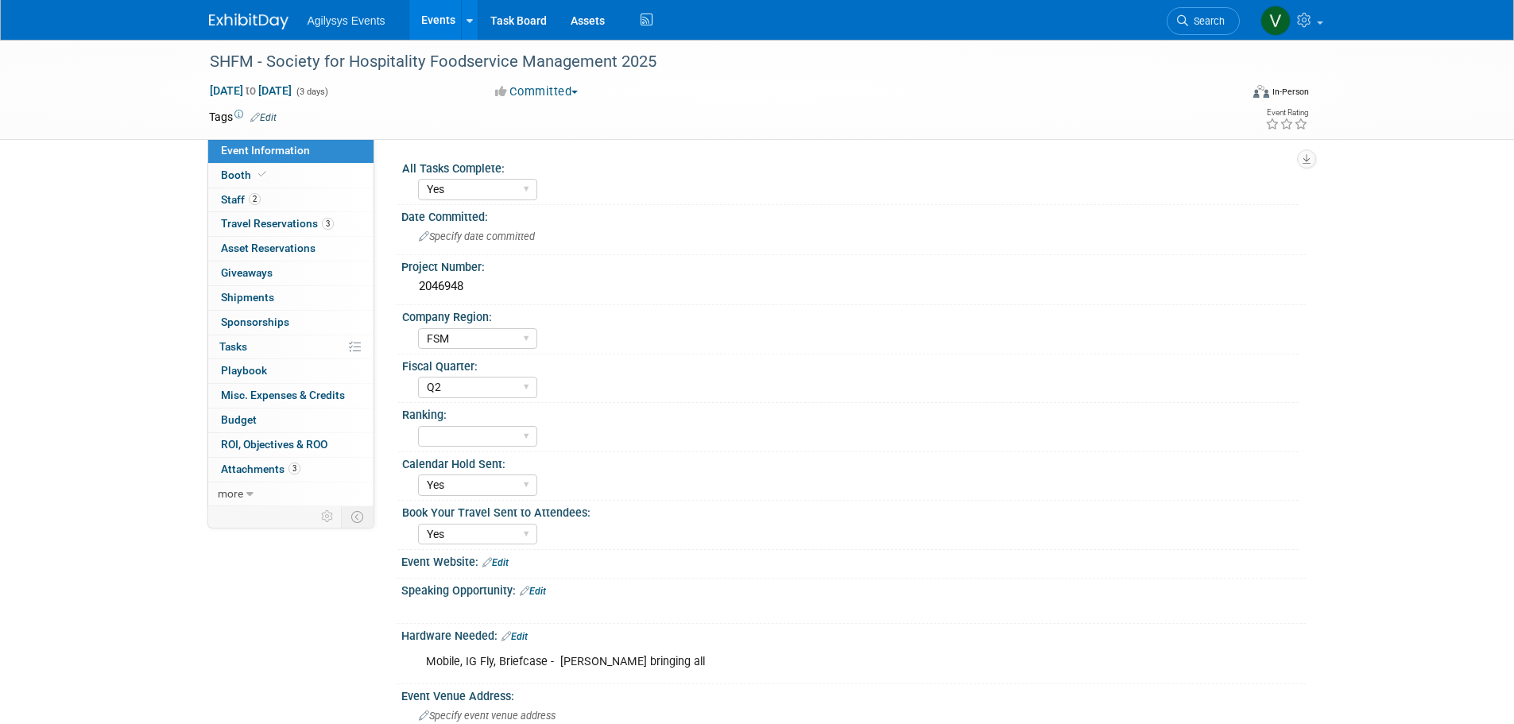
select select "Yes"
select select "FSM"
select select "Q2"
select select "Yes"
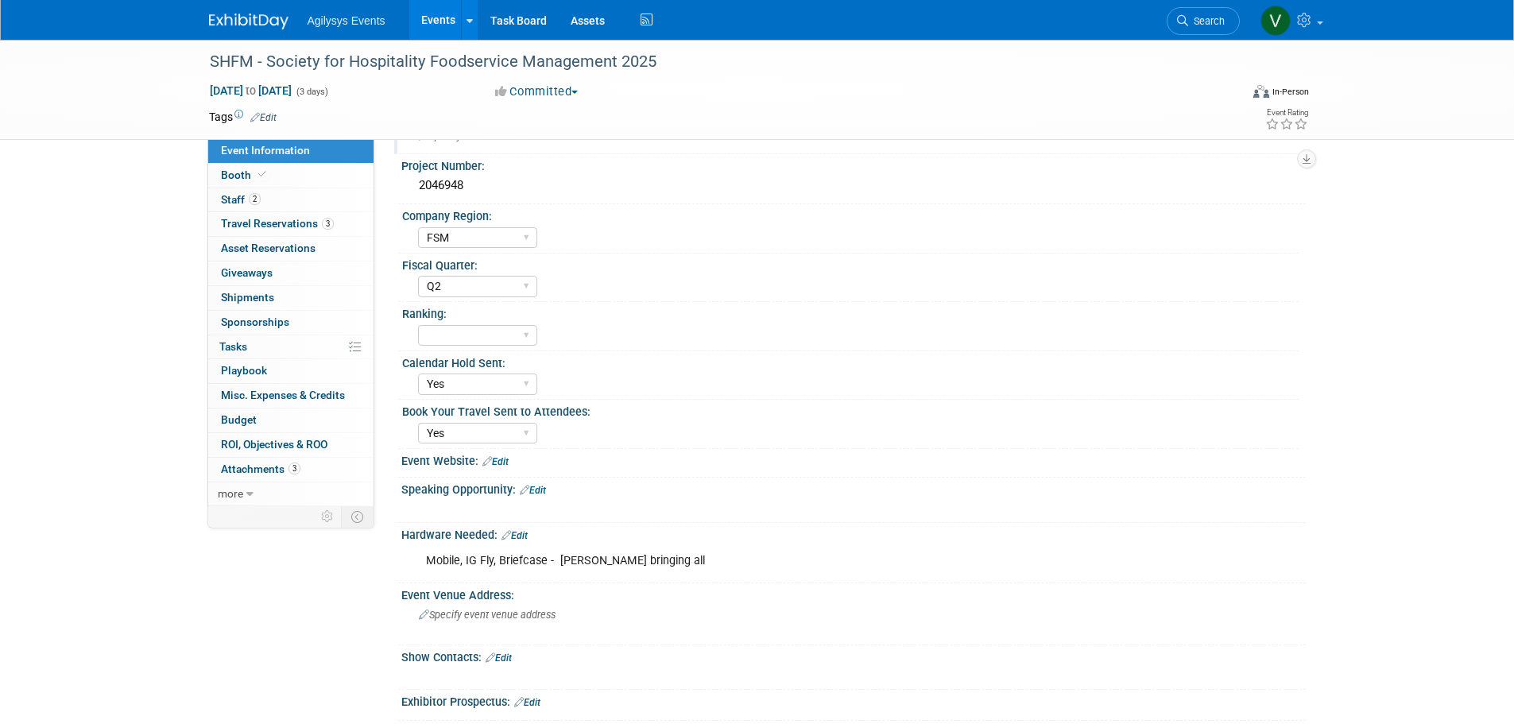
scroll to position [79, 0]
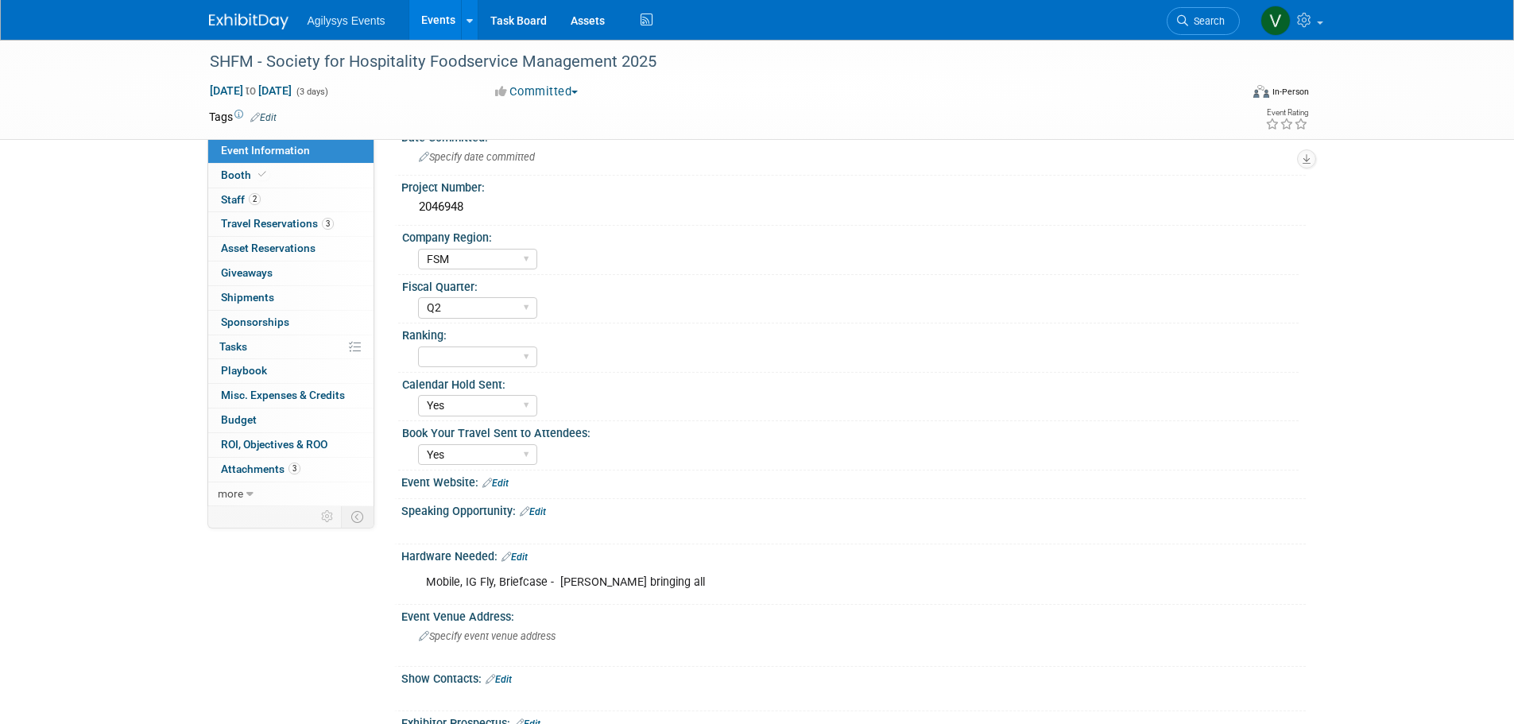
drag, startPoint x: 689, startPoint y: 68, endPoint x: 145, endPoint y: 54, distance: 544.5
click at [145, 54] on div "SHFM - Society for Hospitality Foodservice Management 2025 [DATE] to [DATE] (3 …" at bounding box center [757, 90] width 1514 height 100
copy div "SHFM - Society for Hospitality Foodservice Management 2025"
drag, startPoint x: 52, startPoint y: 129, endPoint x: 63, endPoint y: 129, distance: 11.1
click at [52, 129] on div "SHFM - Society for Hospitality Foodservice Management 2025 [DATE] to [DATE] (3 …" at bounding box center [757, 90] width 1514 height 100
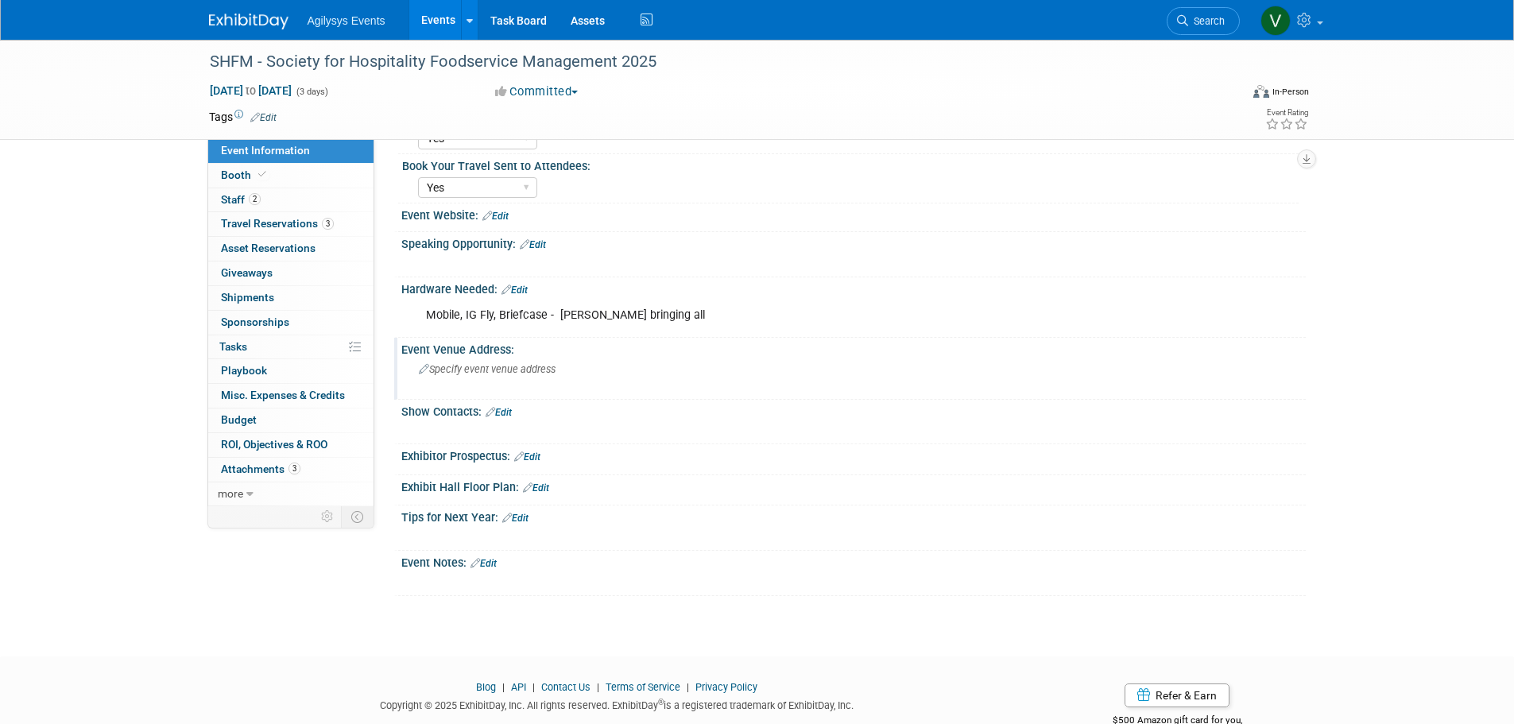
scroll to position [310, 0]
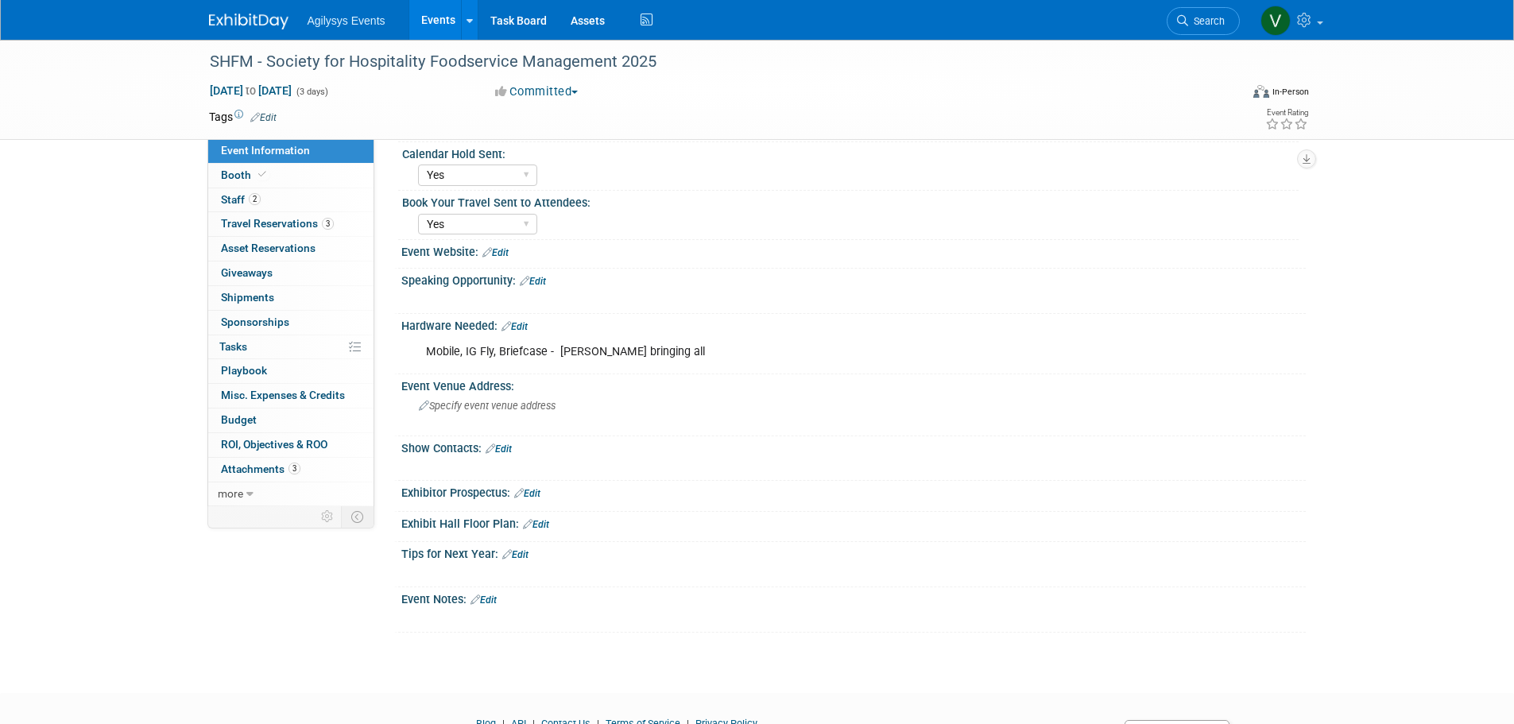
click at [496, 254] on link "Edit" at bounding box center [495, 252] width 26 height 11
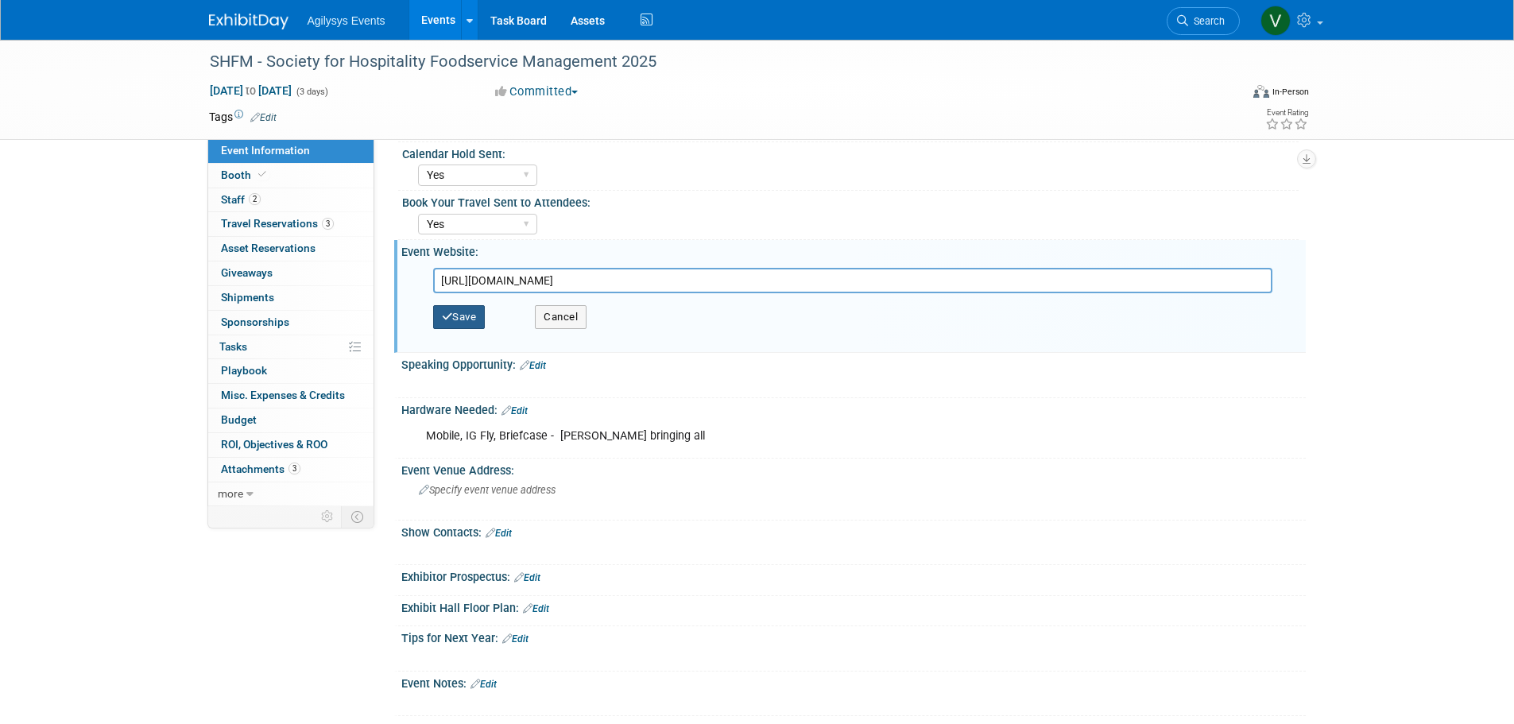
type input "[URL][DOMAIN_NAME]"
click at [473, 317] on button "Save" at bounding box center [459, 317] width 52 height 24
